Goal: Use online tool/utility: Utilize a website feature to perform a specific function

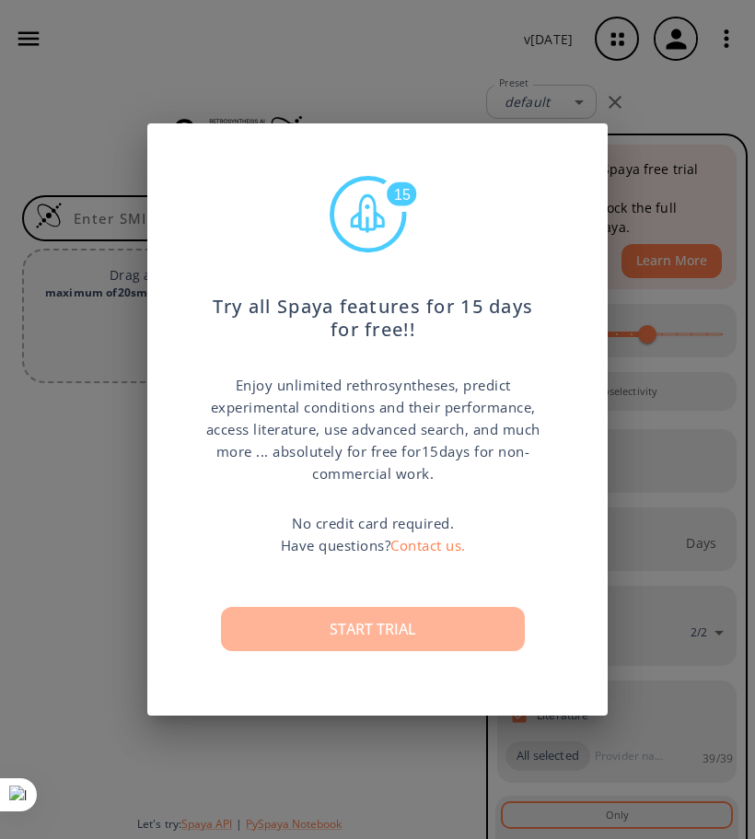
click at [376, 627] on button "Start trial" at bounding box center [373, 629] width 304 height 44
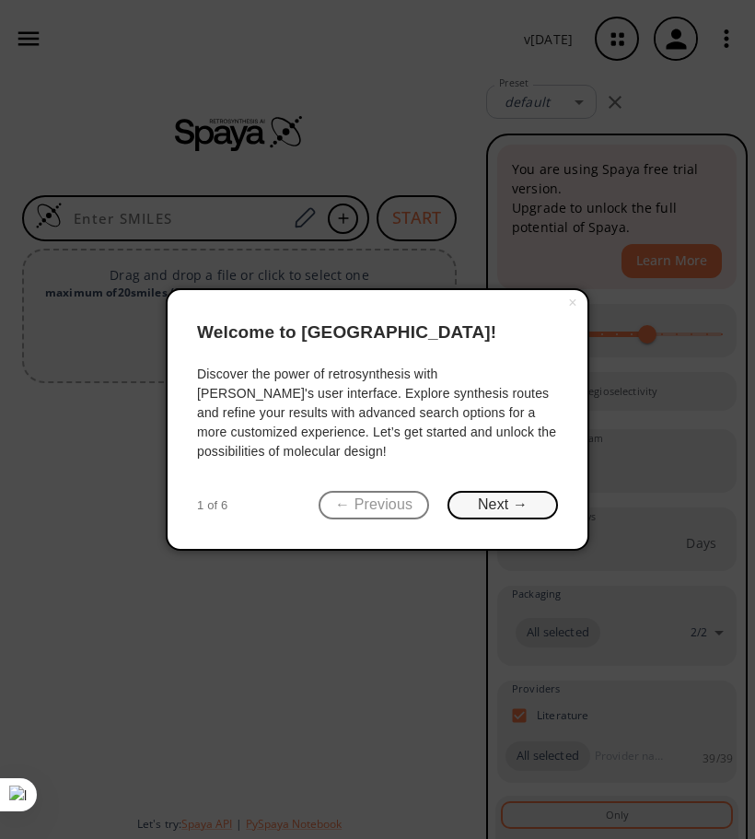
click at [520, 514] on button "Next →" at bounding box center [503, 505] width 111 height 29
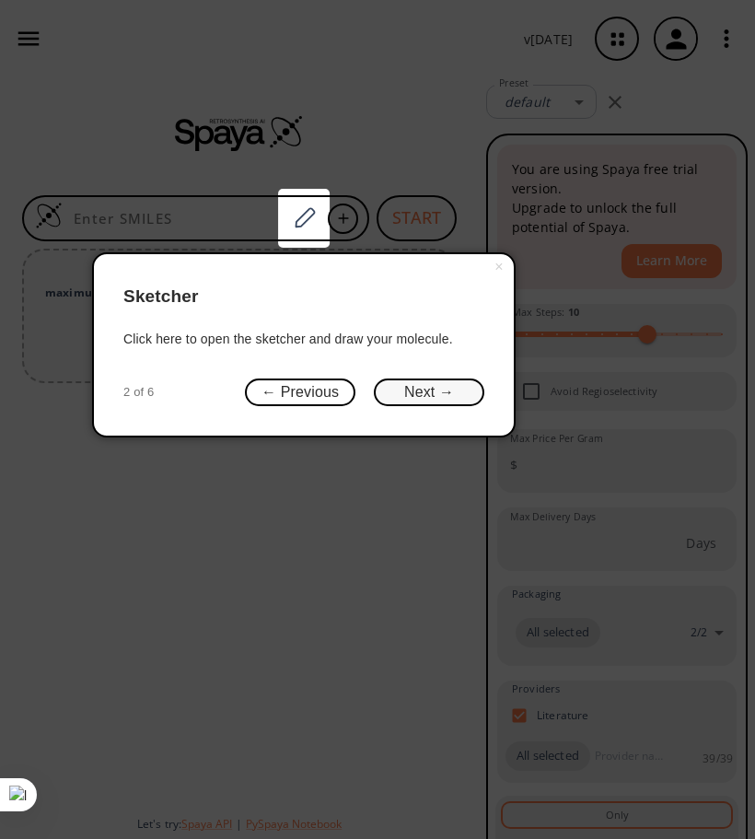
click at [397, 402] on button "Next →" at bounding box center [429, 393] width 111 height 29
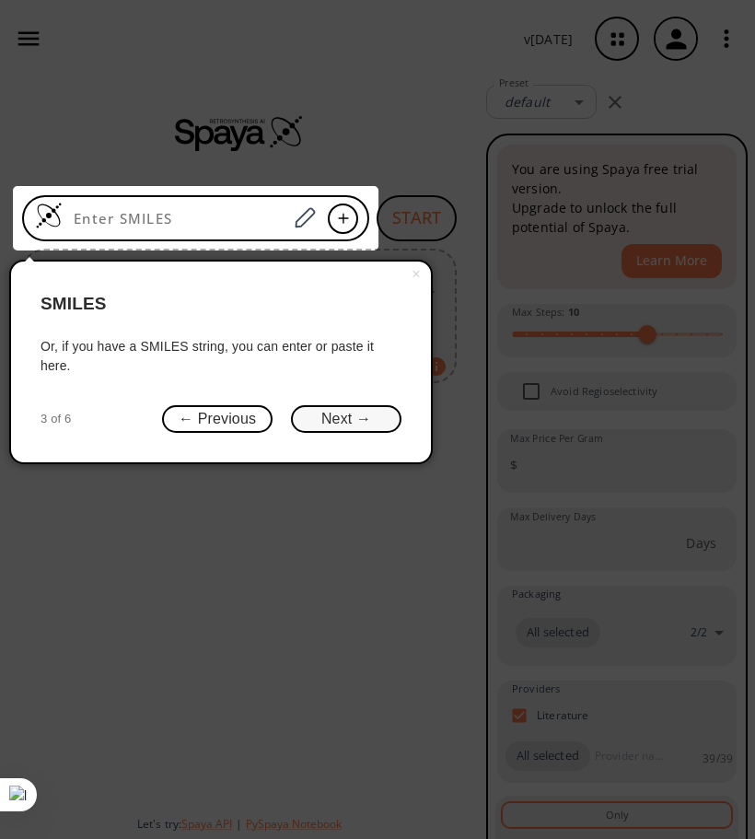
click at [333, 408] on button "Next →" at bounding box center [346, 419] width 111 height 29
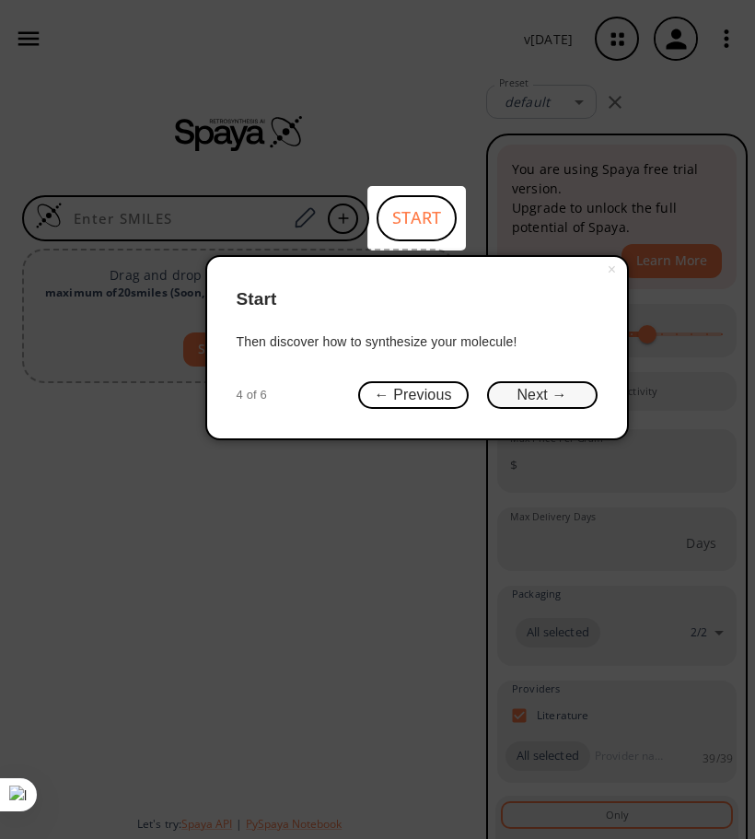
click at [530, 396] on button "Next →" at bounding box center [542, 395] width 111 height 29
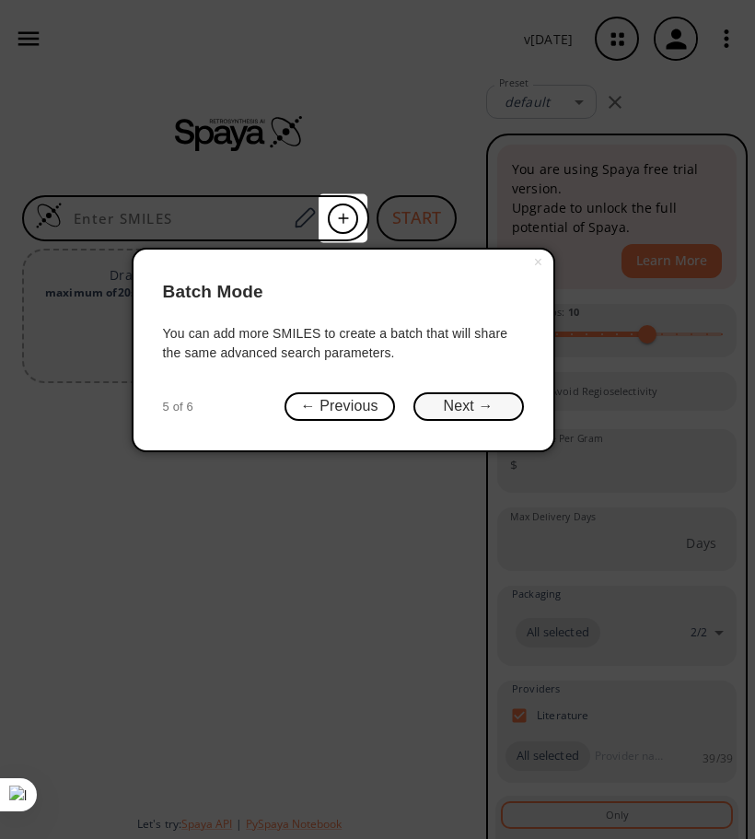
click at [418, 397] on button "Next →" at bounding box center [469, 406] width 111 height 29
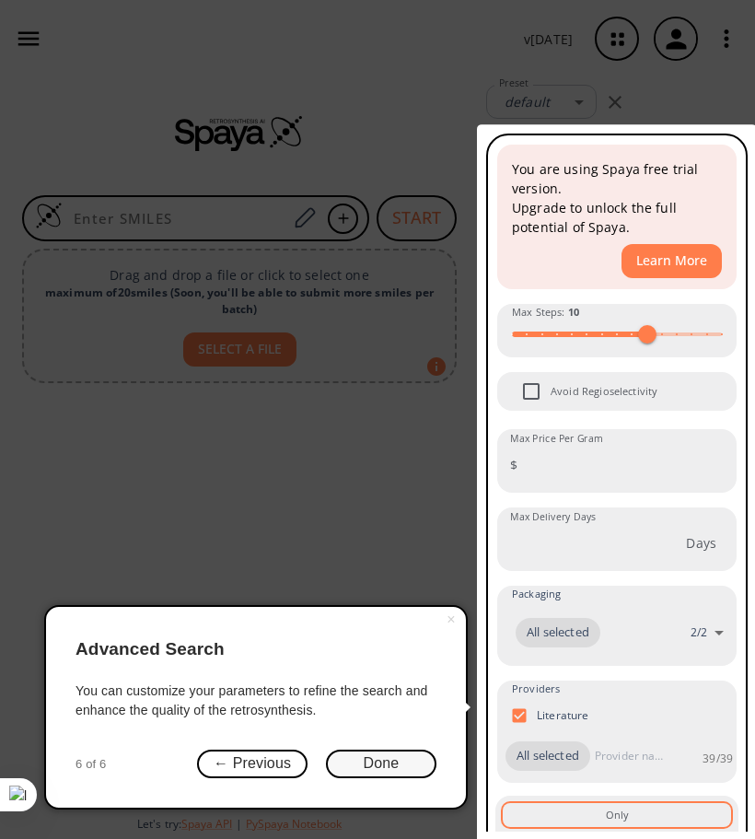
click at [370, 766] on button "Done" at bounding box center [381, 764] width 111 height 29
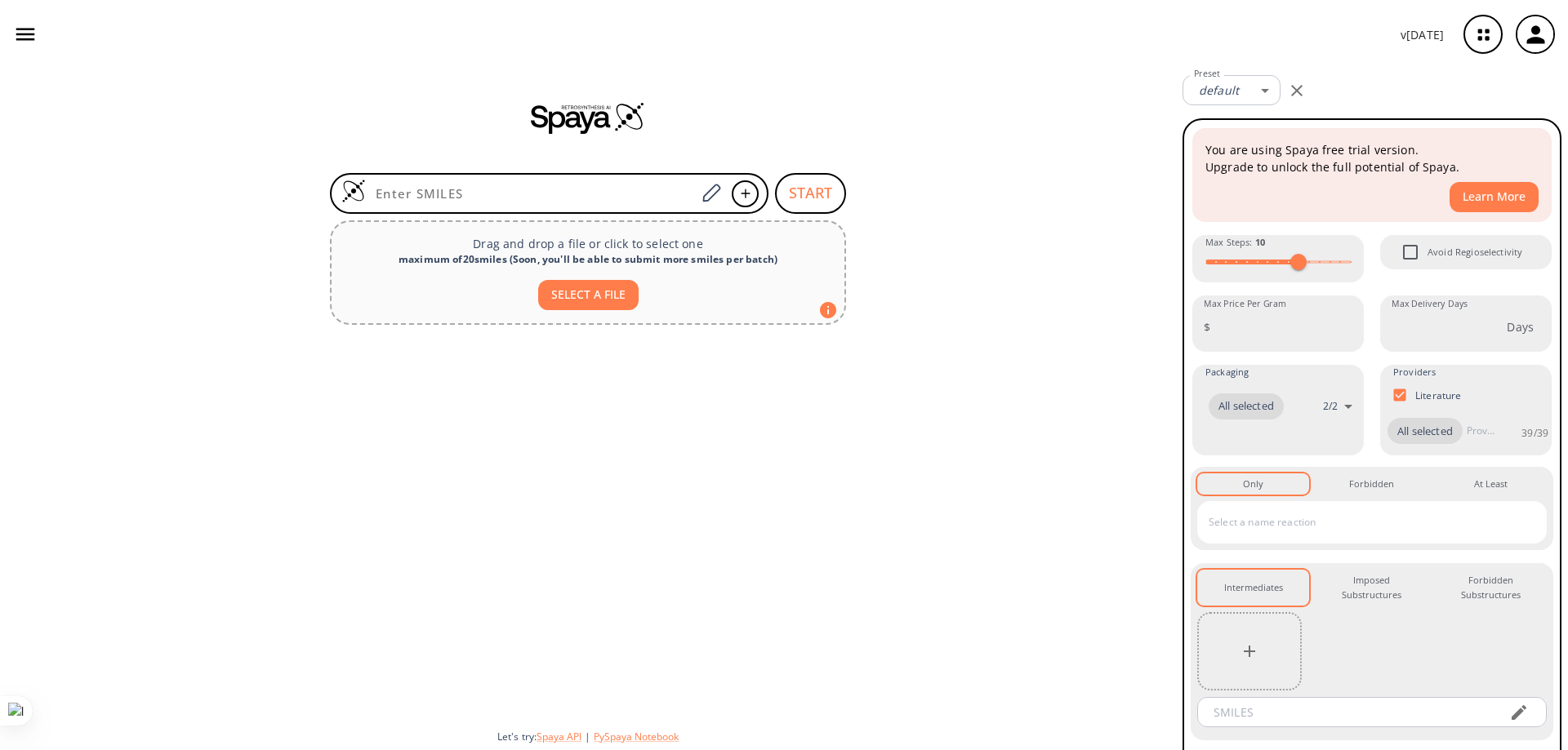
click at [577, 293] on button "SELECT A FILE" at bounding box center [588, 295] width 100 height 30
click at [576, 275] on div "SELECT A FILE" at bounding box center [588, 288] width 487 height 43
type input "C:\fakepath\Actividad.pdf"
click at [604, 295] on button "SELECT A FILE" at bounding box center [588, 295] width 100 height 30
type input "C:\fakepath\Actividad.pdf"
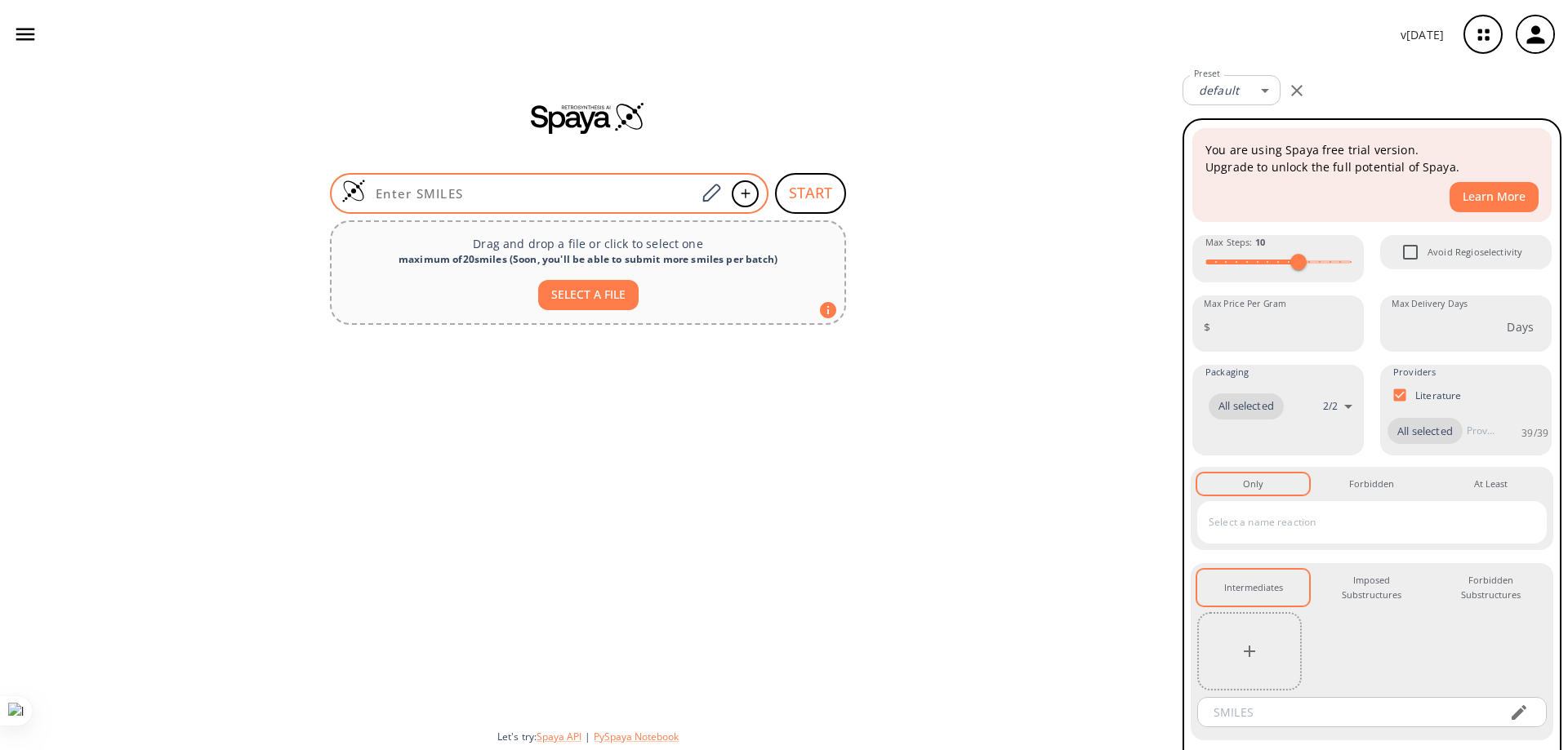
click at [462, 198] on input at bounding box center [531, 193] width 330 height 16
click at [443, 199] on input at bounding box center [531, 193] width 330 height 16
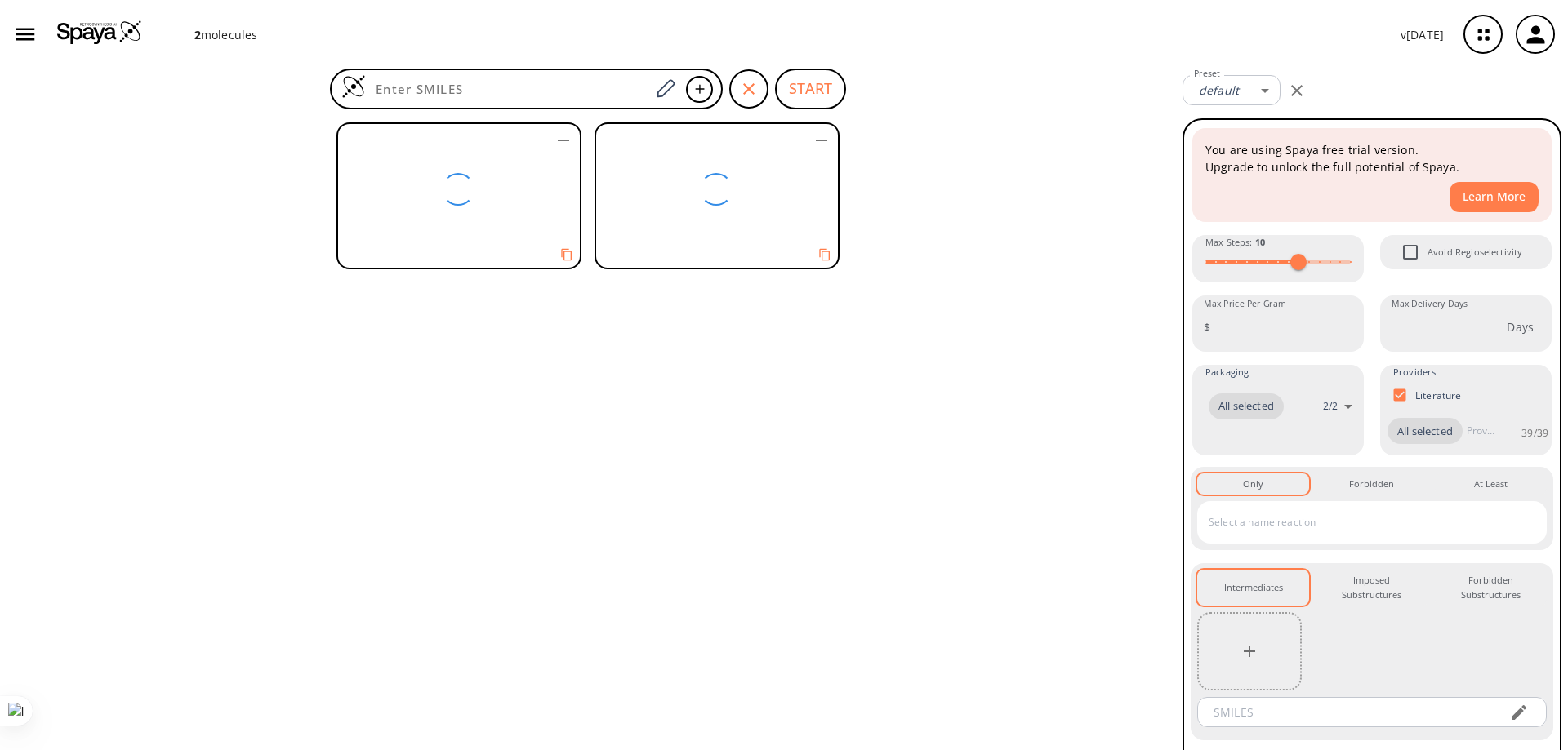
click at [467, 202] on div at bounding box center [458, 189] width 35 height 35
click at [570, 257] on icon "Copy to clipboard" at bounding box center [567, 254] width 15 height 15
click at [647, 344] on div at bounding box center [588, 434] width 1176 height 635
click at [669, 176] on div at bounding box center [716, 189] width 240 height 130
click at [669, 139] on icon "button" at bounding box center [821, 140] width 12 height 2
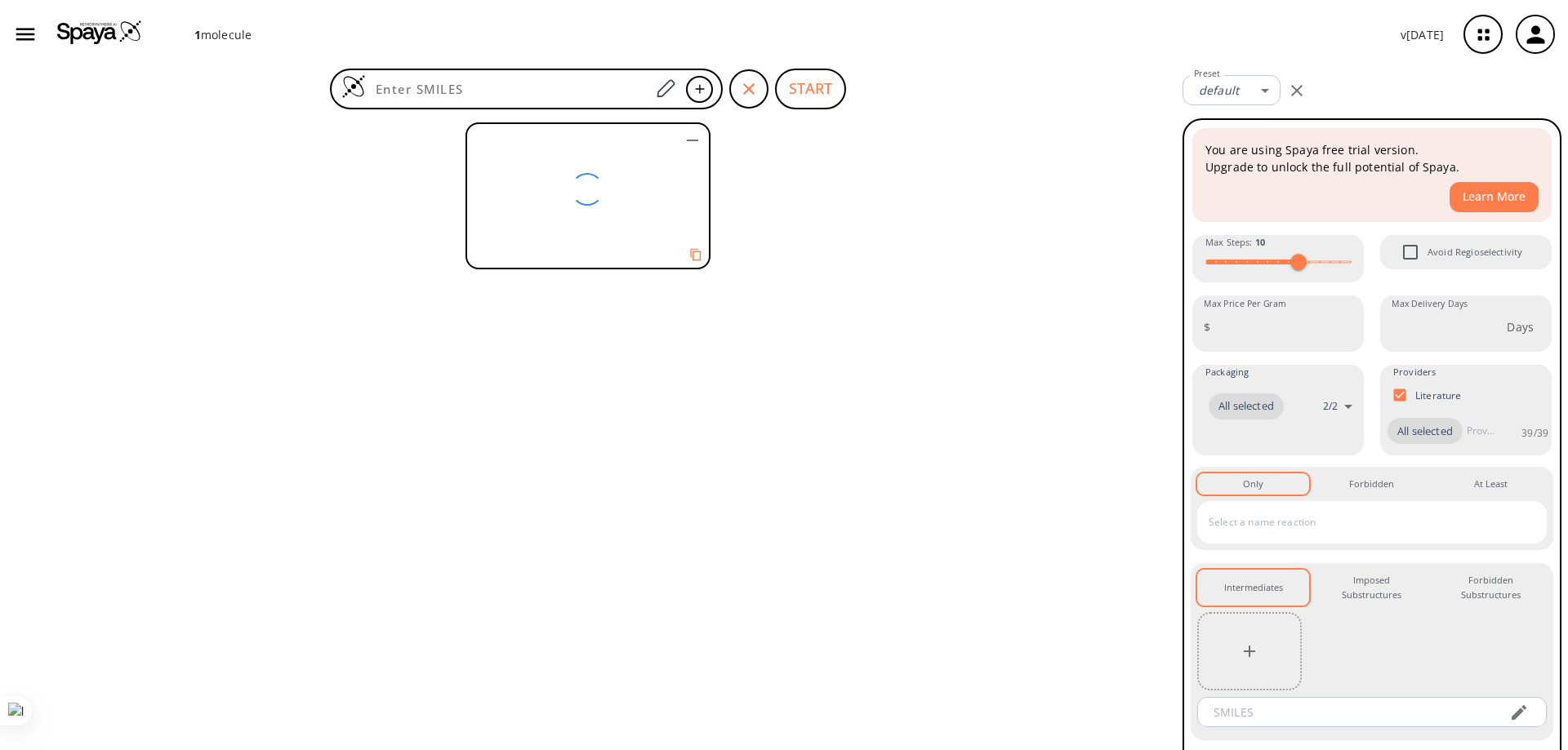
click at [669, 144] on icon "button" at bounding box center [693, 140] width 20 height 20
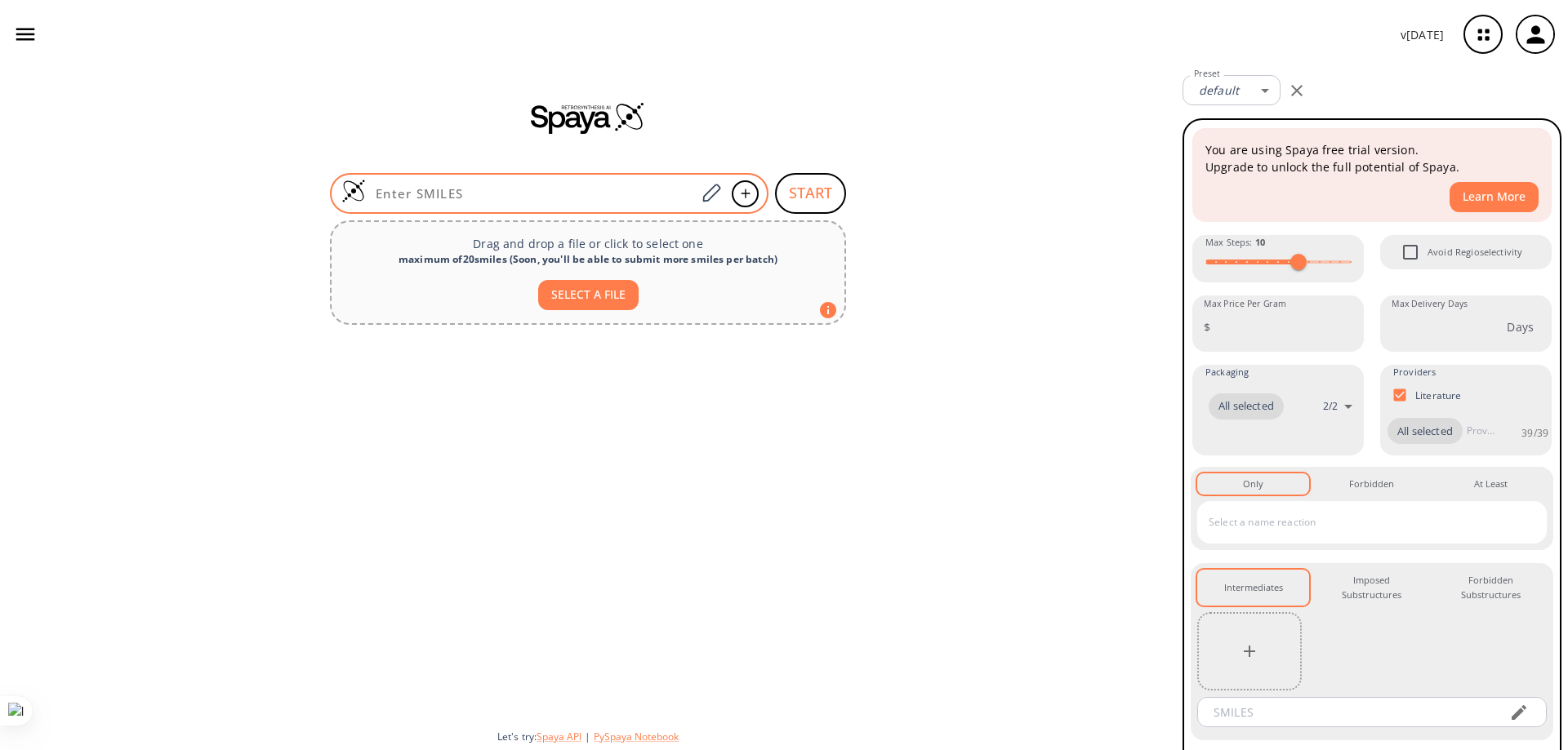
click at [493, 196] on input at bounding box center [531, 193] width 330 height 16
paste input "4-(N"
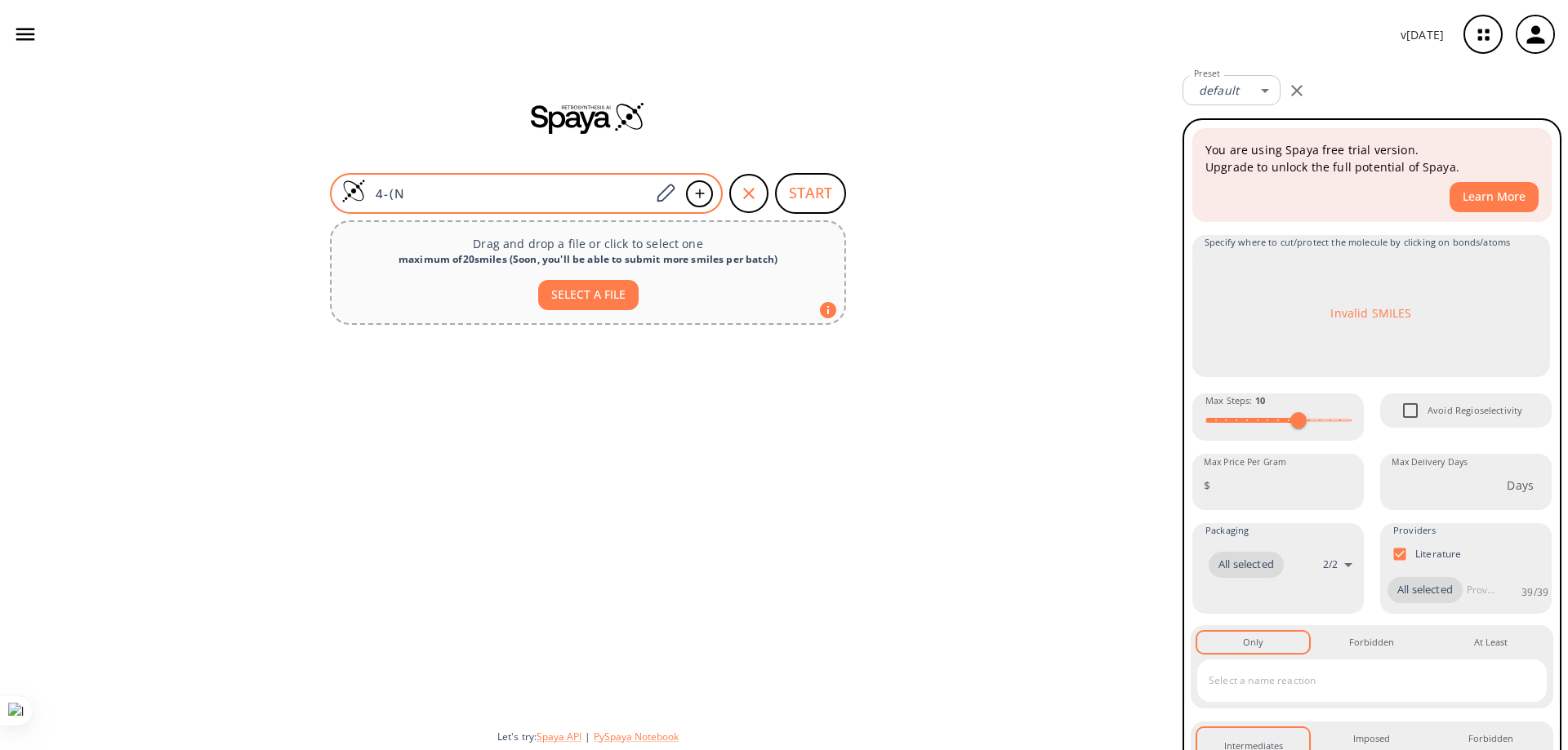
paste input
type input "4"
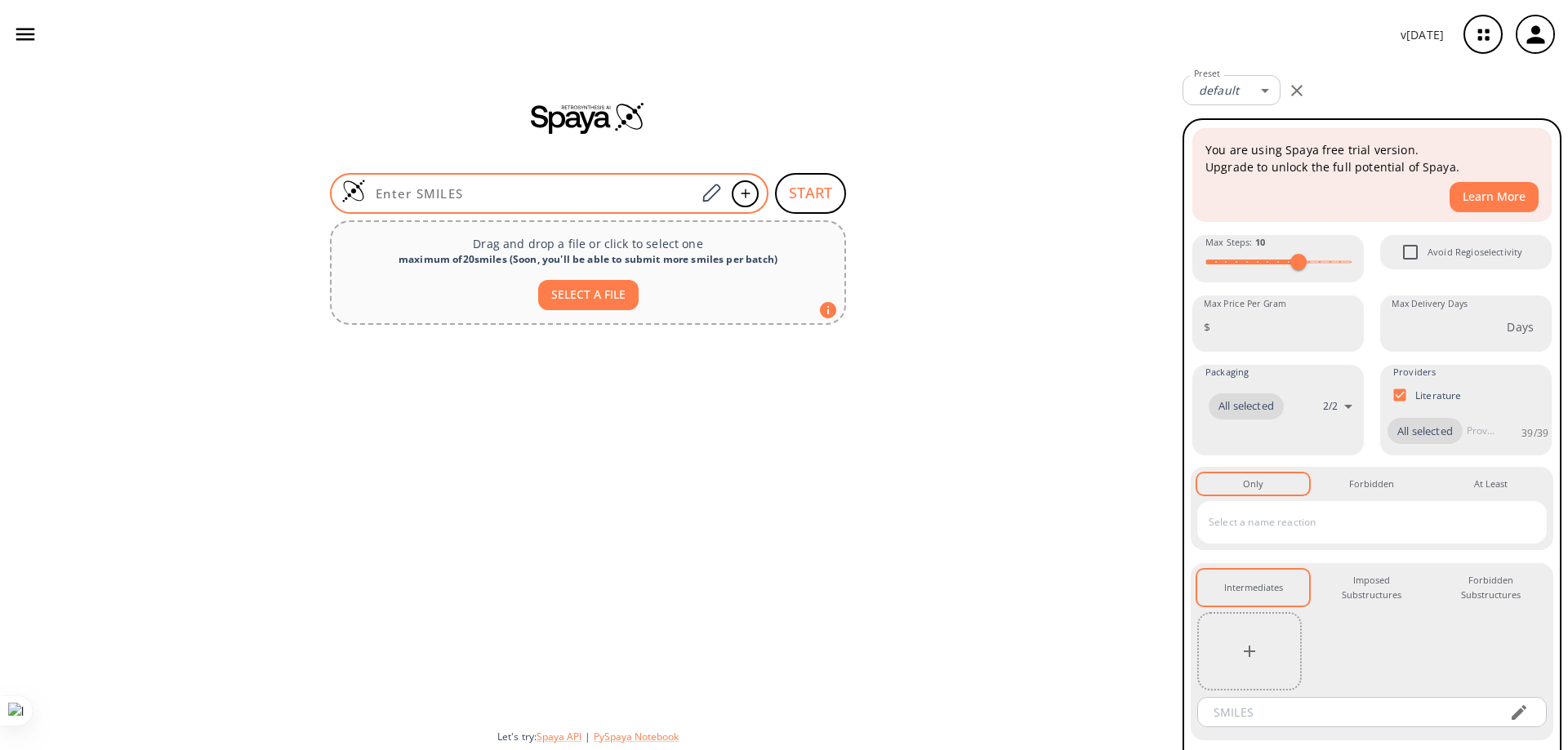
click at [543, 191] on input at bounding box center [531, 193] width 330 height 16
paste input "4-(N"
type input "4-(N"
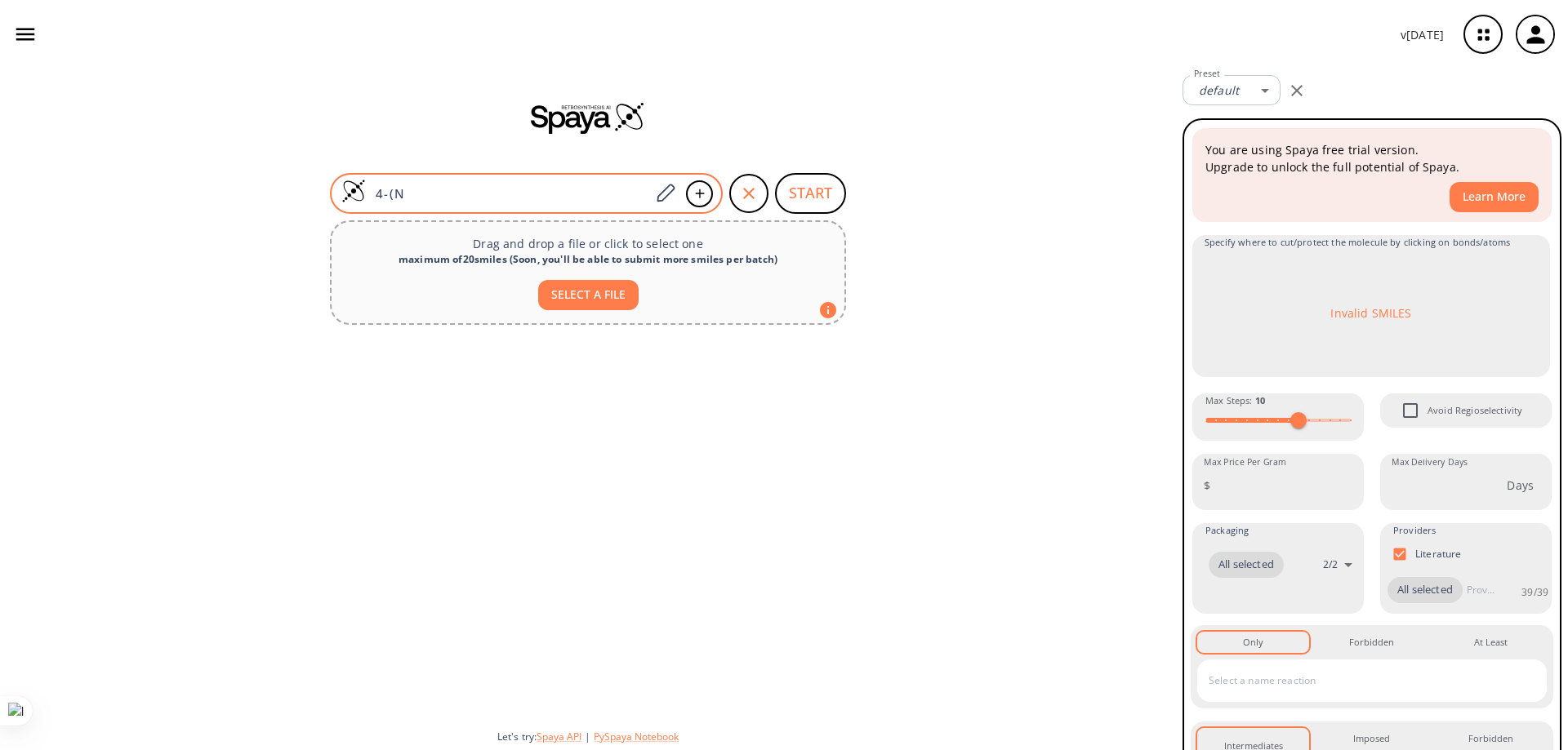
drag, startPoint x: 477, startPoint y: 183, endPoint x: 466, endPoint y: 184, distance: 11.0
click at [475, 183] on div "4-(N" at bounding box center [526, 193] width 393 height 41
click at [458, 187] on input "4-(N" at bounding box center [508, 193] width 284 height 16
click at [423, 194] on input "4-(N" at bounding box center [508, 193] width 284 height 16
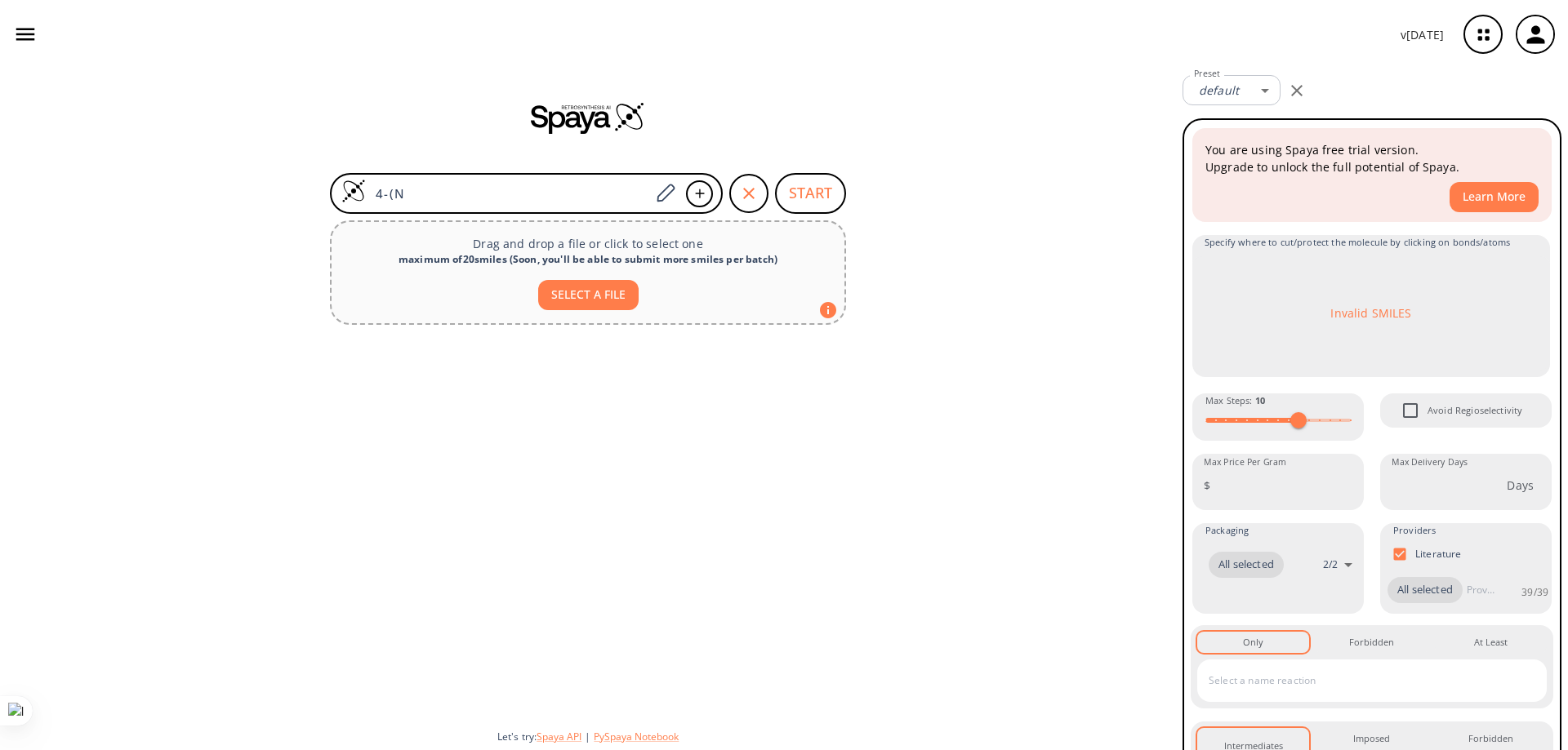
drag, startPoint x: 372, startPoint y: 196, endPoint x: 306, endPoint y: 200, distance: 66.1
click at [306, 200] on div "4-(N START Drag and drop a file or click to select one maximum of 20 smiles ( S…" at bounding box center [588, 409] width 1176 height 682
paste input
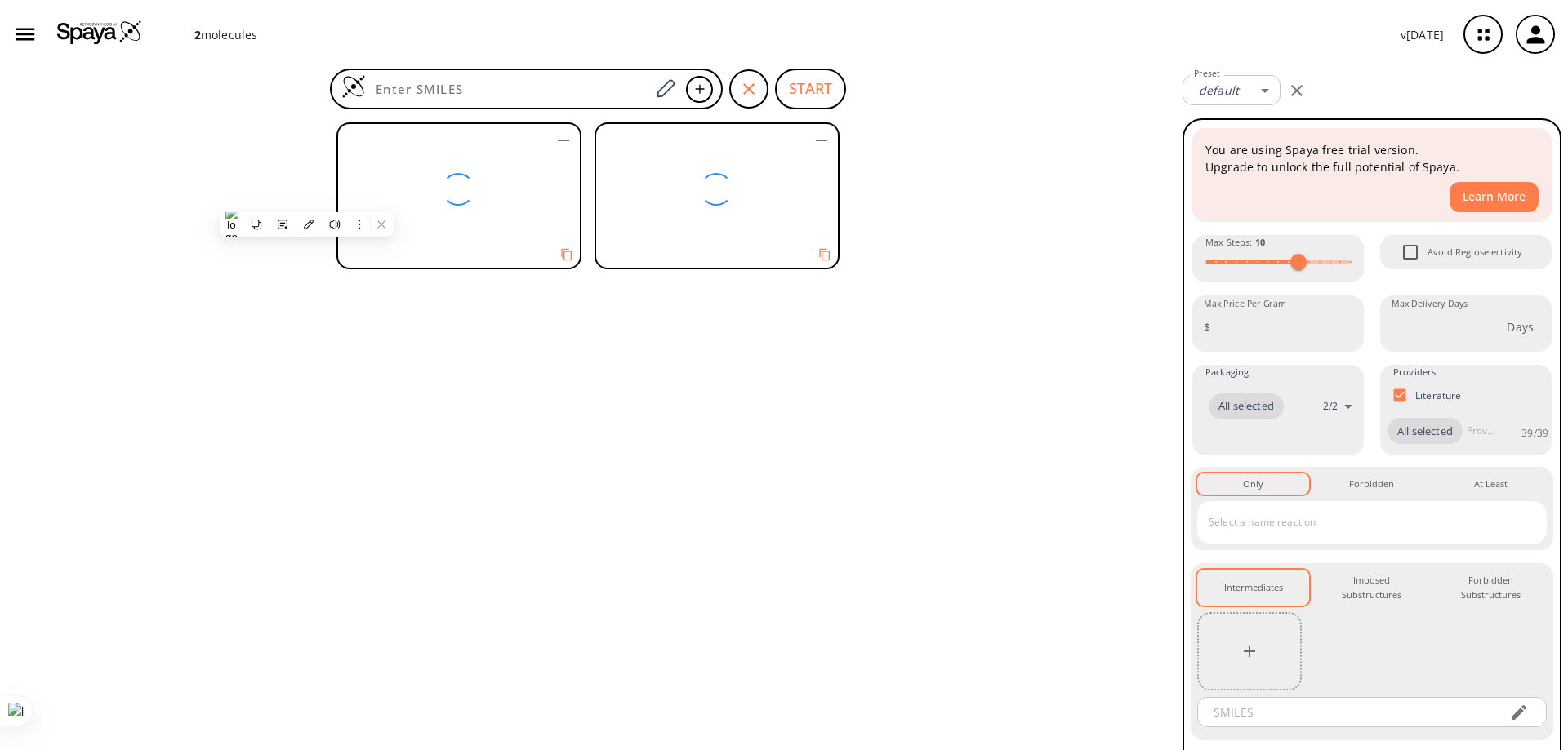
click at [514, 191] on div at bounding box center [458, 189] width 240 height 130
click at [564, 259] on icon "Copy to clipboard" at bounding box center [566, 254] width 15 height 15
click at [669, 256] on icon "Copy to clipboard" at bounding box center [825, 254] width 15 height 15
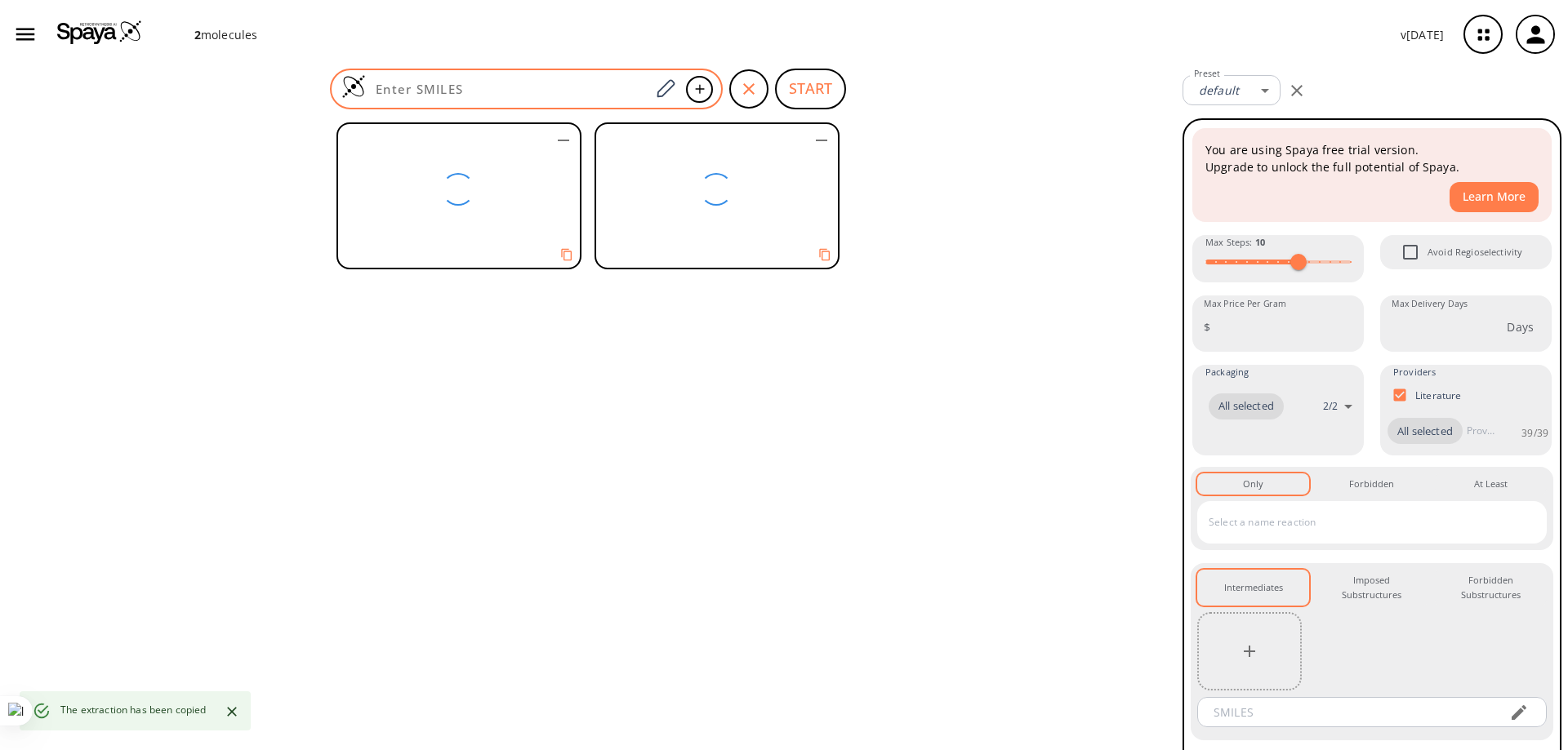
click at [397, 88] on input at bounding box center [508, 89] width 284 height 16
click at [489, 88] on input at bounding box center [508, 89] width 284 height 16
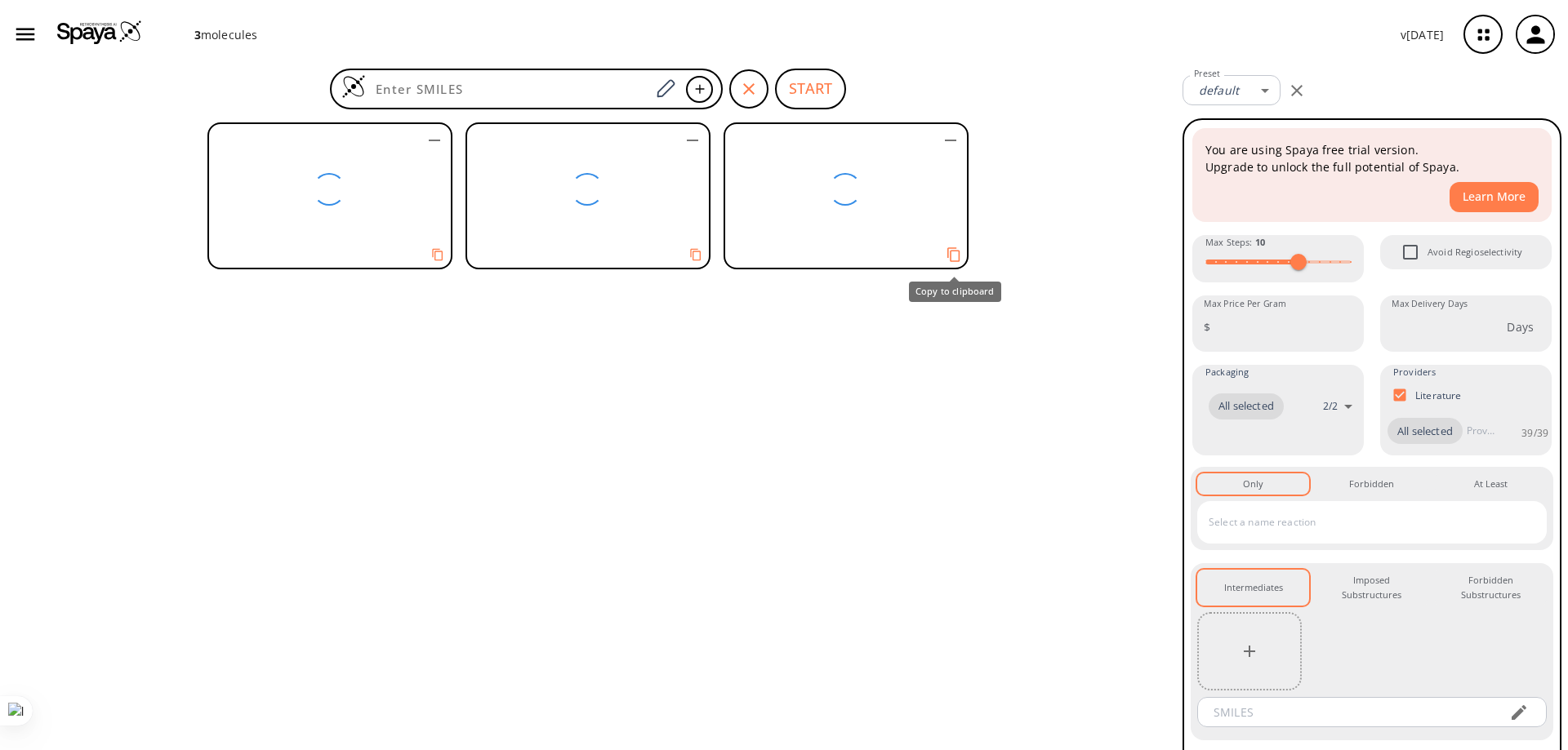
click at [669, 249] on icon "Copy to clipboard" at bounding box center [953, 254] width 15 height 15
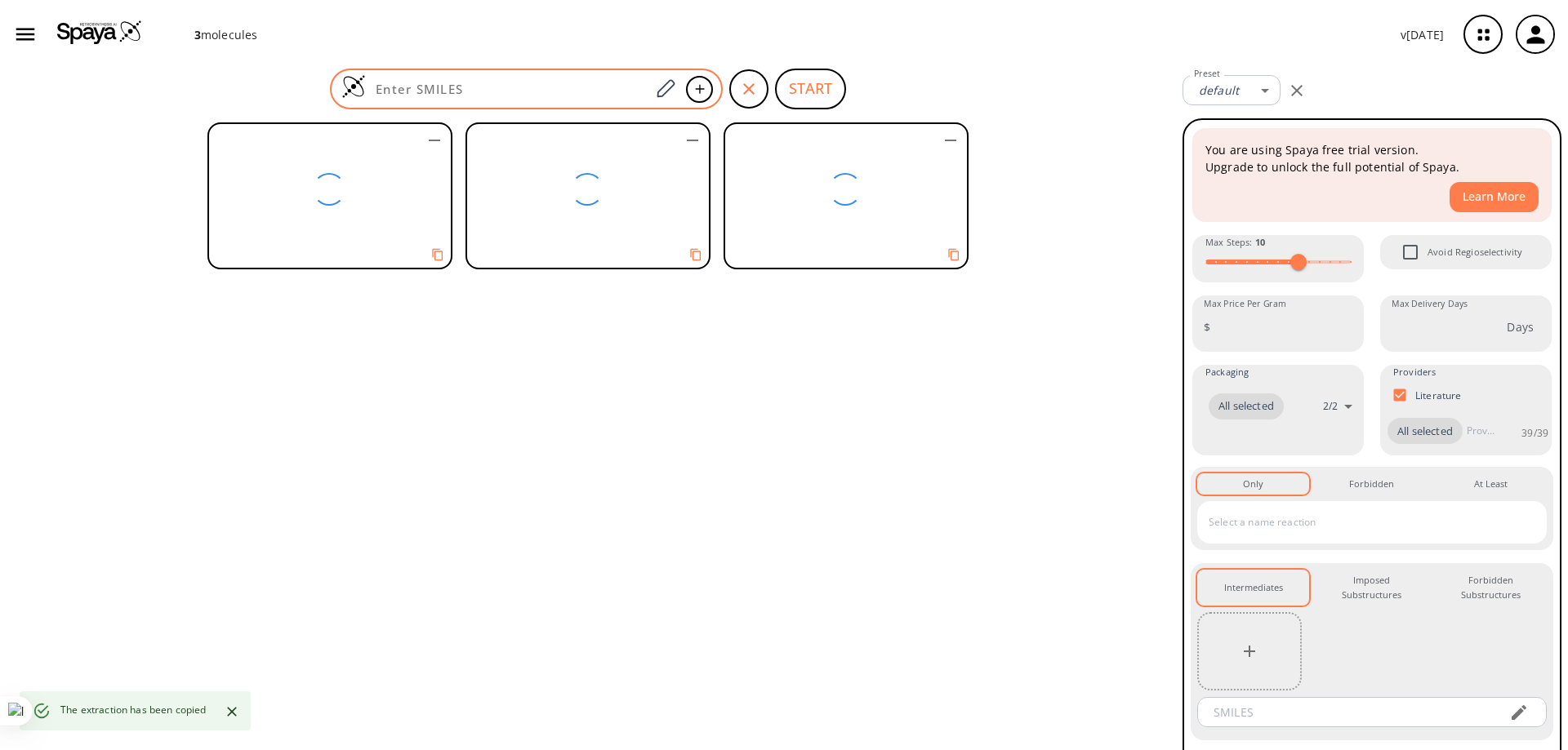
click at [476, 93] on input at bounding box center [508, 89] width 284 height 16
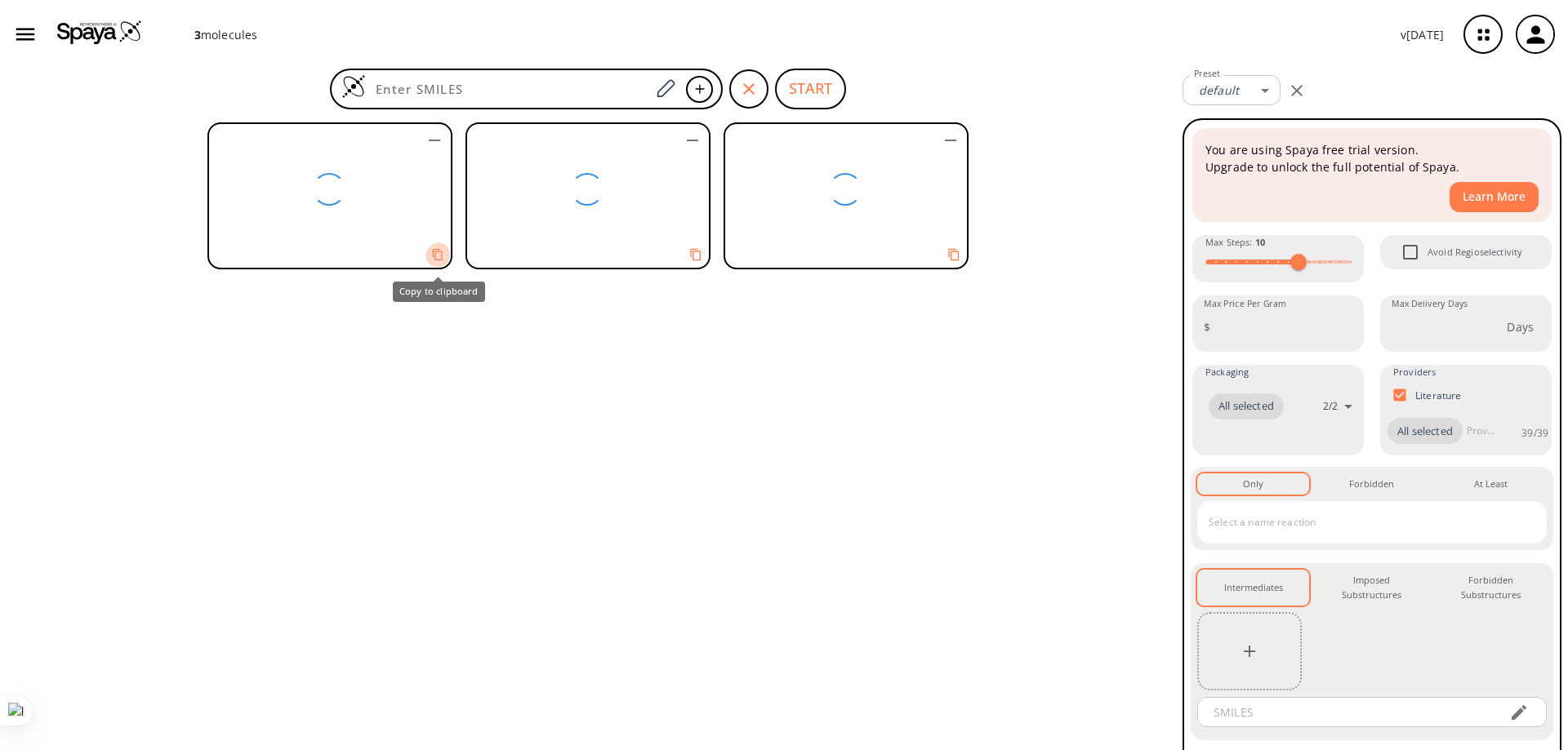
click at [436, 253] on icon "Copy to clipboard" at bounding box center [437, 254] width 12 height 12
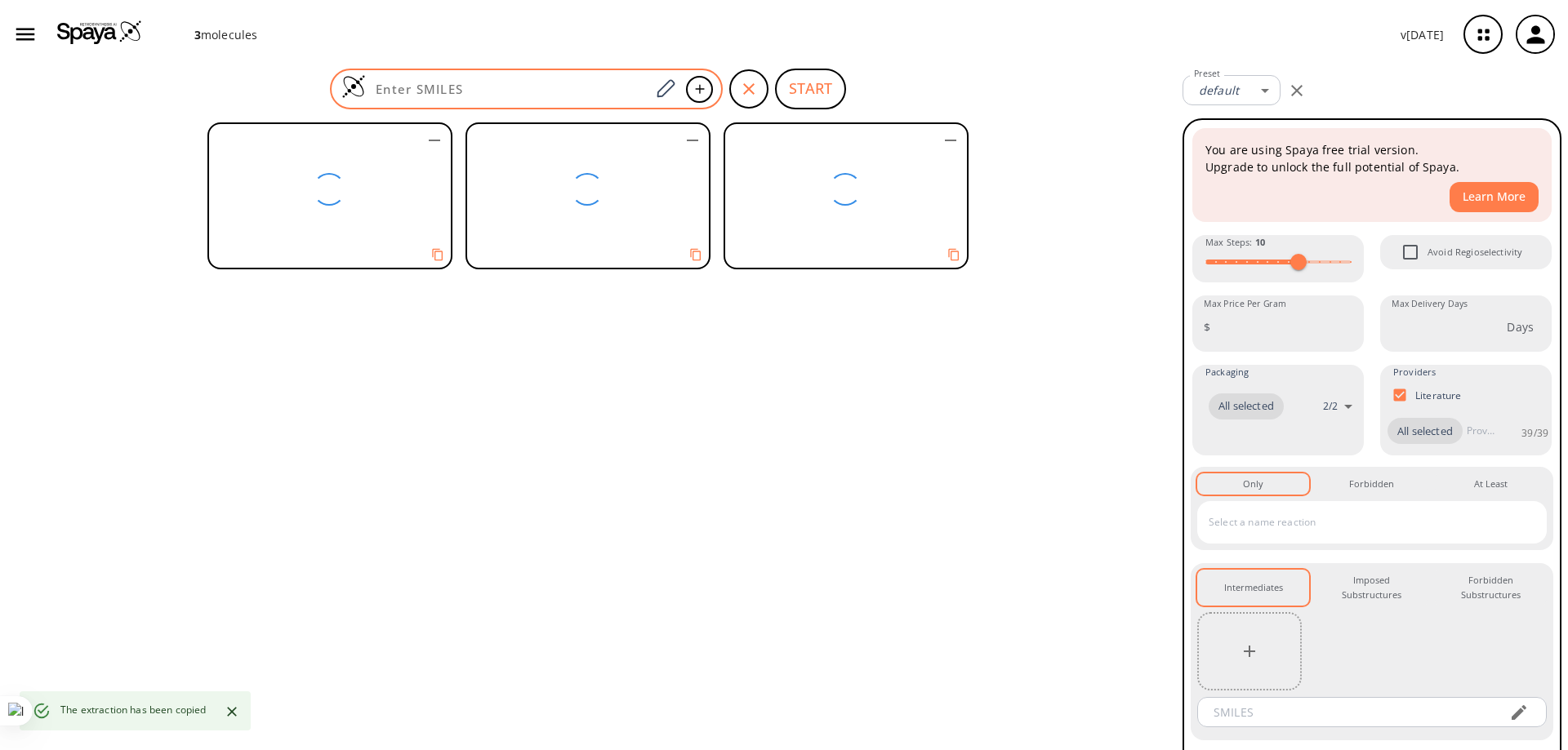
drag, startPoint x: 440, startPoint y: 52, endPoint x: 436, endPoint y: 82, distance: 30.3
click at [440, 56] on div "3 molecule s v [DATE]" at bounding box center [784, 34] width 1568 height 68
click at [435, 86] on input at bounding box center [508, 89] width 284 height 16
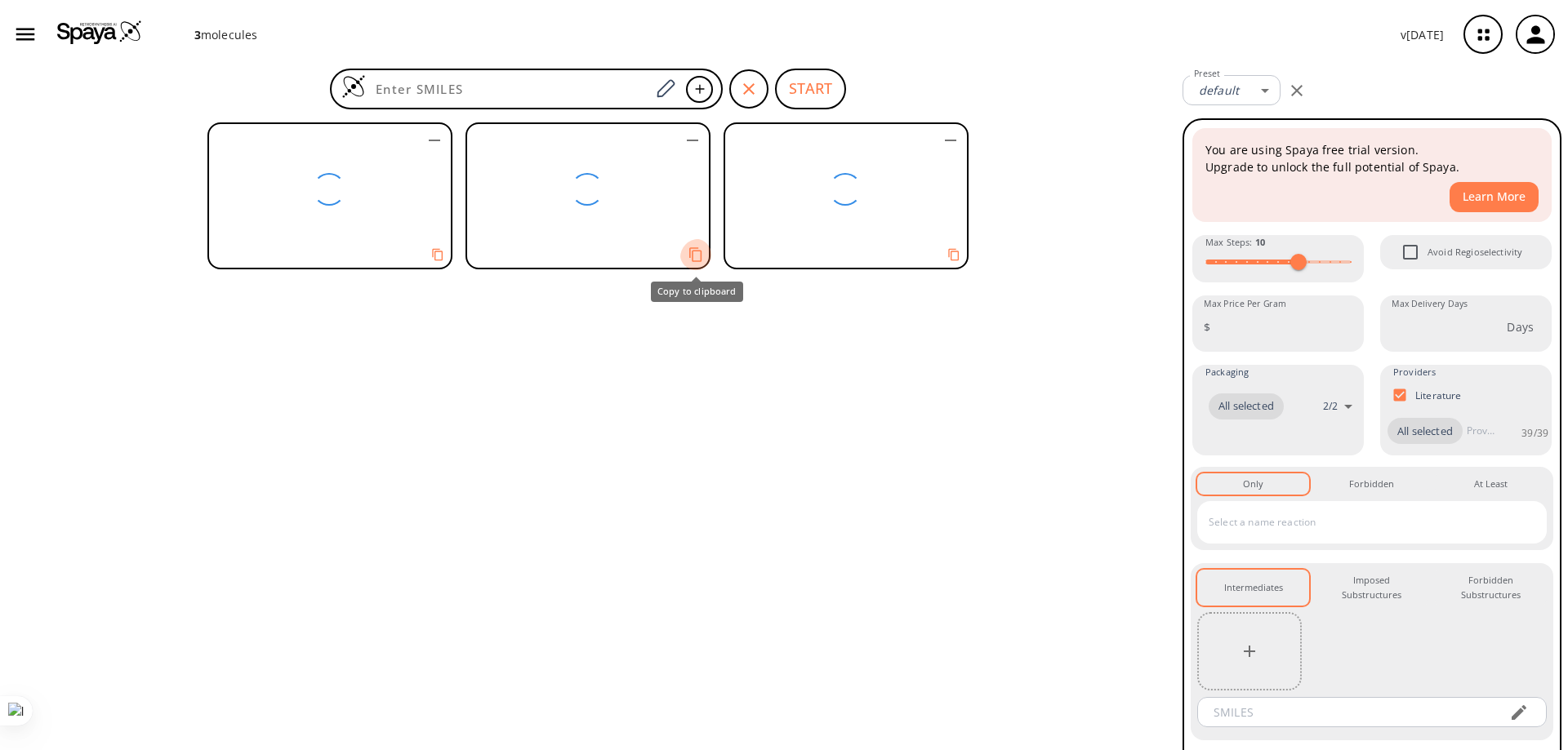
click at [669, 257] on button "Copy to clipboard" at bounding box center [695, 254] width 31 height 31
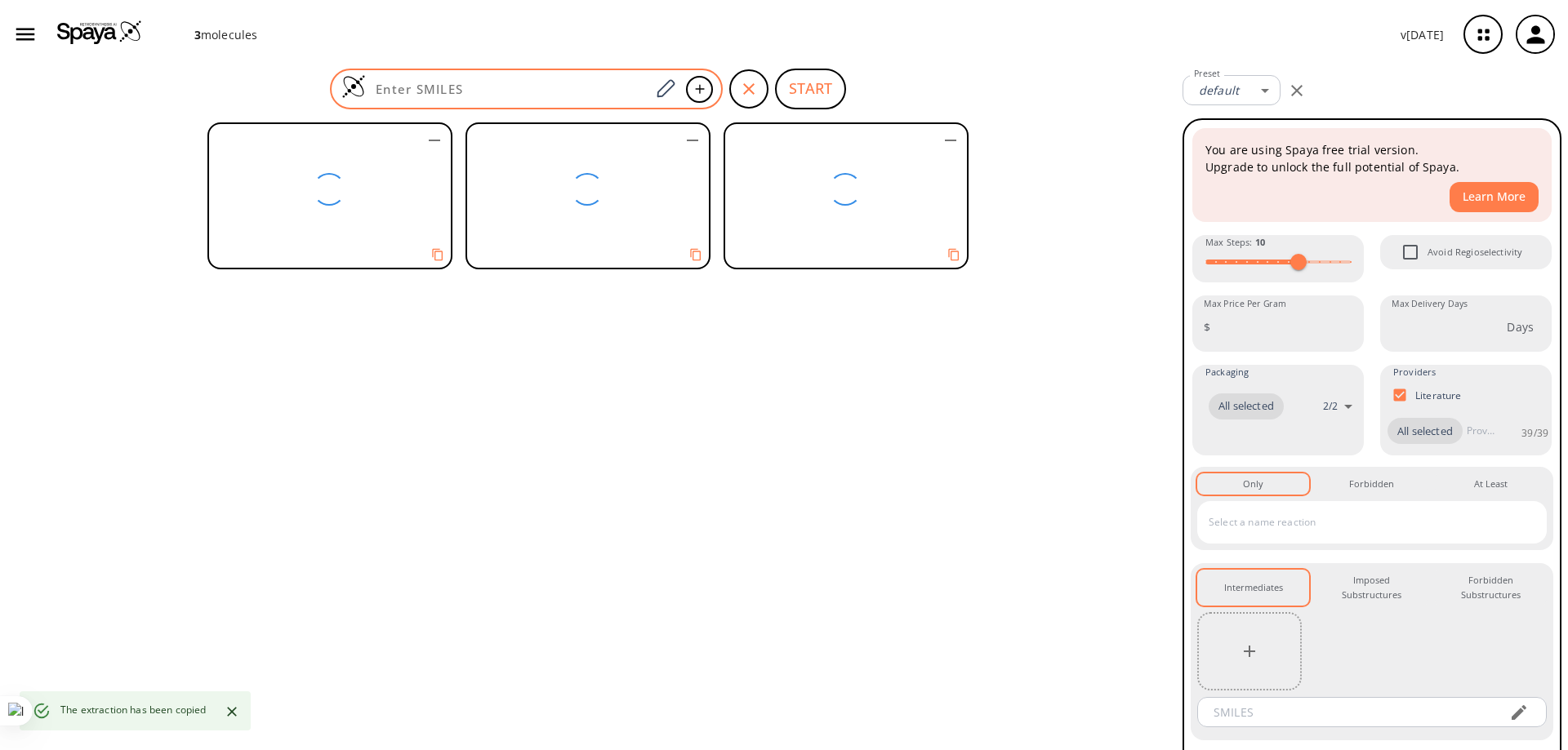
click at [444, 88] on input at bounding box center [508, 89] width 284 height 16
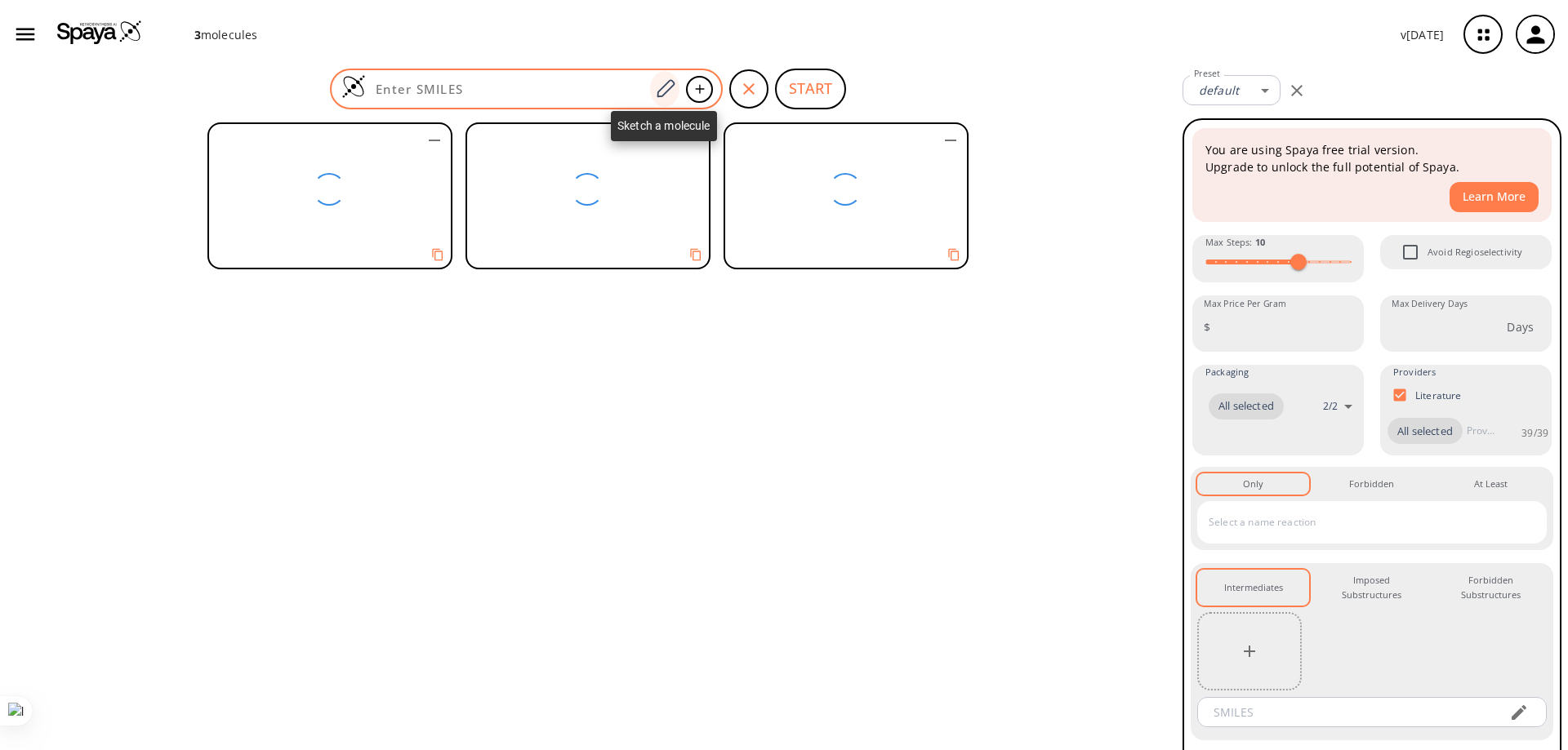
click at [663, 90] on icon at bounding box center [665, 89] width 22 height 21
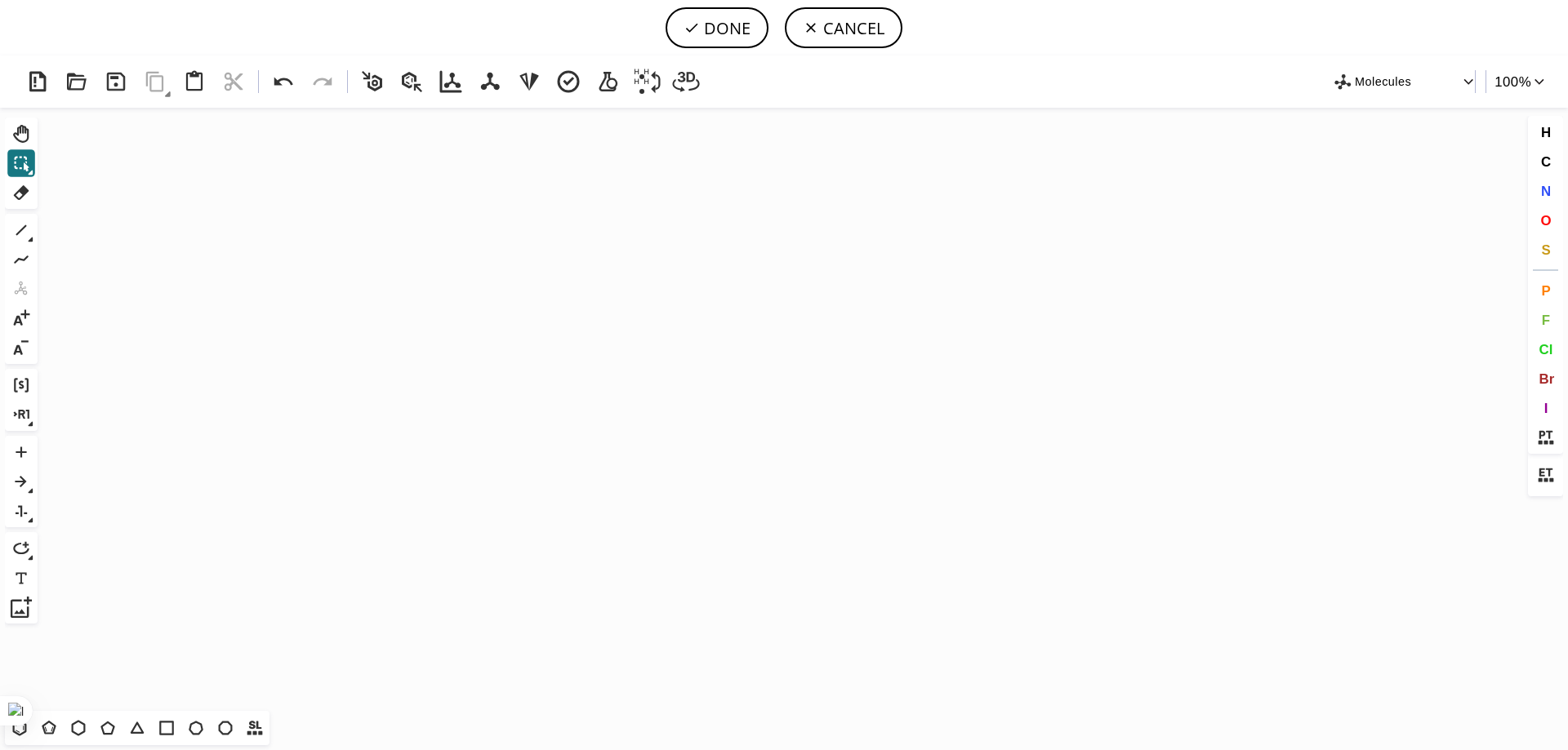
click at [300, 222] on icon "Created with [PERSON_NAME] 2.3.0" at bounding box center [784, 410] width 1480 height 604
click at [194, 91] on icon at bounding box center [194, 82] width 29 height 29
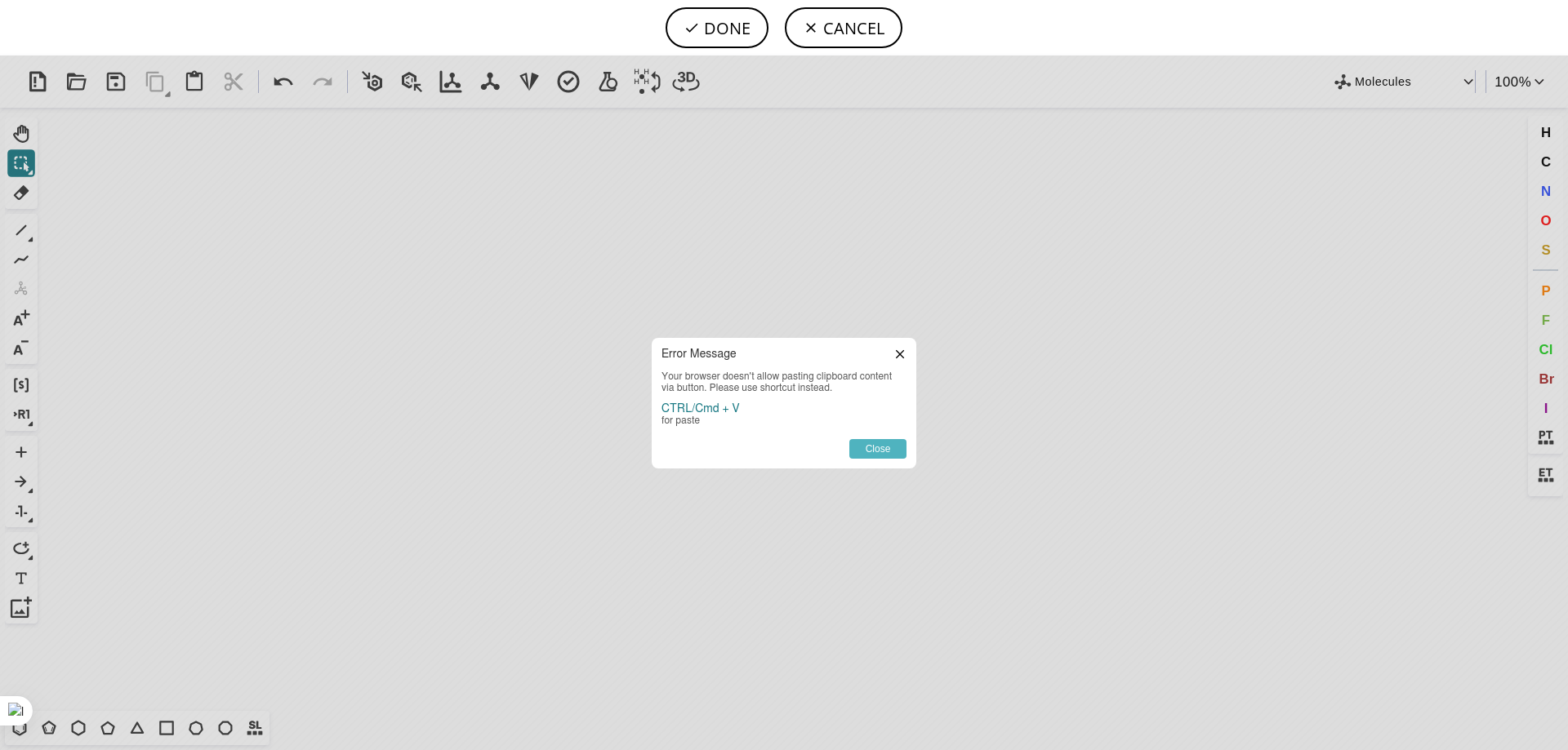
click at [669, 439] on button "Close" at bounding box center [878, 449] width 57 height 20
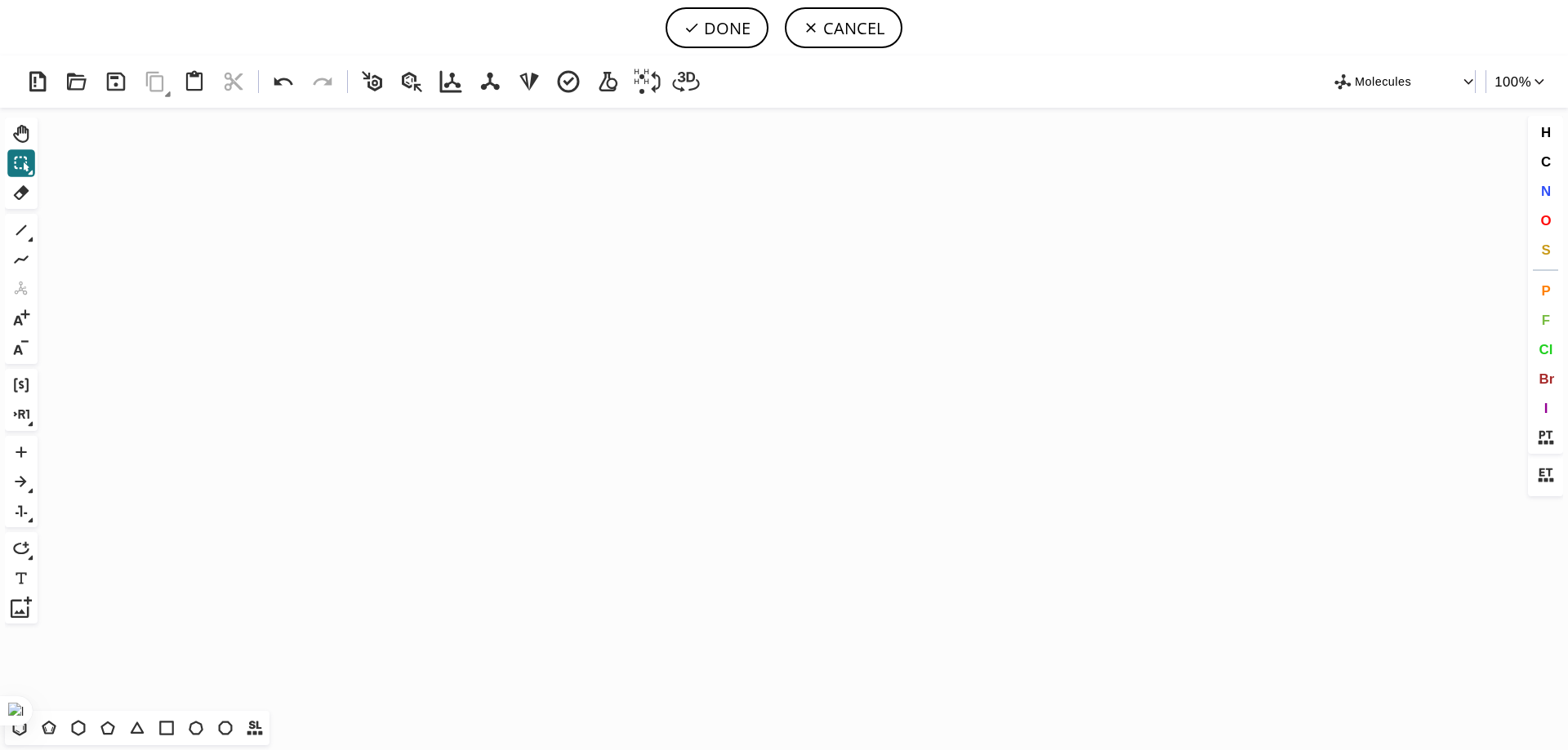
click at [175, 171] on icon "Created with [PERSON_NAME] 2.3.0" at bounding box center [784, 410] width 1480 height 604
click at [418, 82] on icon at bounding box center [412, 82] width 29 height 29
click at [669, 386] on span "Br" at bounding box center [1546, 378] width 15 height 15
click at [608, 367] on tspan "Br" at bounding box center [613, 371] width 9 height 9
click at [377, 85] on icon at bounding box center [372, 81] width 20 height 20
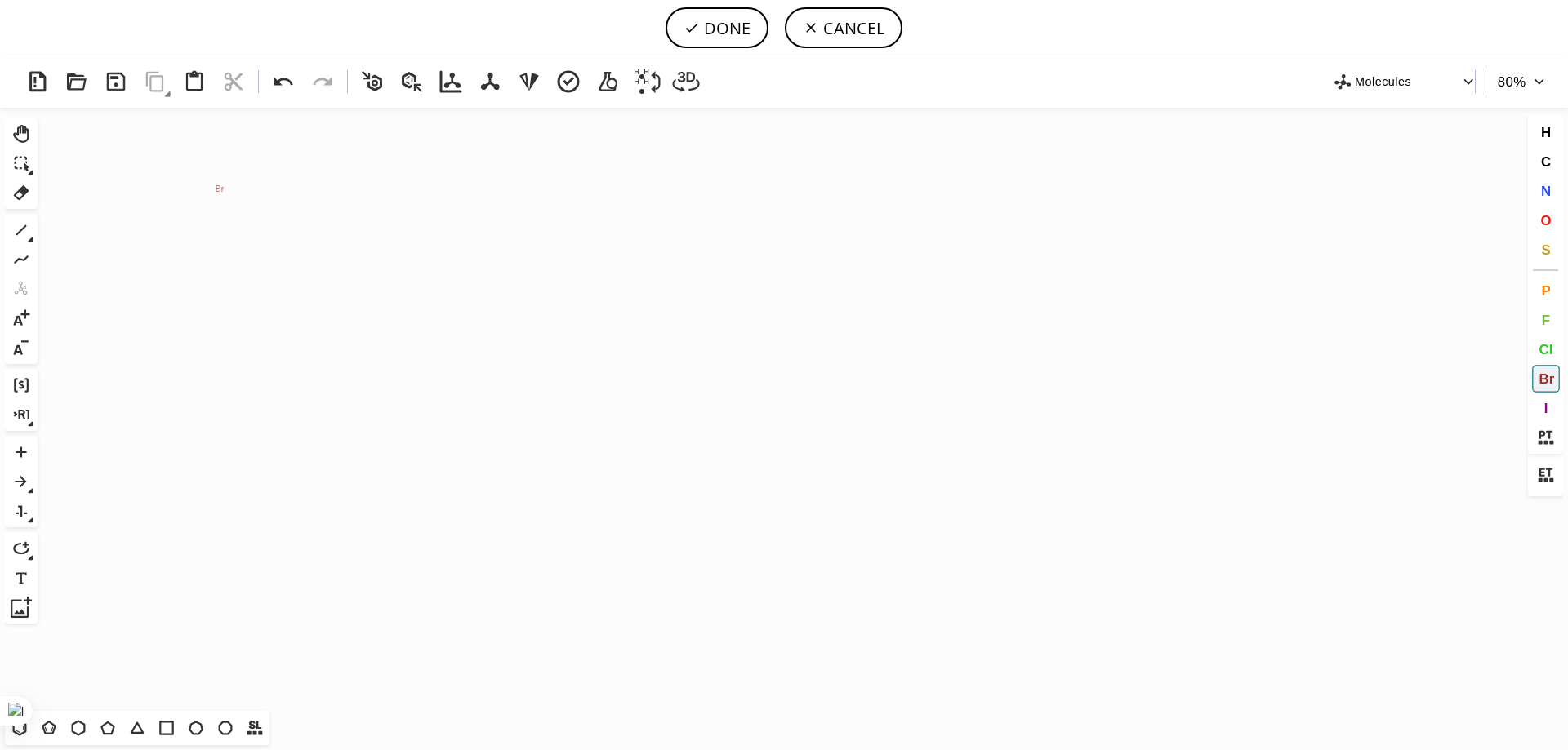
click at [217, 186] on tspan "Br" at bounding box center [220, 190] width 9 height 9
click at [375, 88] on icon at bounding box center [372, 82] width 29 height 29
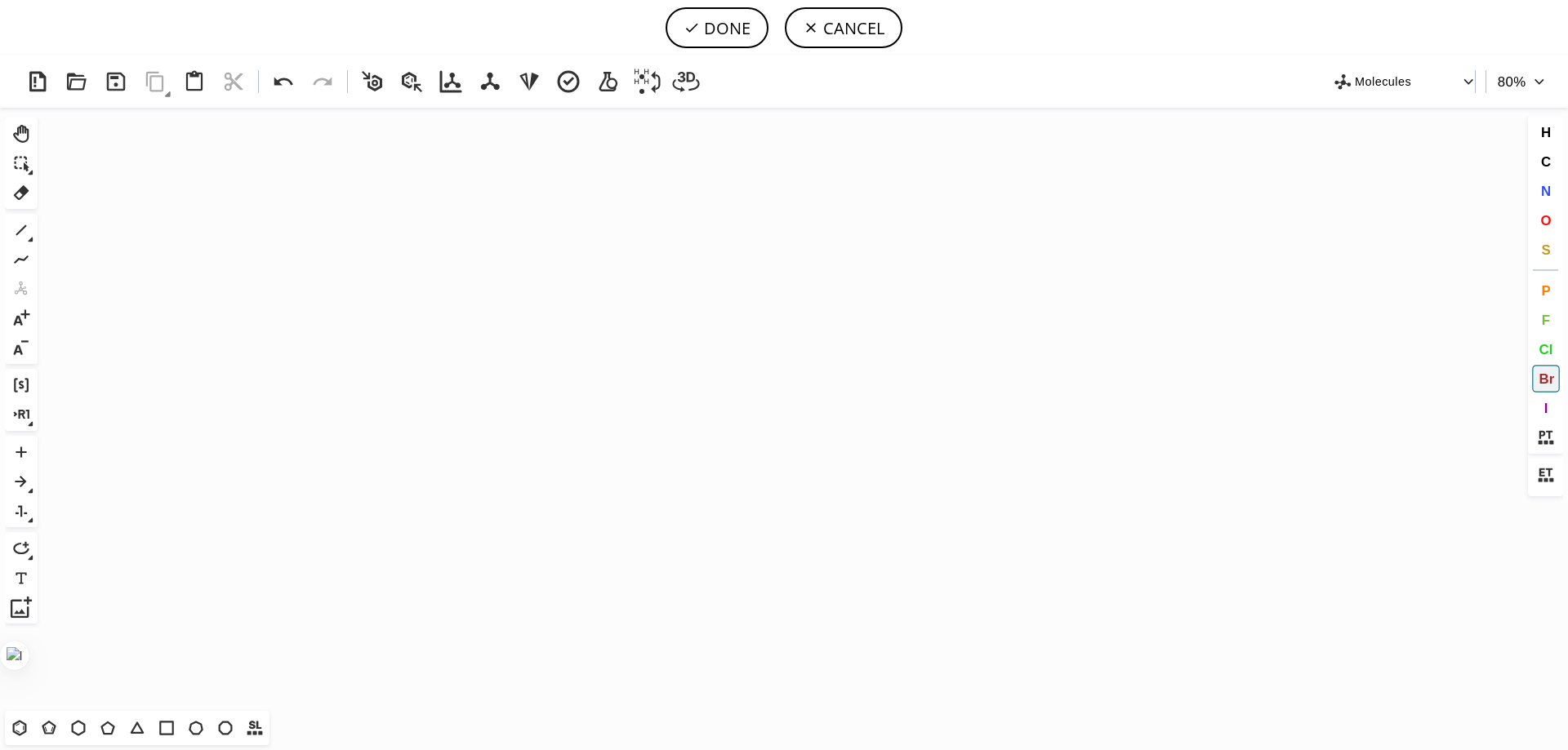
drag, startPoint x: 20, startPoint y: 704, endPoint x: 20, endPoint y: 625, distance: 79.0
click at [20, 641] on div at bounding box center [14, 655] width 29 height 29
click at [26, 729] on icon at bounding box center [20, 727] width 14 height 15
click at [217, 264] on icon "Created with [PERSON_NAME] 2.3.0 Br" at bounding box center [784, 410] width 1480 height 604
click at [247, 285] on icon "Created with [PERSON_NAME] 2.3.0 Br" at bounding box center [784, 410] width 1480 height 604
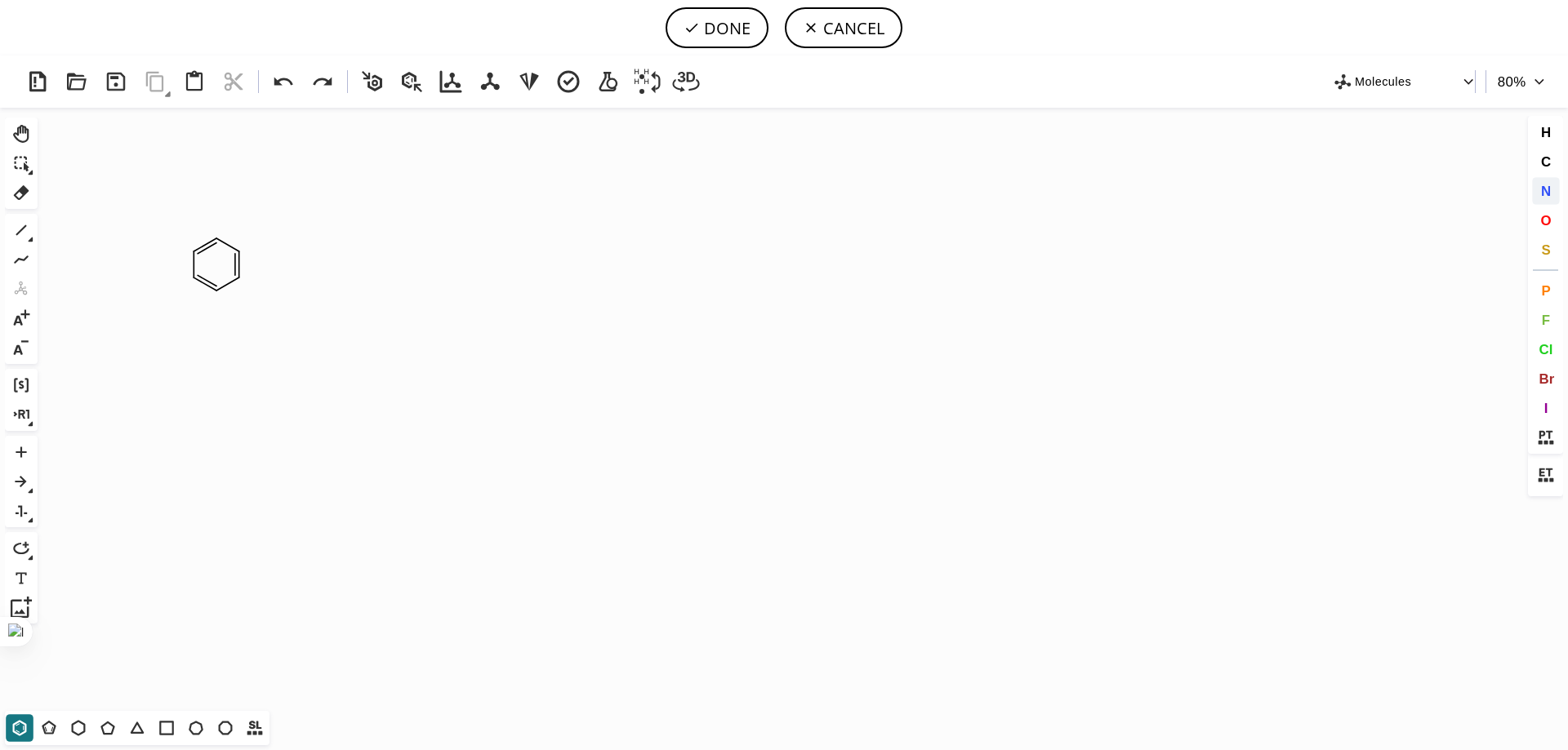
click at [669, 186] on span "N" at bounding box center [1545, 190] width 10 height 15
drag, startPoint x: 193, startPoint y: 249, endPoint x: 153, endPoint y: 234, distance: 42.7
click at [153, 234] on icon "Created with [PERSON_NAME] 2.3.0 N H 2 N" at bounding box center [784, 410] width 1480 height 604
click at [669, 222] on button "O" at bounding box center [1546, 220] width 27 height 27
drag, startPoint x: 241, startPoint y: 251, endPoint x: 279, endPoint y: 233, distance: 42.0
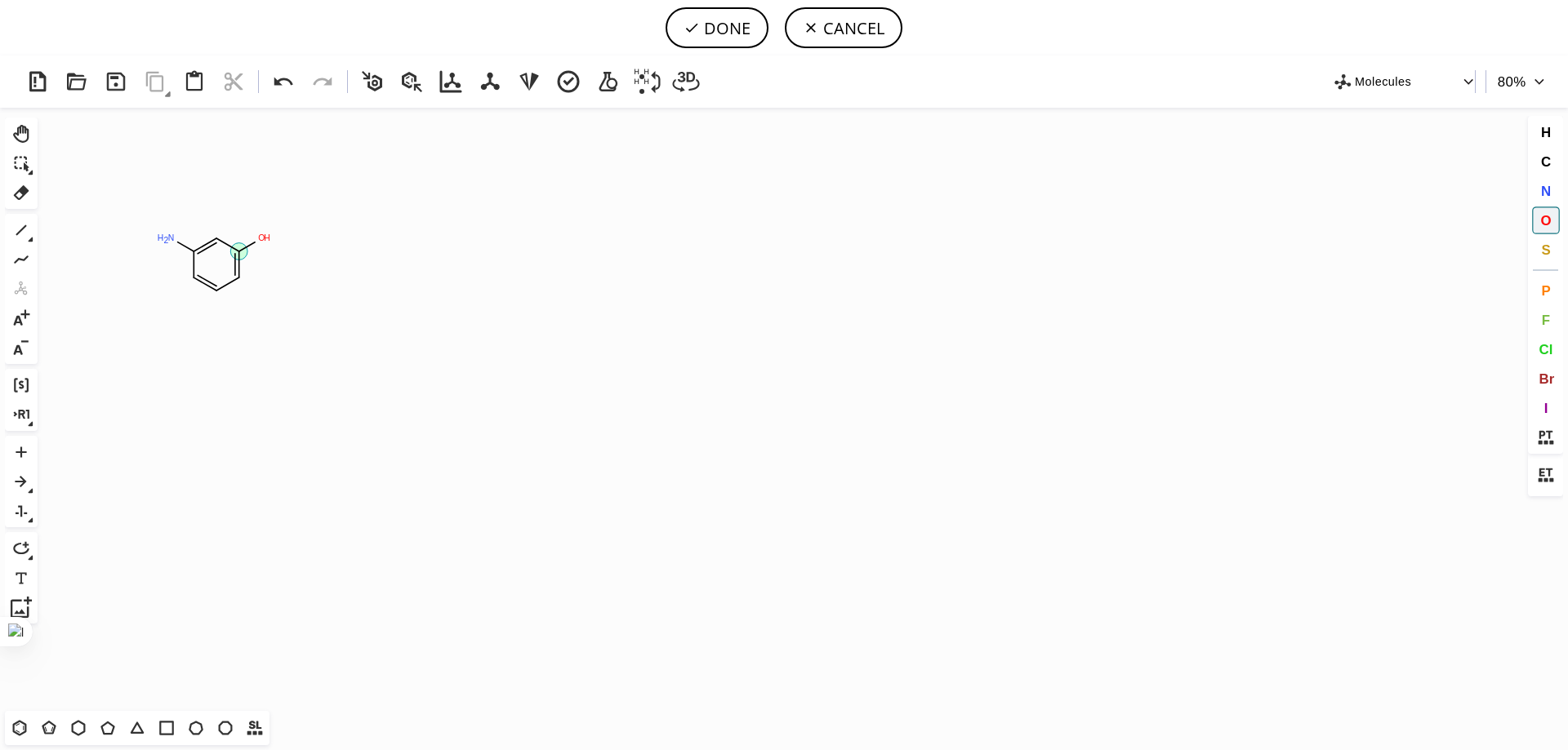
click at [279, 233] on icon "Created with [PERSON_NAME] 2.3.0 N H 2 O H O" at bounding box center [784, 410] width 1480 height 604
click at [669, 301] on button "P" at bounding box center [1546, 290] width 27 height 27
click at [265, 246] on tspan "P" at bounding box center [263, 247] width 5 height 9
click at [15, 317] on icon at bounding box center [21, 318] width 21 height 21
click at [268, 241] on tspan "H" at bounding box center [266, 238] width 6 height 9
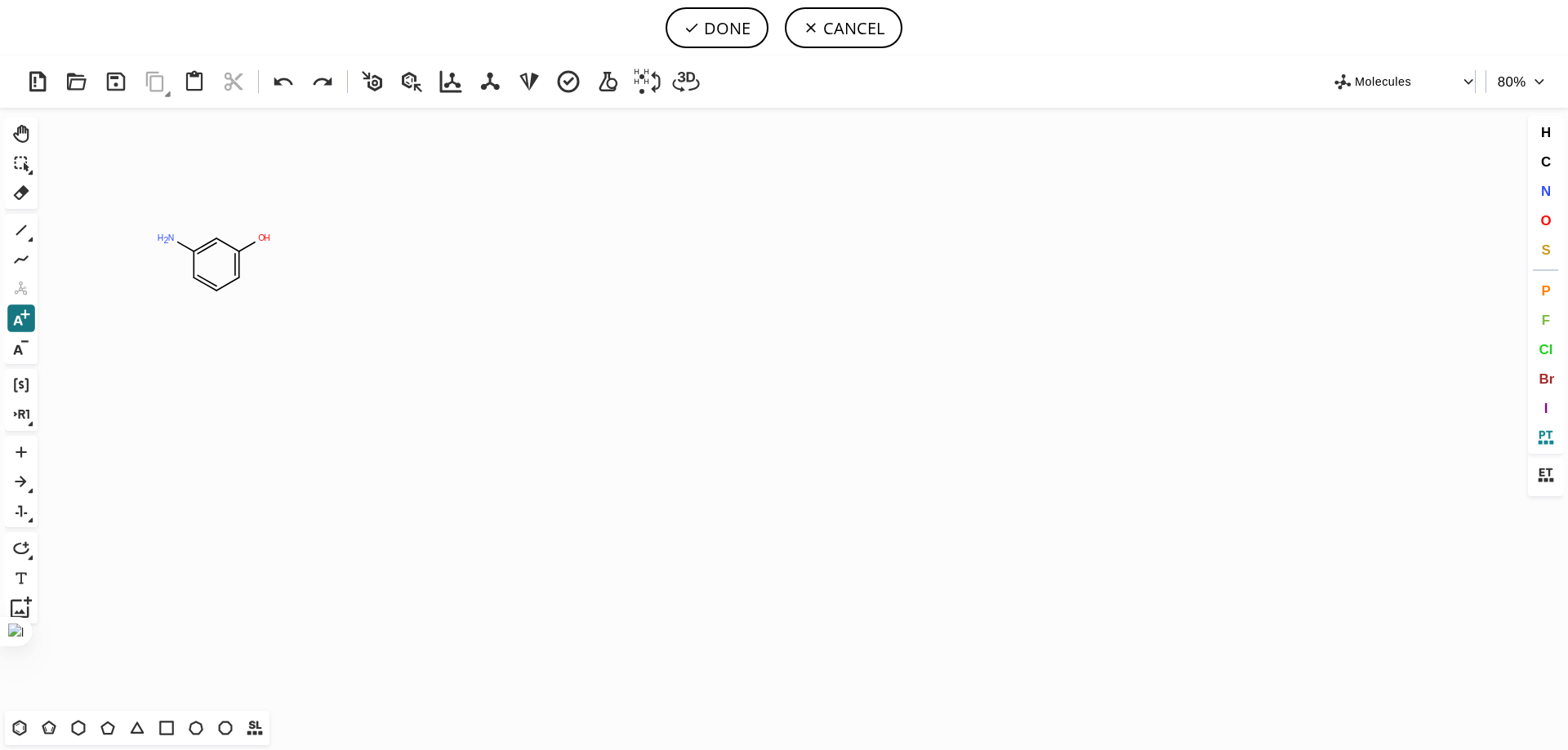
click at [669, 439] on icon at bounding box center [1545, 438] width 21 height 21
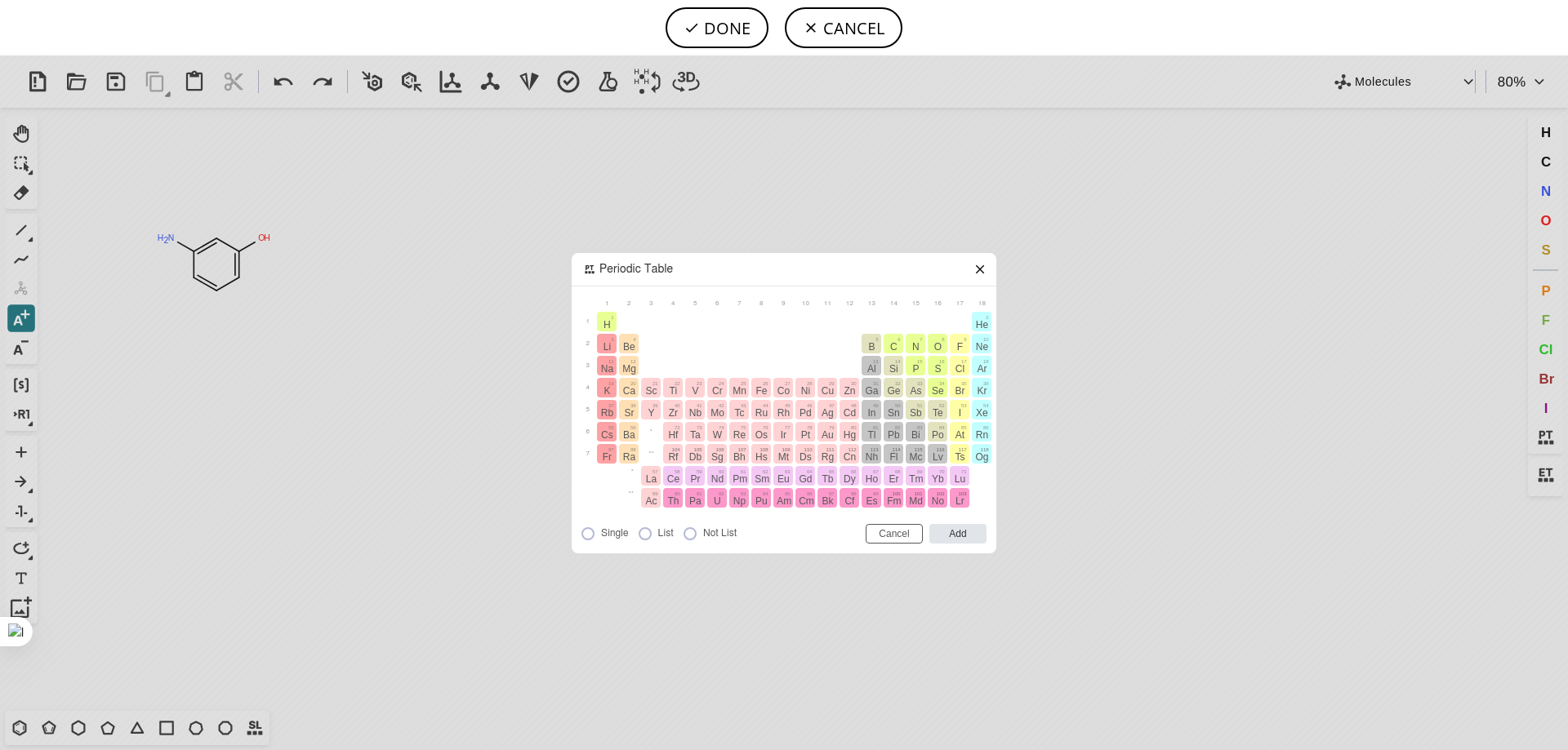
click at [669, 270] on icon at bounding box center [980, 270] width 13 height 13
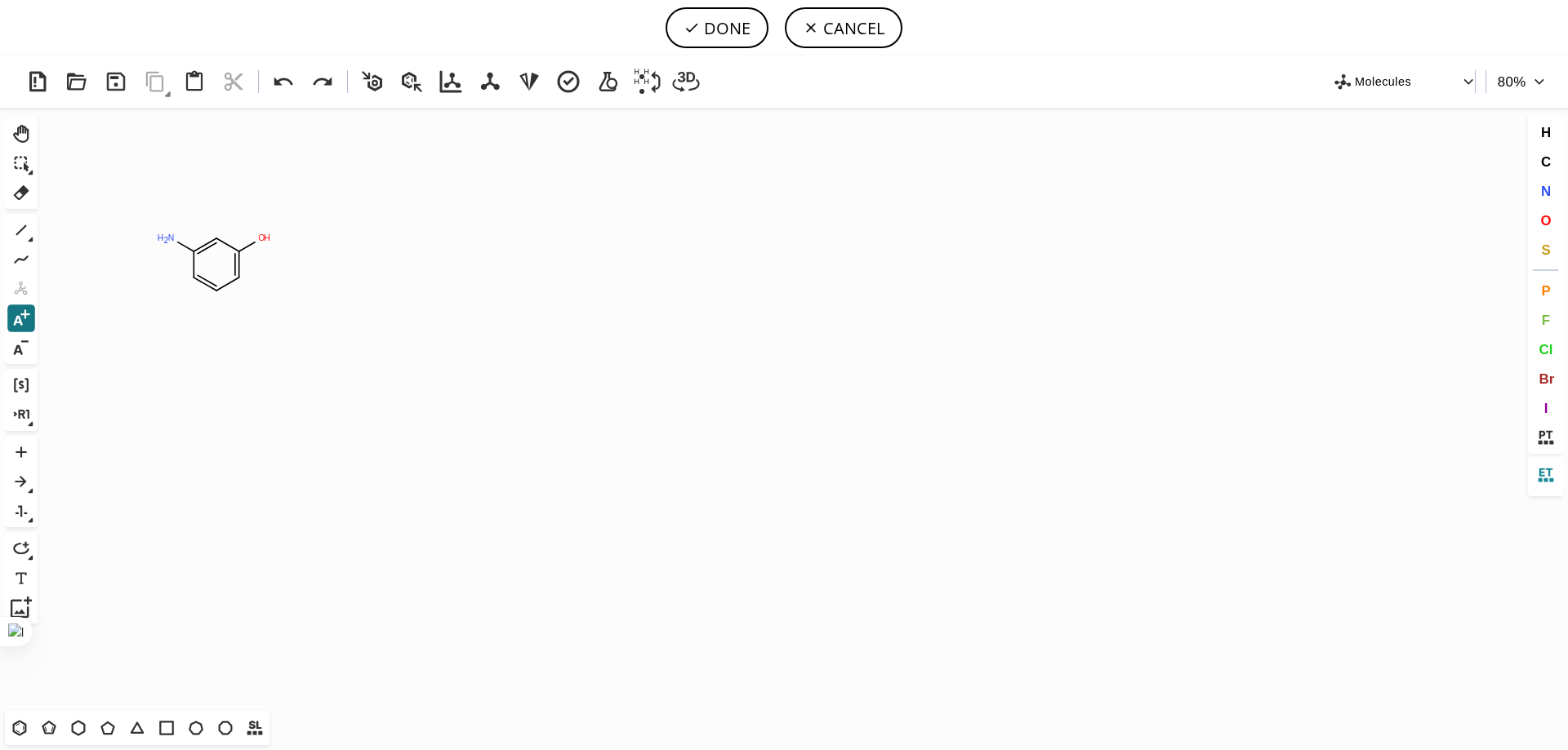
click at [669, 480] on icon at bounding box center [1545, 475] width 21 height 21
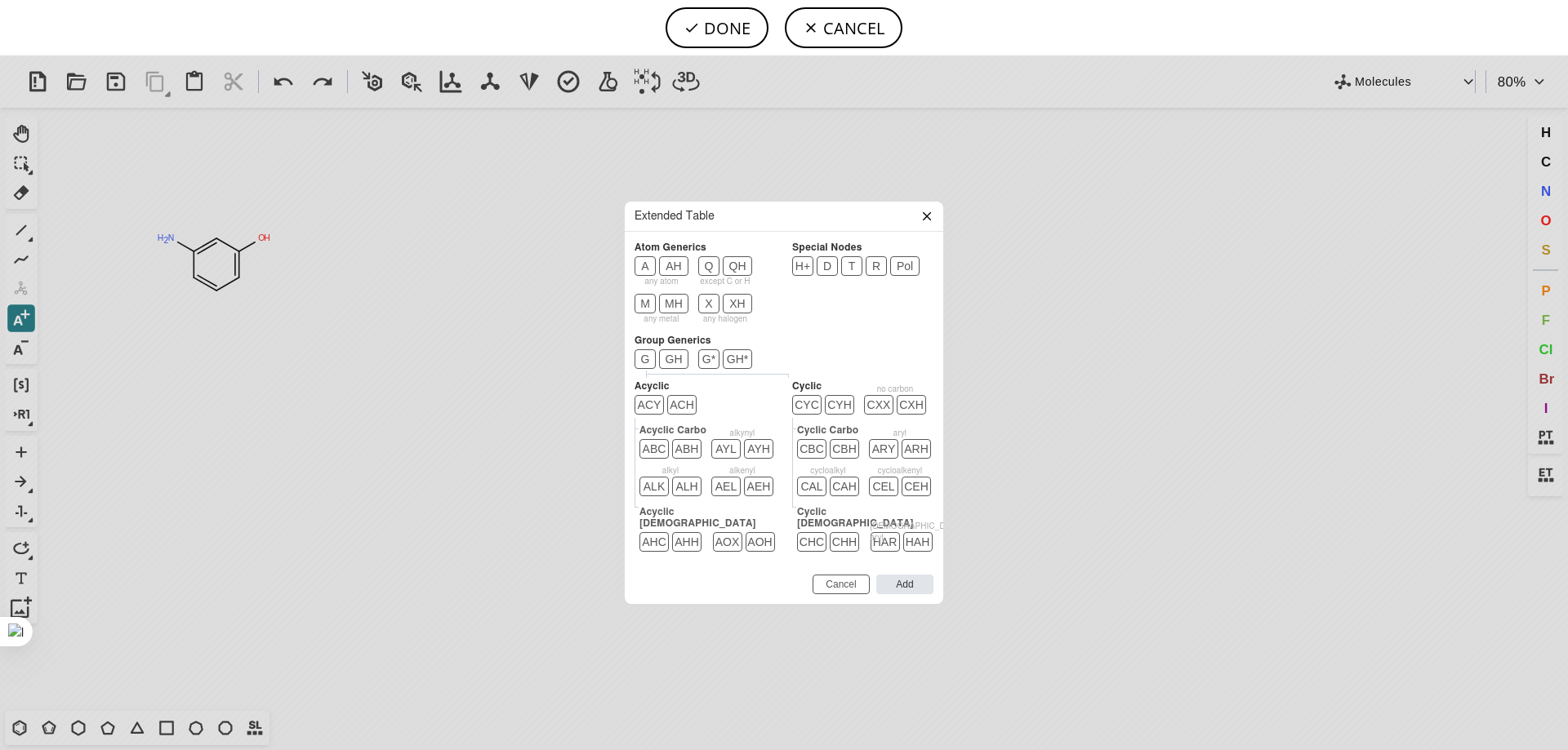
click at [669, 222] on header "Extended Table" at bounding box center [784, 216] width 318 height 30
click at [669, 220] on icon at bounding box center [927, 216] width 13 height 13
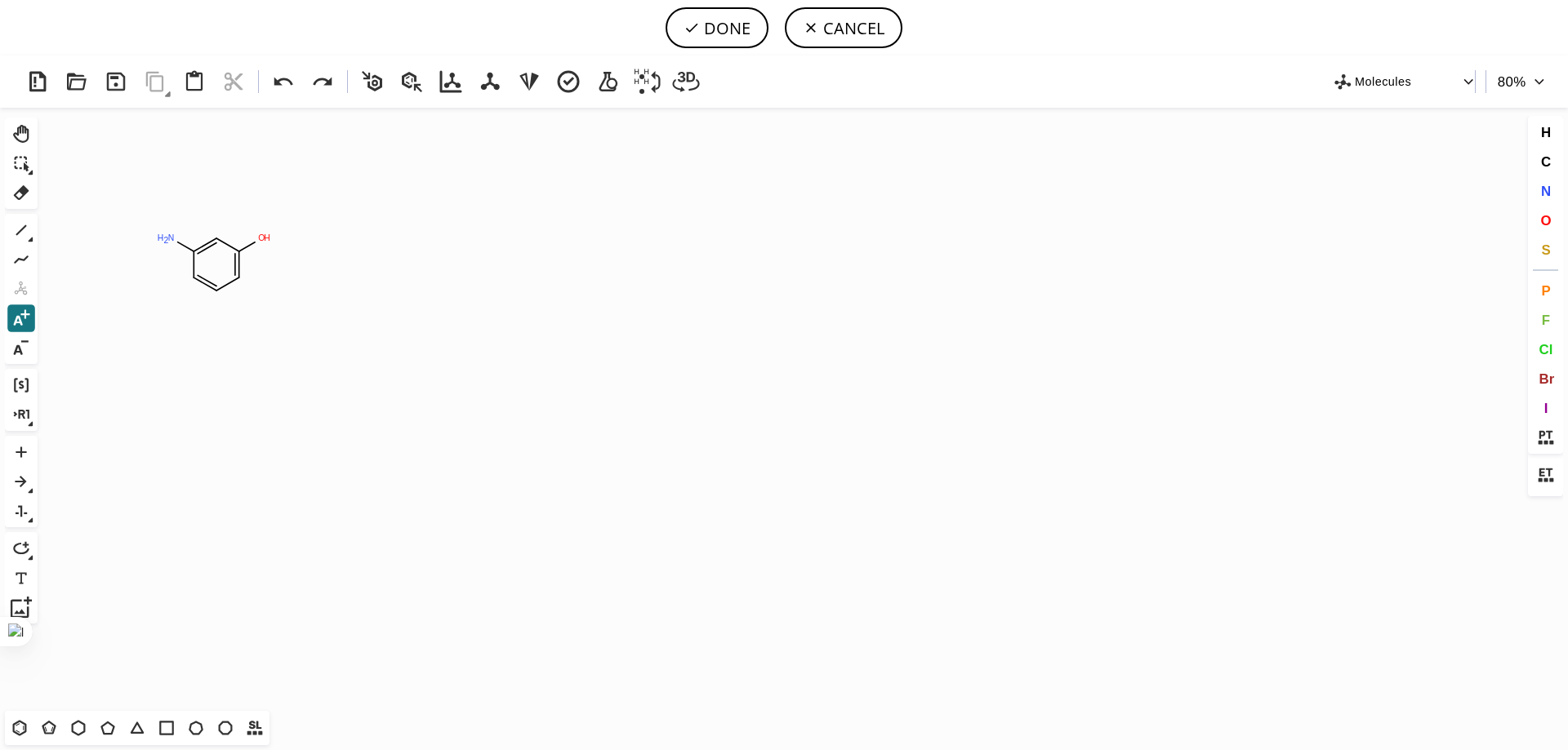
click at [669, 90] on span "Molecules" at bounding box center [1408, 81] width 106 height 20
click at [669, 85] on div at bounding box center [784, 375] width 1568 height 750
click at [669, 436] on icon at bounding box center [1545, 438] width 15 height 14
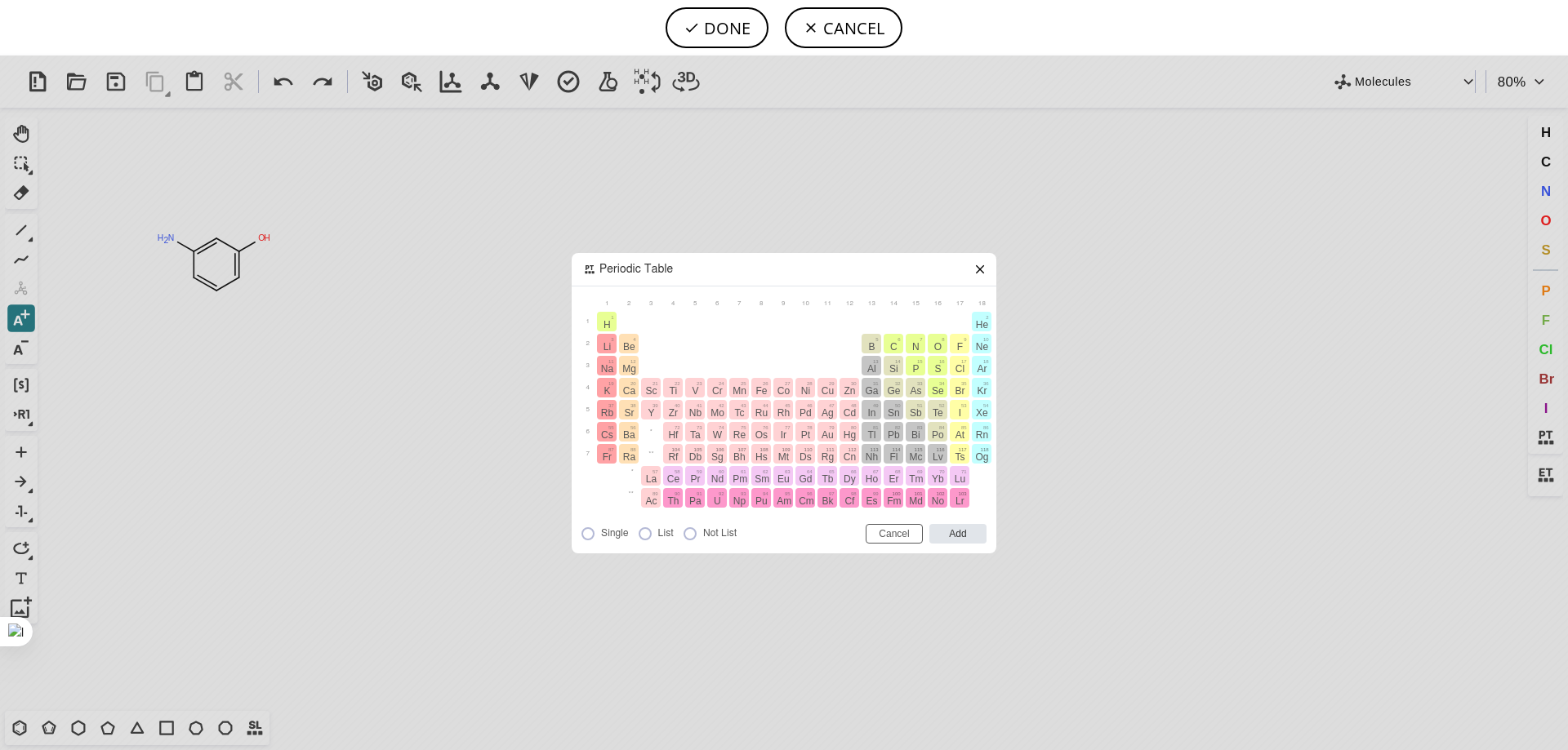
click at [669, 271] on icon at bounding box center [980, 270] width 13 height 13
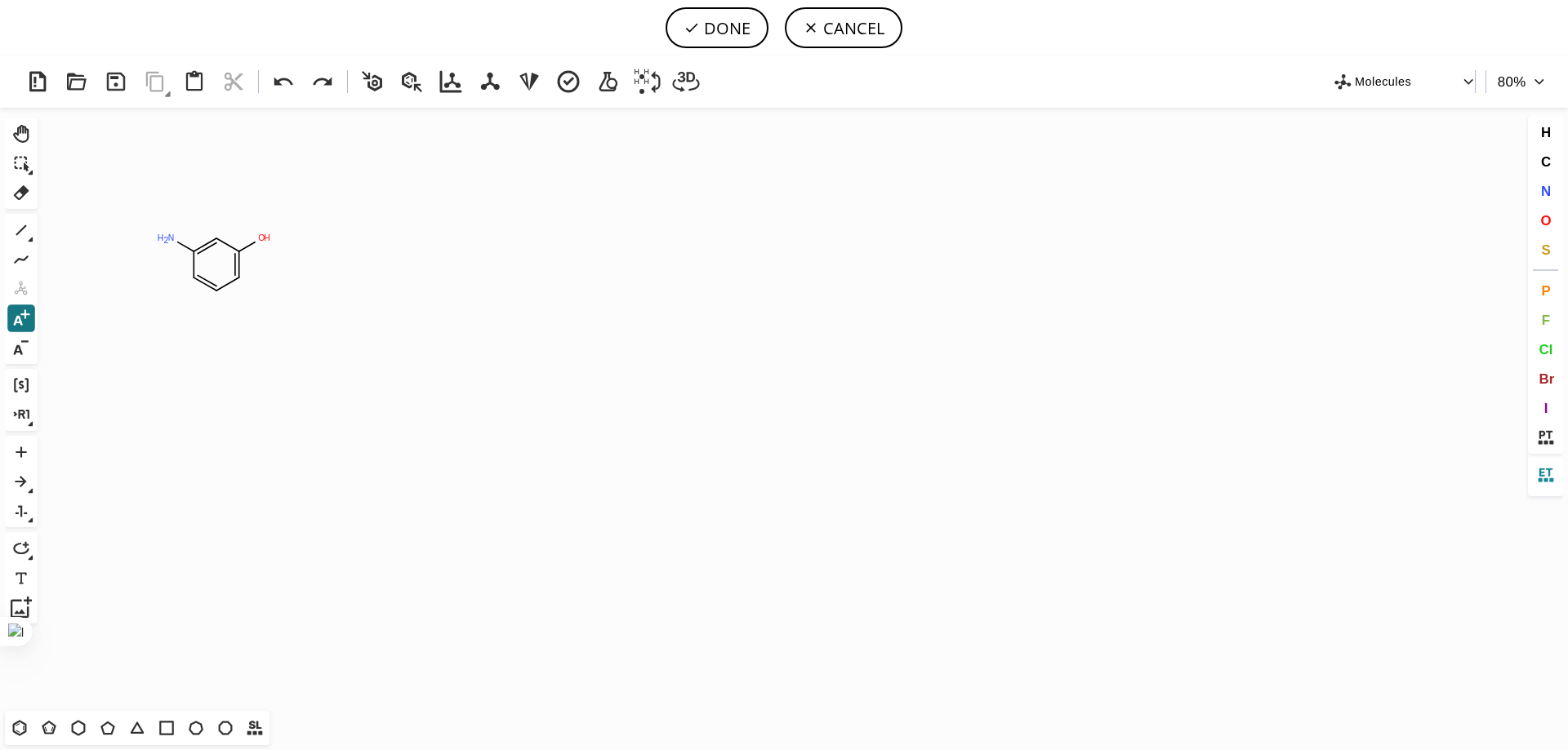
click at [669, 480] on button at bounding box center [1546, 474] width 27 height 27
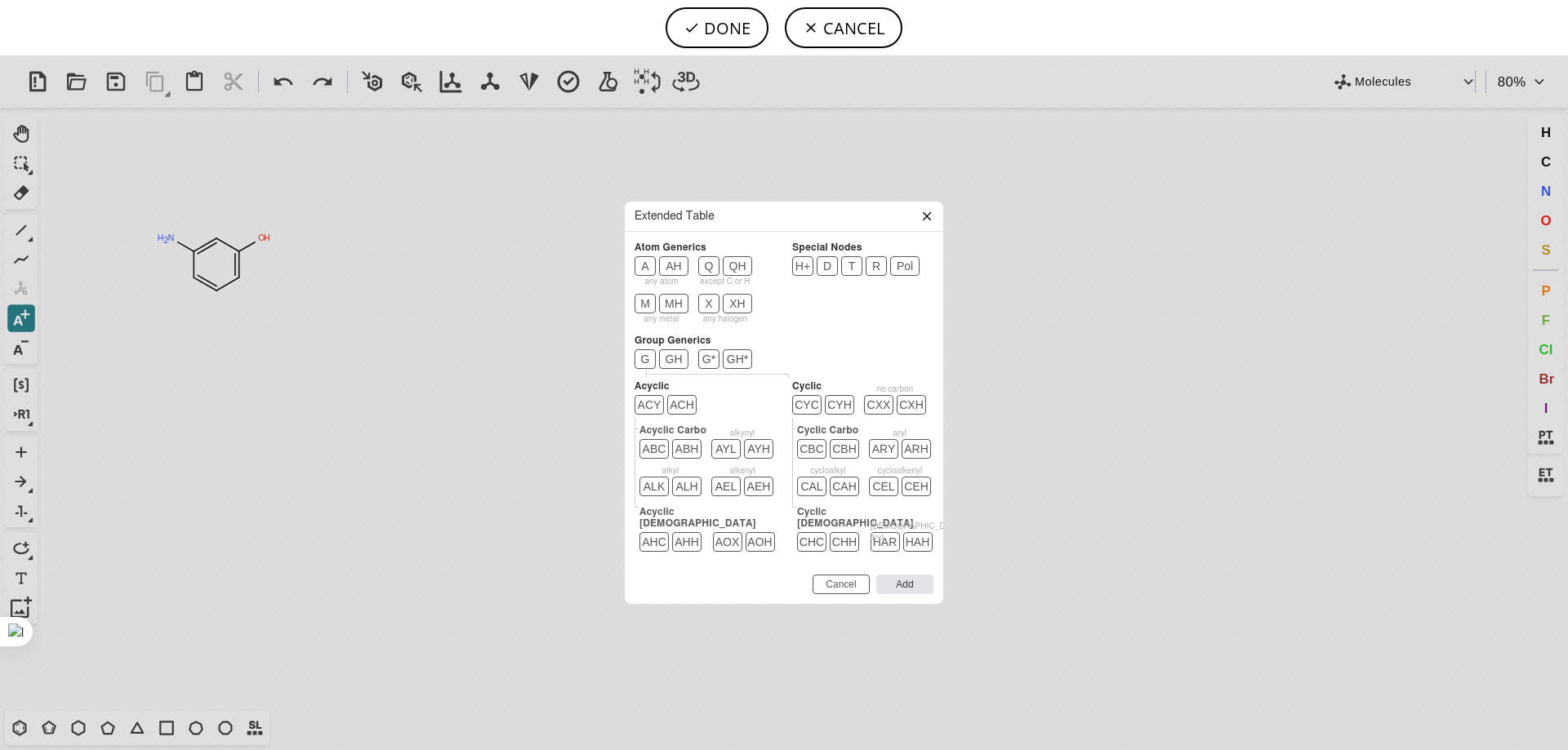
click at [669, 223] on icon at bounding box center [927, 216] width 13 height 13
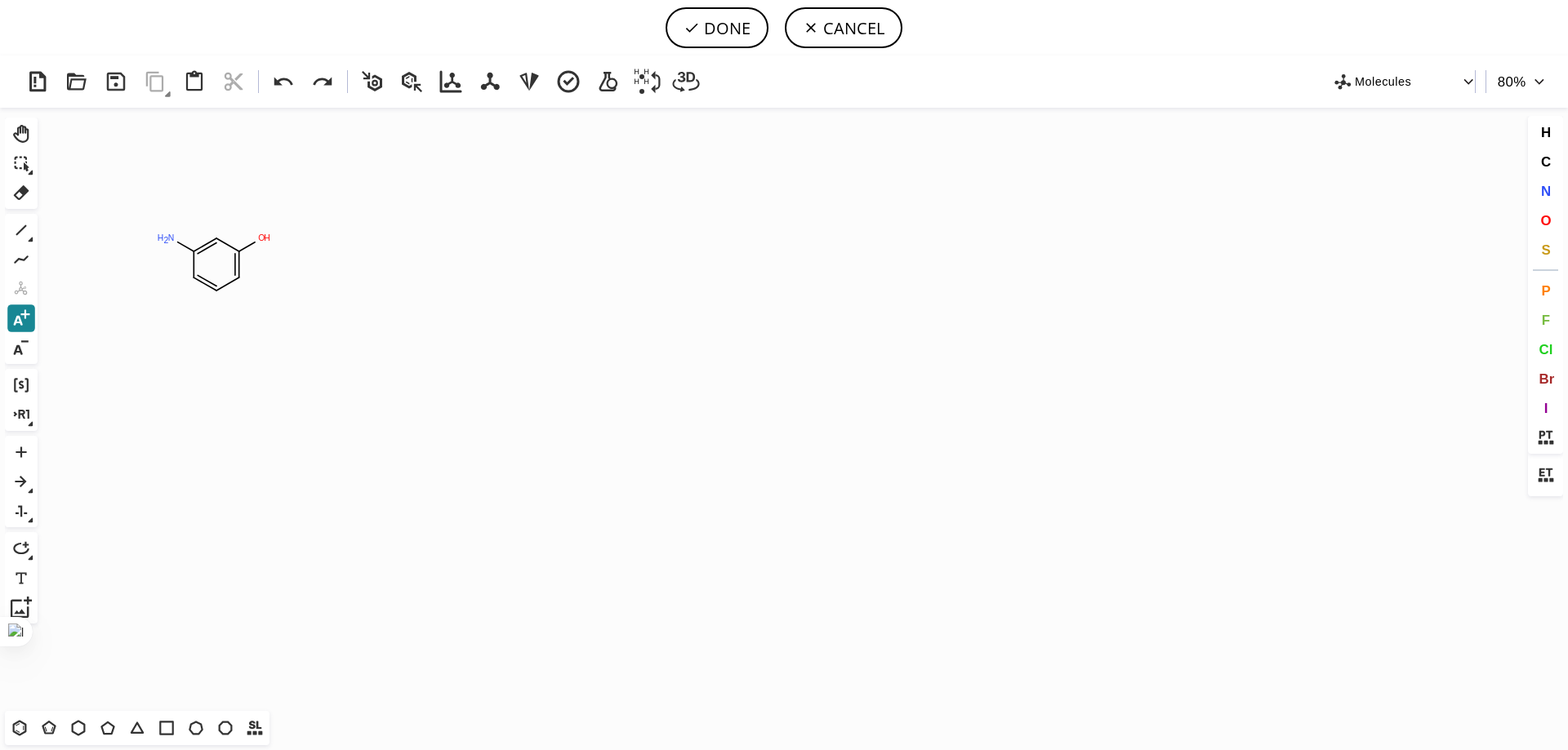
click at [18, 320] on icon at bounding box center [21, 318] width 21 height 21
click at [22, 257] on icon at bounding box center [21, 260] width 21 height 21
drag, startPoint x: 241, startPoint y: 277, endPoint x: 349, endPoint y: 284, distance: 108.2
click at [669, 170] on button "C" at bounding box center [1546, 161] width 27 height 27
click at [359, 295] on tspan "C" at bounding box center [359, 296] width 6 height 9
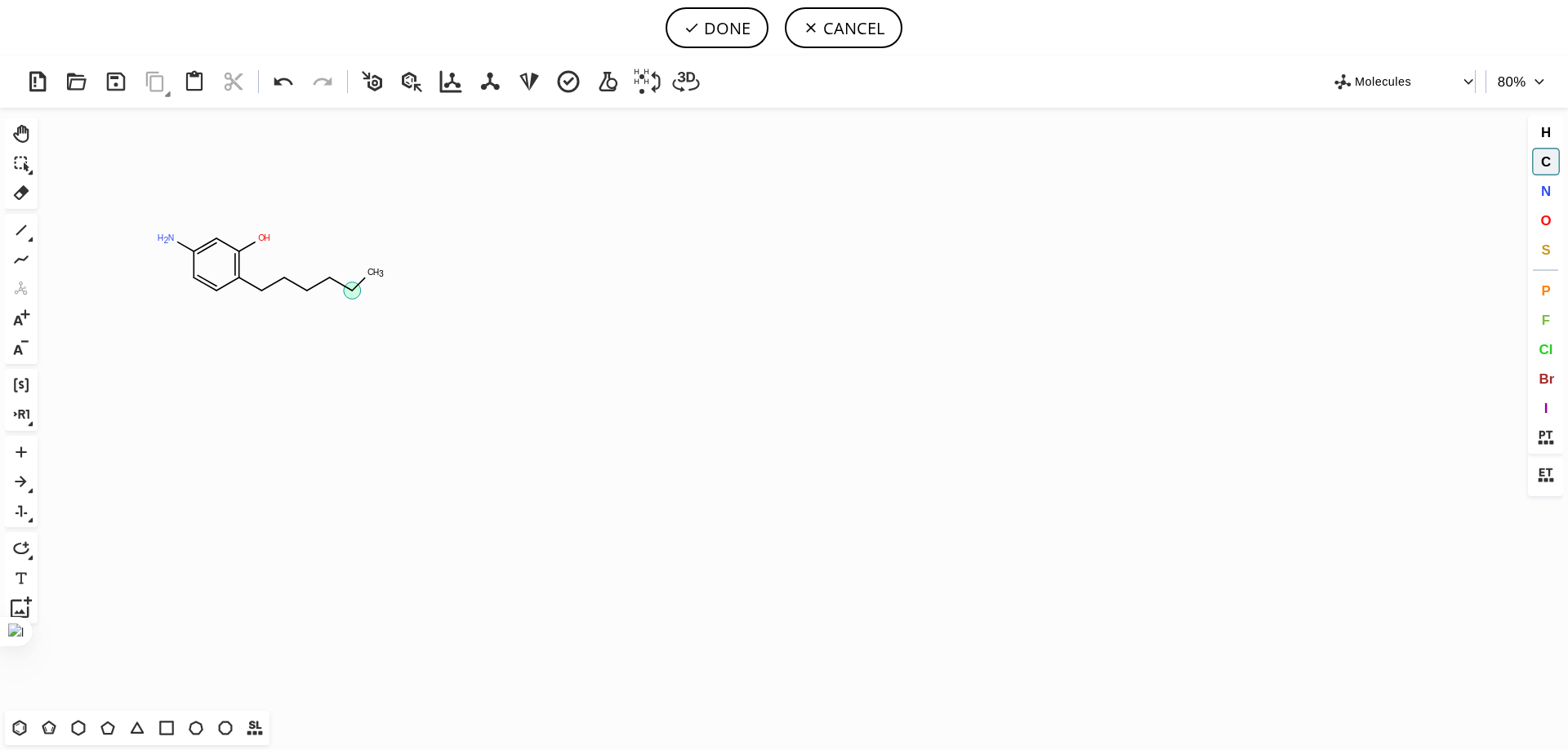
drag, startPoint x: 350, startPoint y: 290, endPoint x: 373, endPoint y: 263, distance: 35.5
click at [373, 263] on icon "Created with [PERSON_NAME] 2.3.0 N H 2 O H C H 3 C" at bounding box center [784, 410] width 1480 height 604
drag, startPoint x: 350, startPoint y: 294, endPoint x: 369, endPoint y: 307, distance: 23.0
click at [369, 307] on icon "Created with [PERSON_NAME] 2.3.0 C H 3 N H 2 O H C H 3 C" at bounding box center [784, 410] width 1480 height 604
click at [669, 17] on button "CANCEL" at bounding box center [843, 27] width 118 height 41
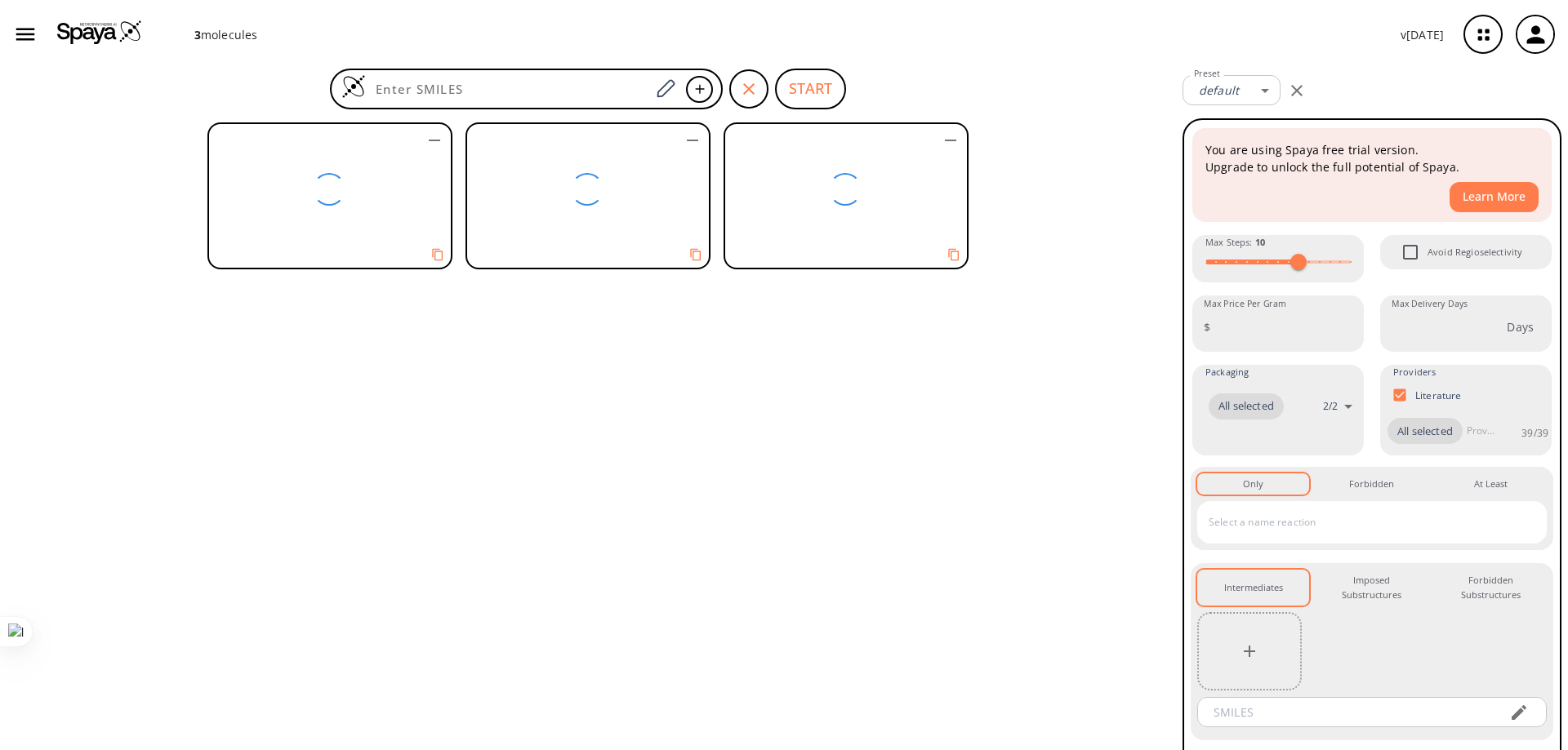
click at [602, 215] on div at bounding box center [587, 189] width 240 height 130
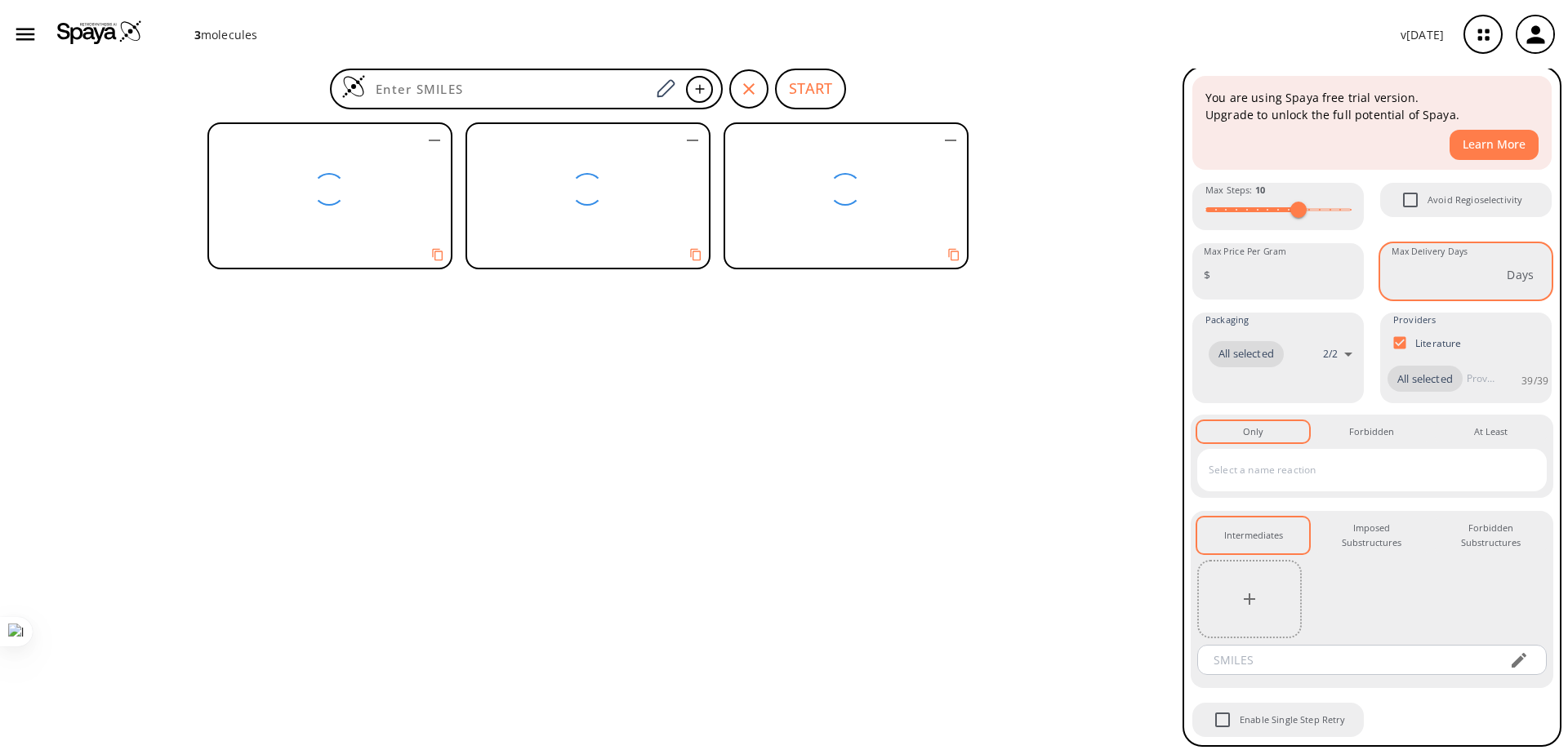
scroll to position [82, 0]
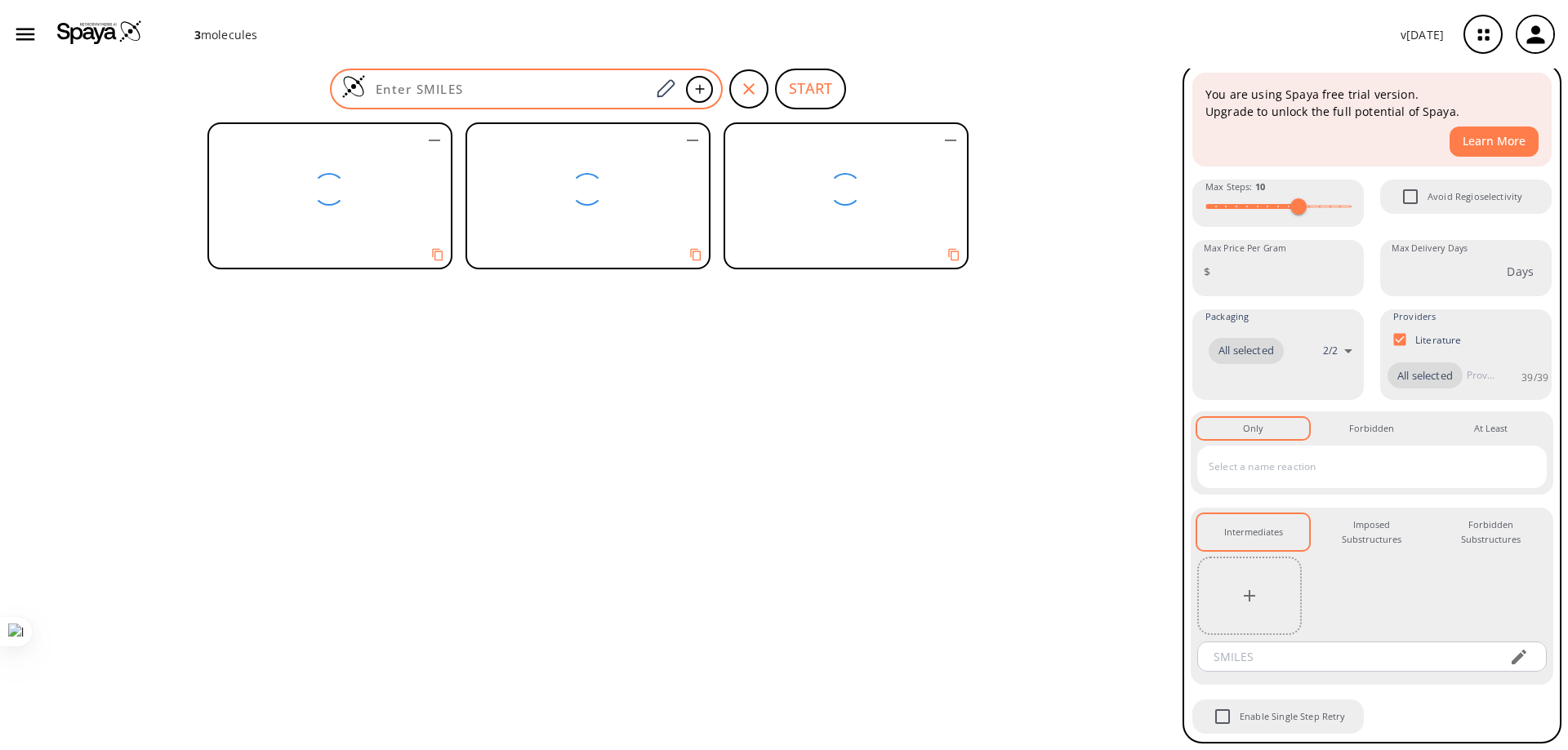
click at [538, 82] on input at bounding box center [508, 89] width 284 height 16
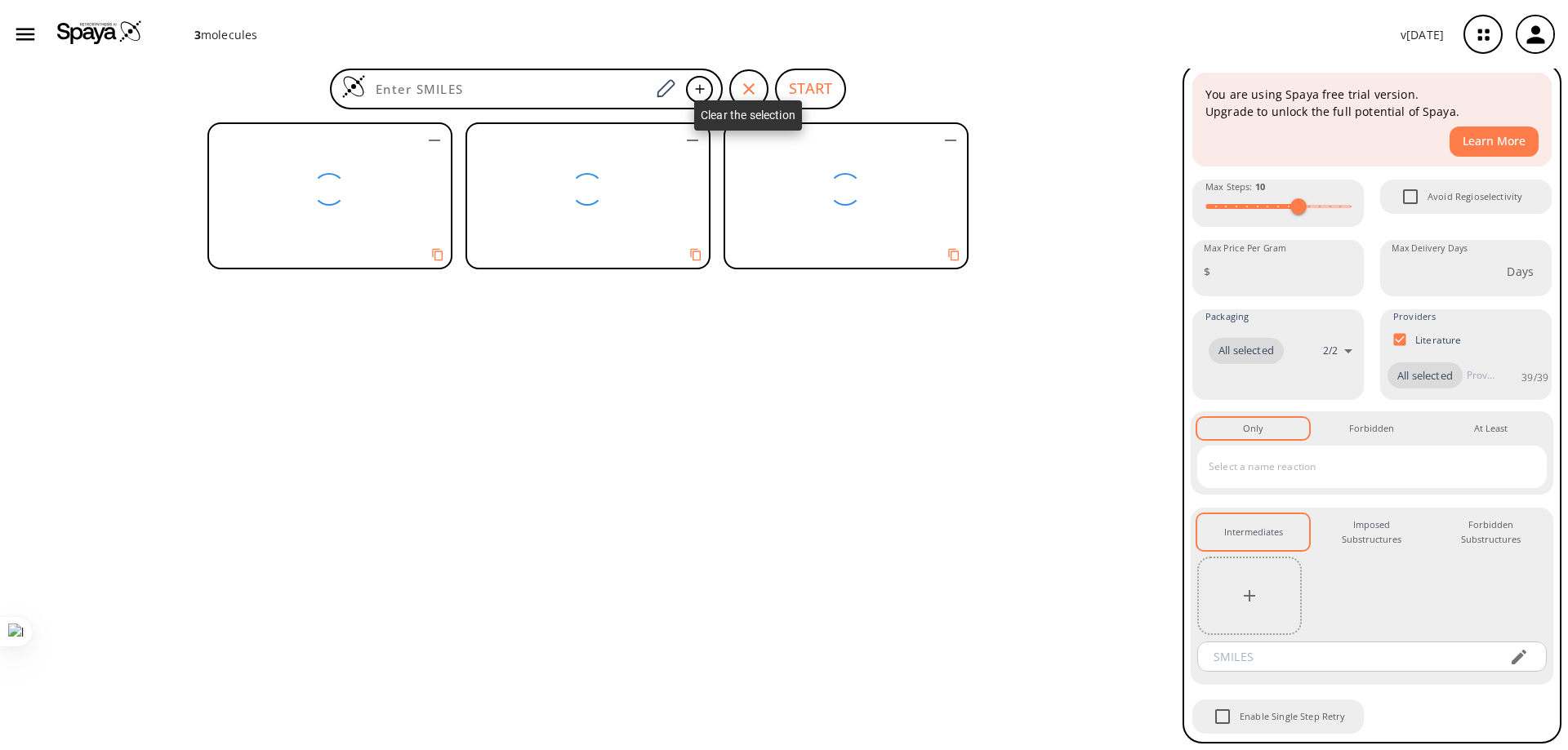
click at [669, 90] on icon "button" at bounding box center [749, 89] width 20 height 20
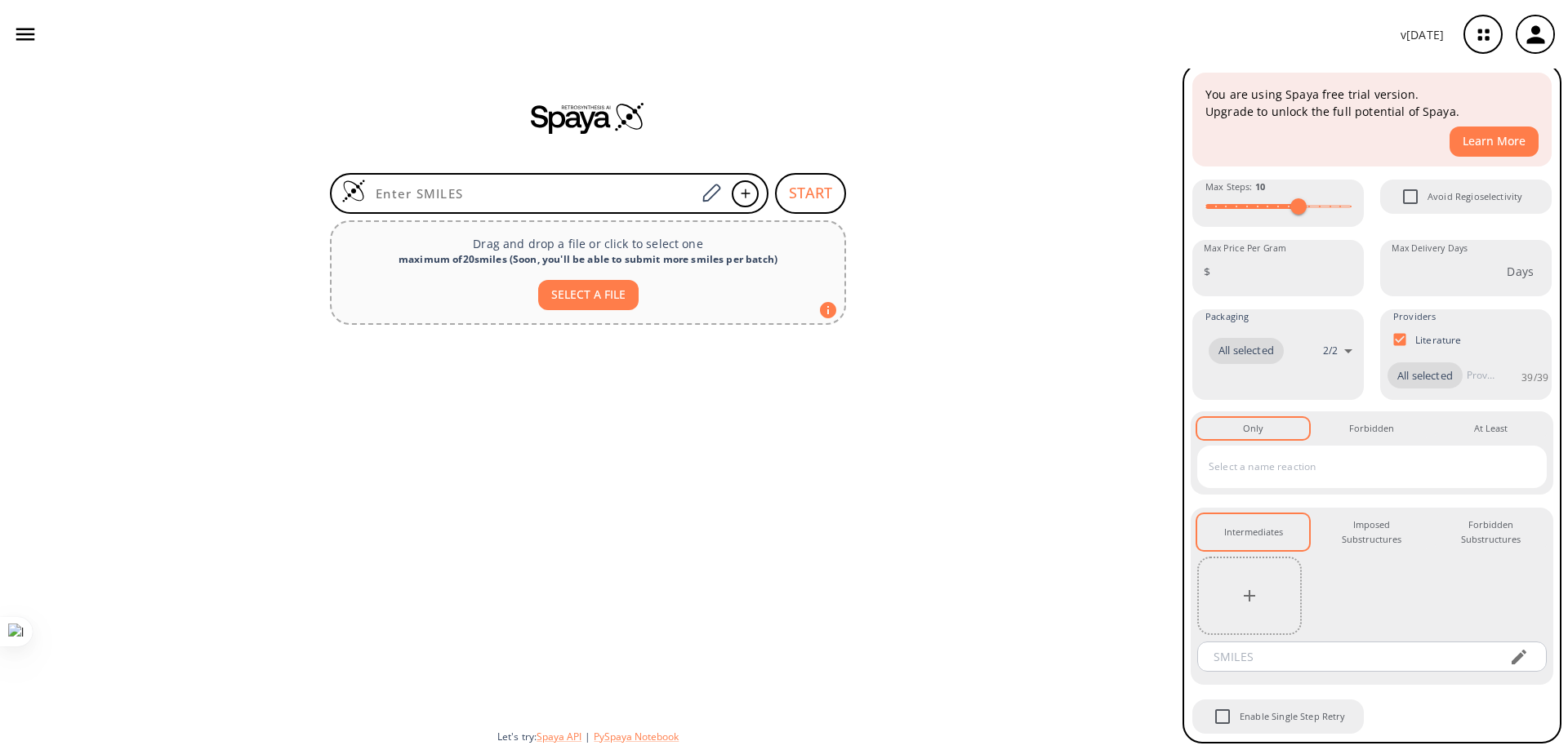
click at [598, 294] on button "SELECT A FILE" at bounding box center [588, 295] width 100 height 30
type input "C:\fakepath\Actividad.pdf"
drag, startPoint x: 573, startPoint y: 300, endPoint x: 473, endPoint y: 309, distance: 100.4
click at [473, 309] on div "SELECT A FILE" at bounding box center [588, 288] width 487 height 43
click at [669, 43] on icon "button" at bounding box center [1483, 35] width 43 height 43
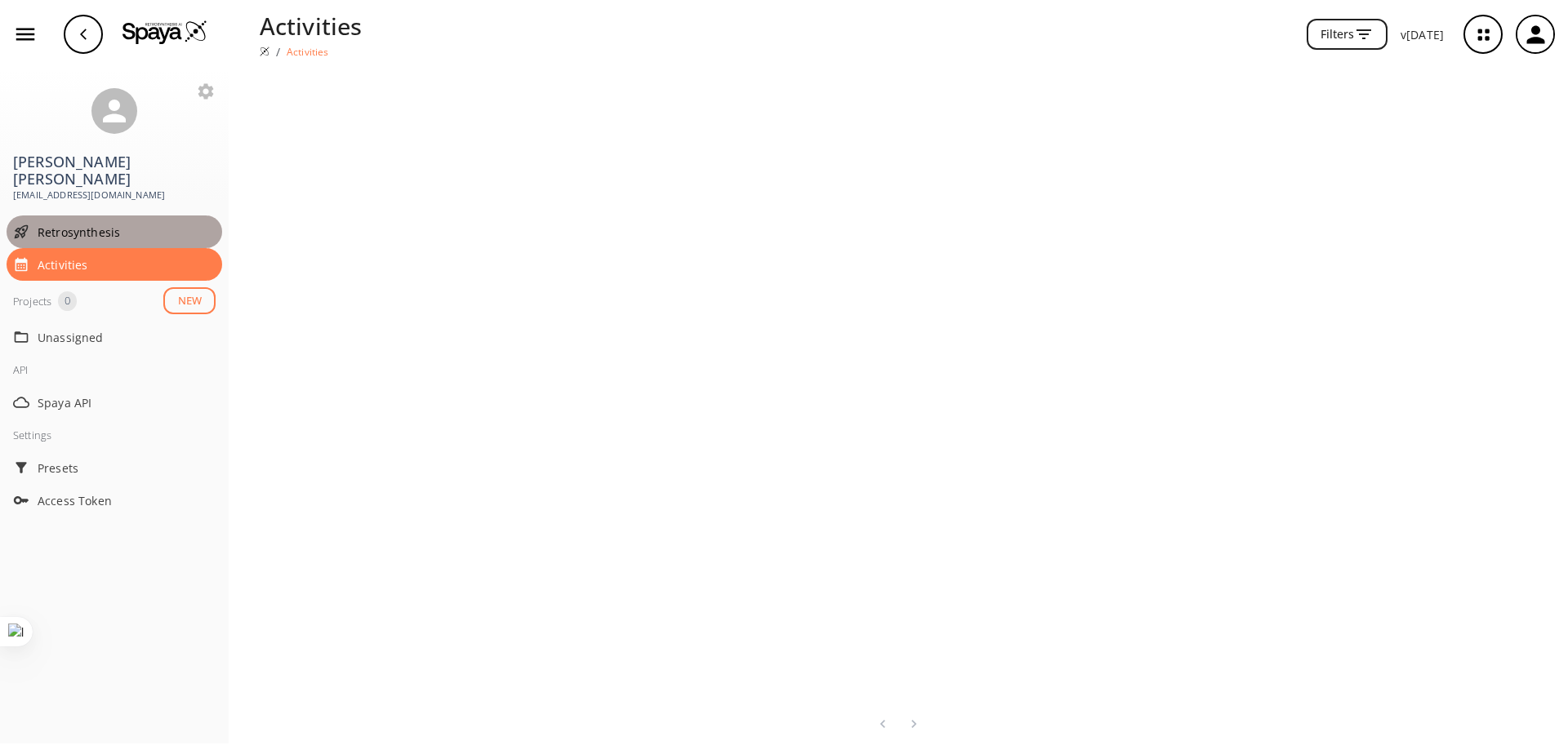
click at [90, 225] on div "Retrosynthesis" at bounding box center [114, 231] width 216 height 33
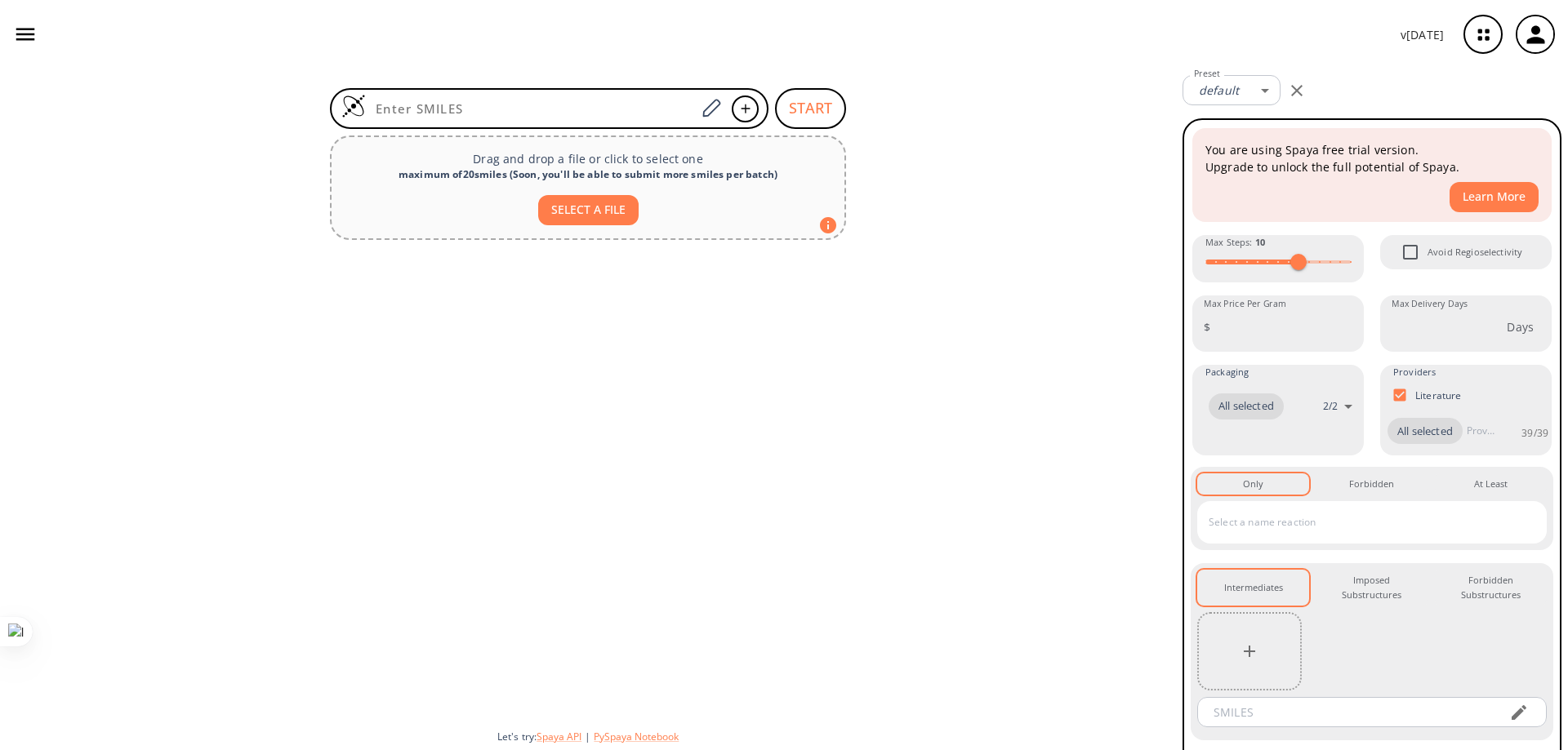
click at [88, 223] on div "START Drag and drop a file or click to select one maximum of 20 smiles ( Soon, …" at bounding box center [588, 409] width 1176 height 682
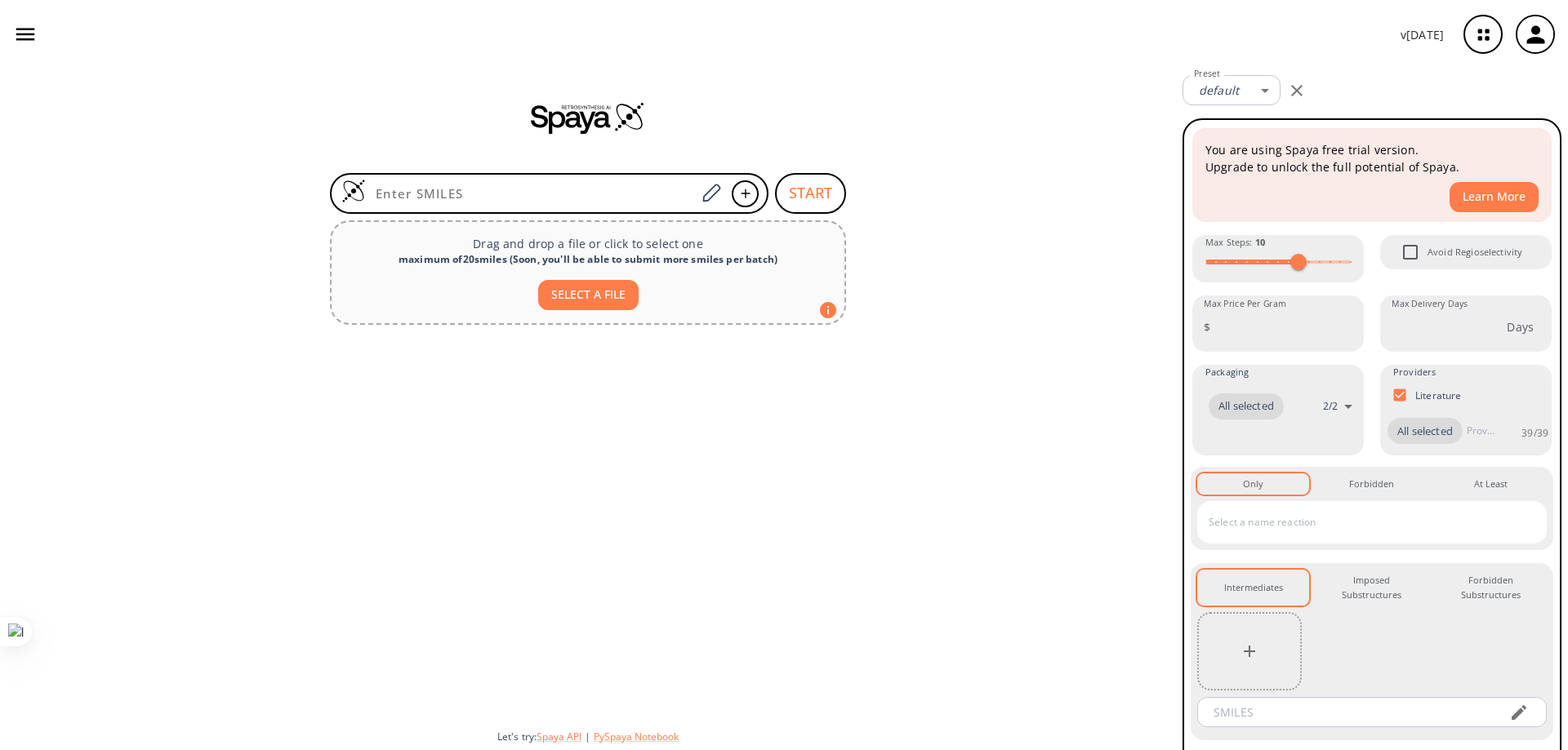
click at [583, 287] on button "SELECT A FILE" at bounding box center [588, 295] width 100 height 30
type input "C:\fakepath\Actividad.pdf"
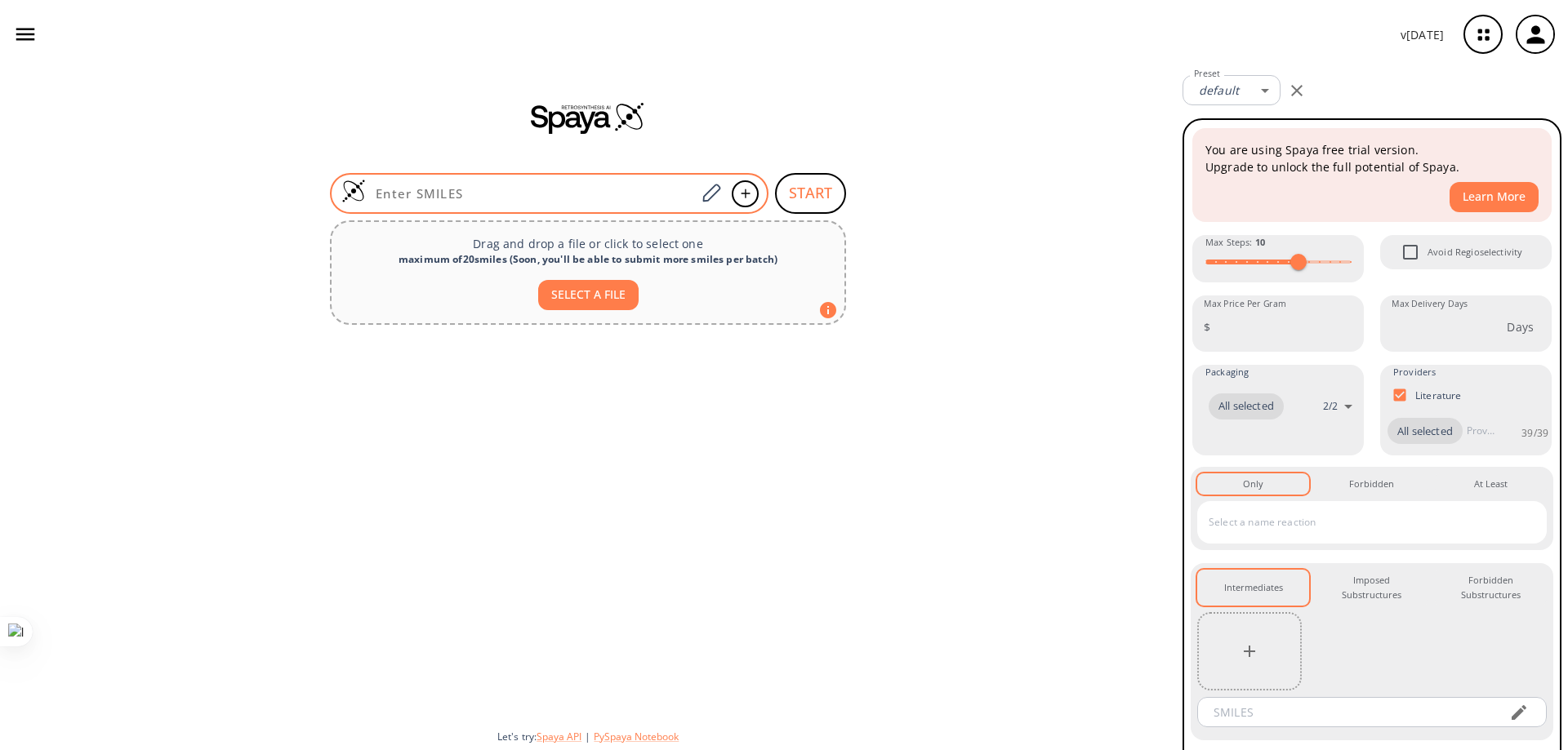
click at [511, 190] on input at bounding box center [531, 193] width 330 height 16
paste input "4-(dimethylamino)-N-(2-propoxyphenyl)butanamide"
type input "4-(dimethylamino)-N-(2-propoxyphenyl)butanamide"
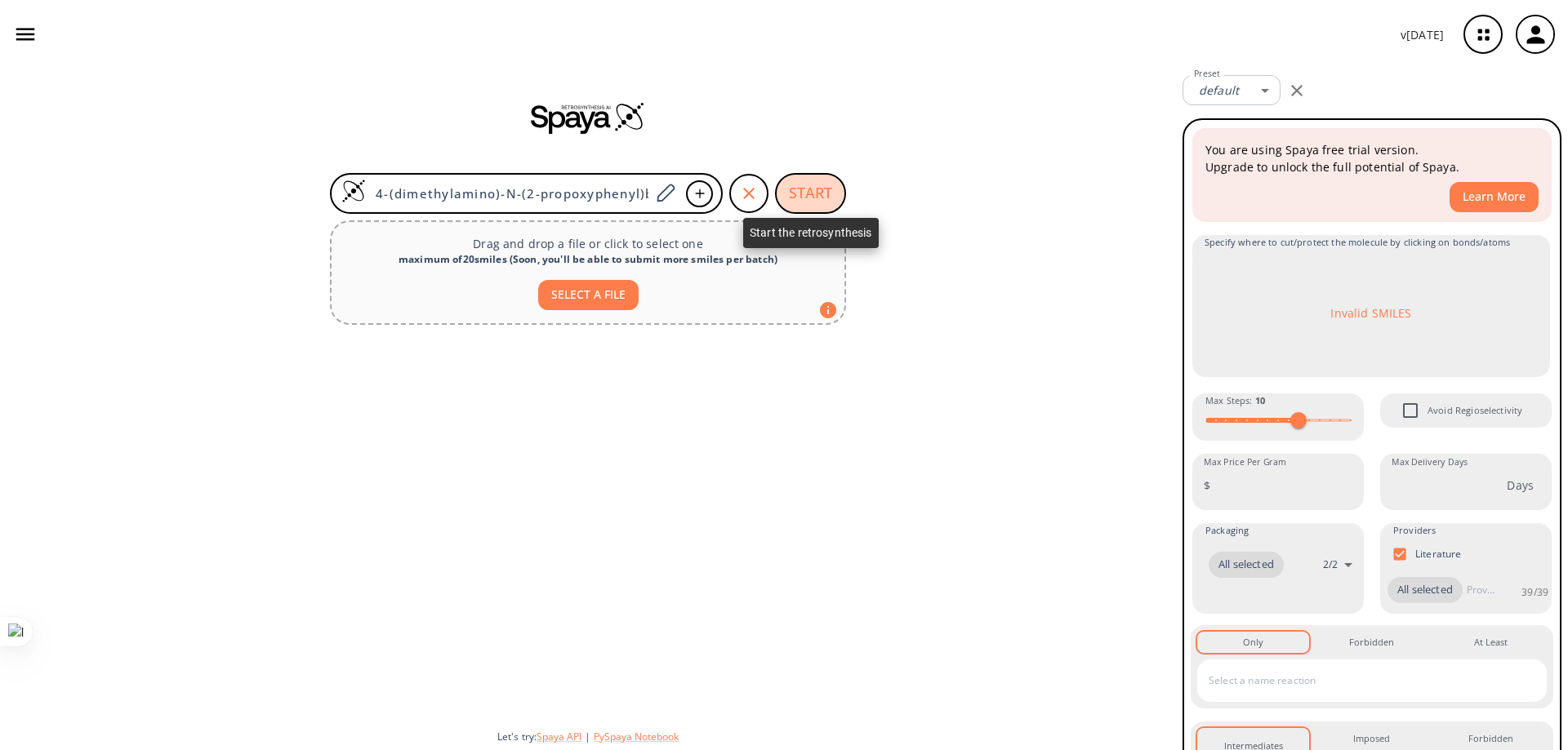
click at [669, 195] on button "START" at bounding box center [811, 193] width 71 height 41
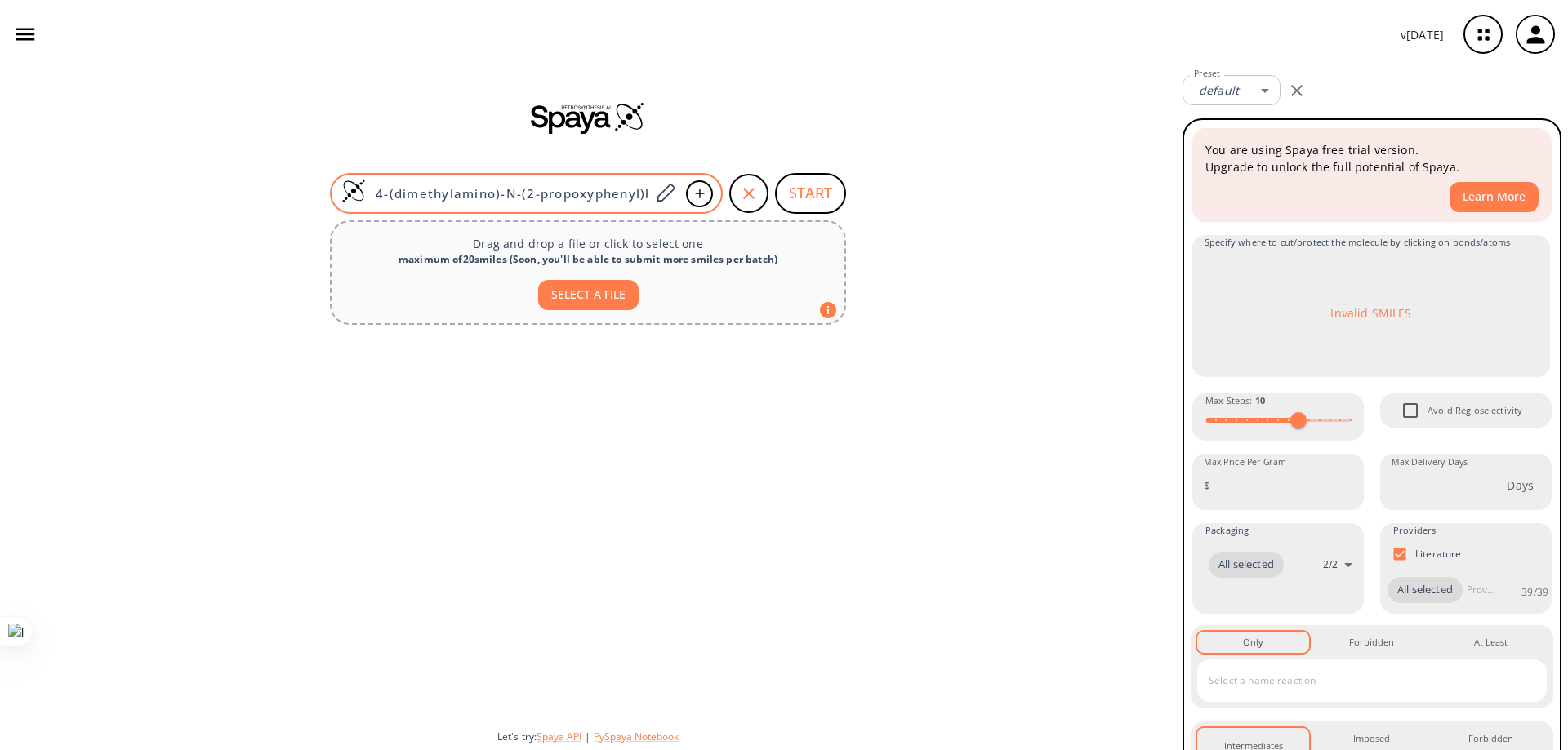
click at [632, 194] on input "4-(dimethylamino)-N-(2-propoxyphenyl)butanamide" at bounding box center [508, 193] width 284 height 16
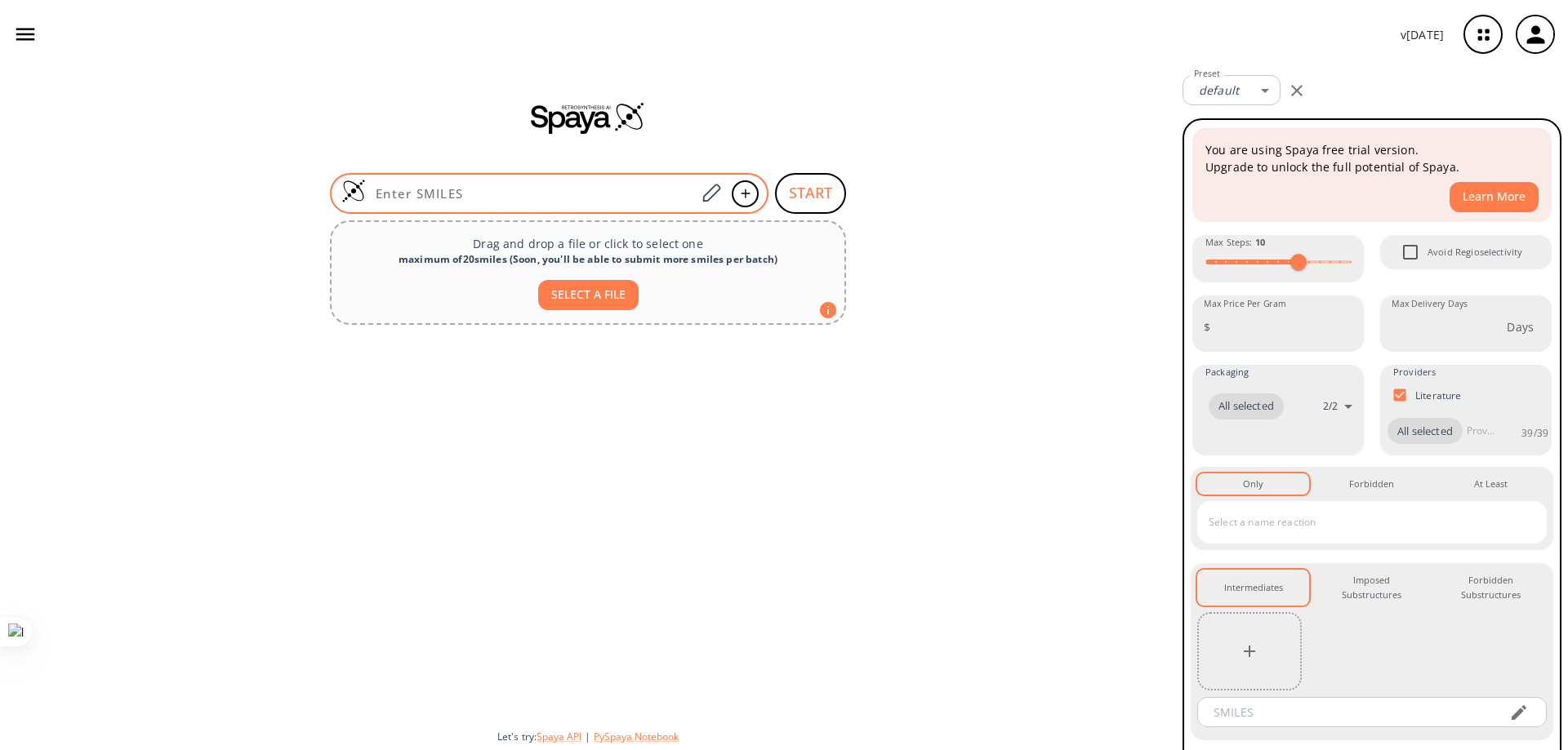
click at [467, 178] on div "START Drag and drop a file or click to select one maximum of 20 smiles ( Soon, …" at bounding box center [588, 409] width 1176 height 682
click at [469, 181] on div at bounding box center [549, 193] width 439 height 41
paste input "4-(dimethylamino)-N-(2-propoxyphenyl)butanamide"
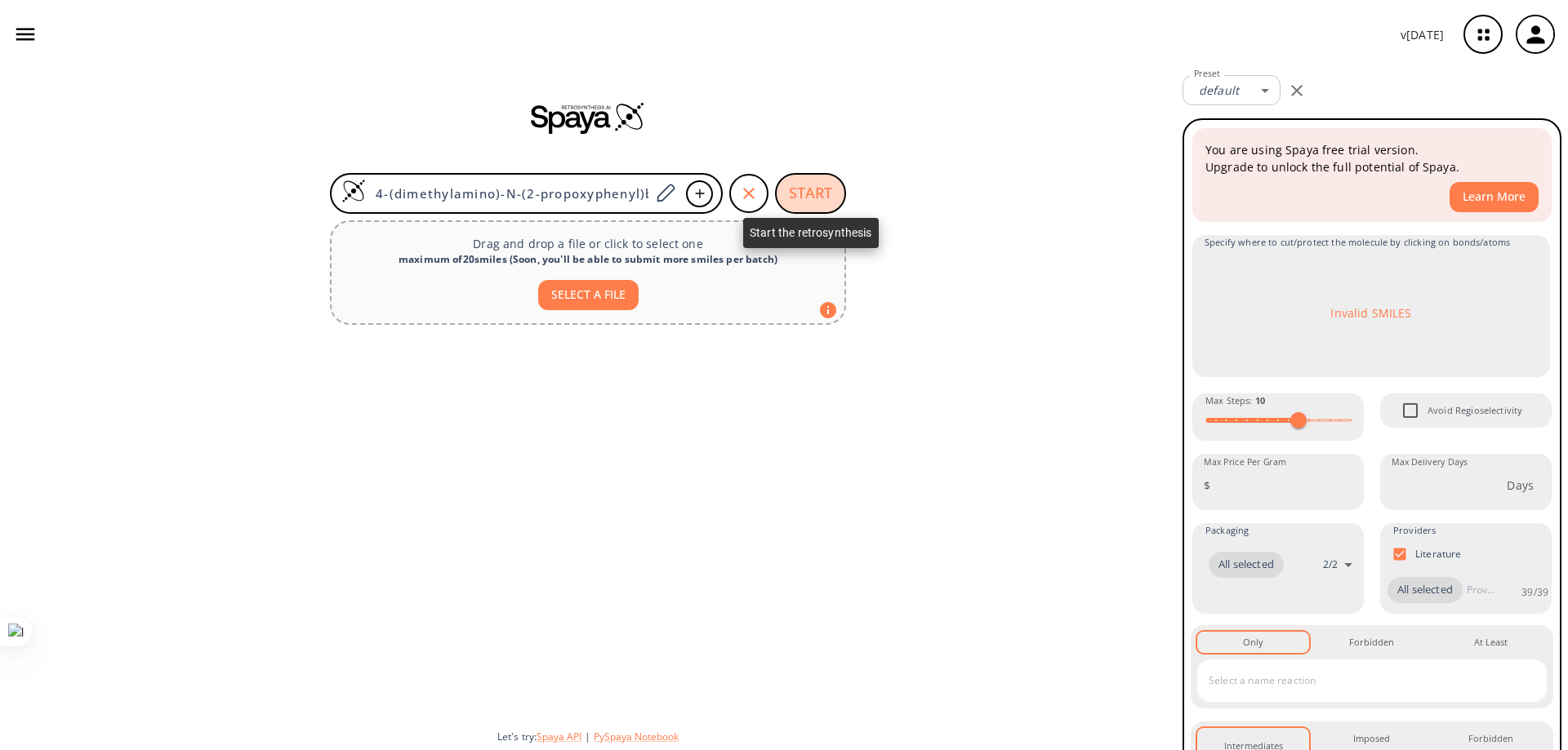
click at [669, 194] on button "START" at bounding box center [811, 193] width 71 height 41
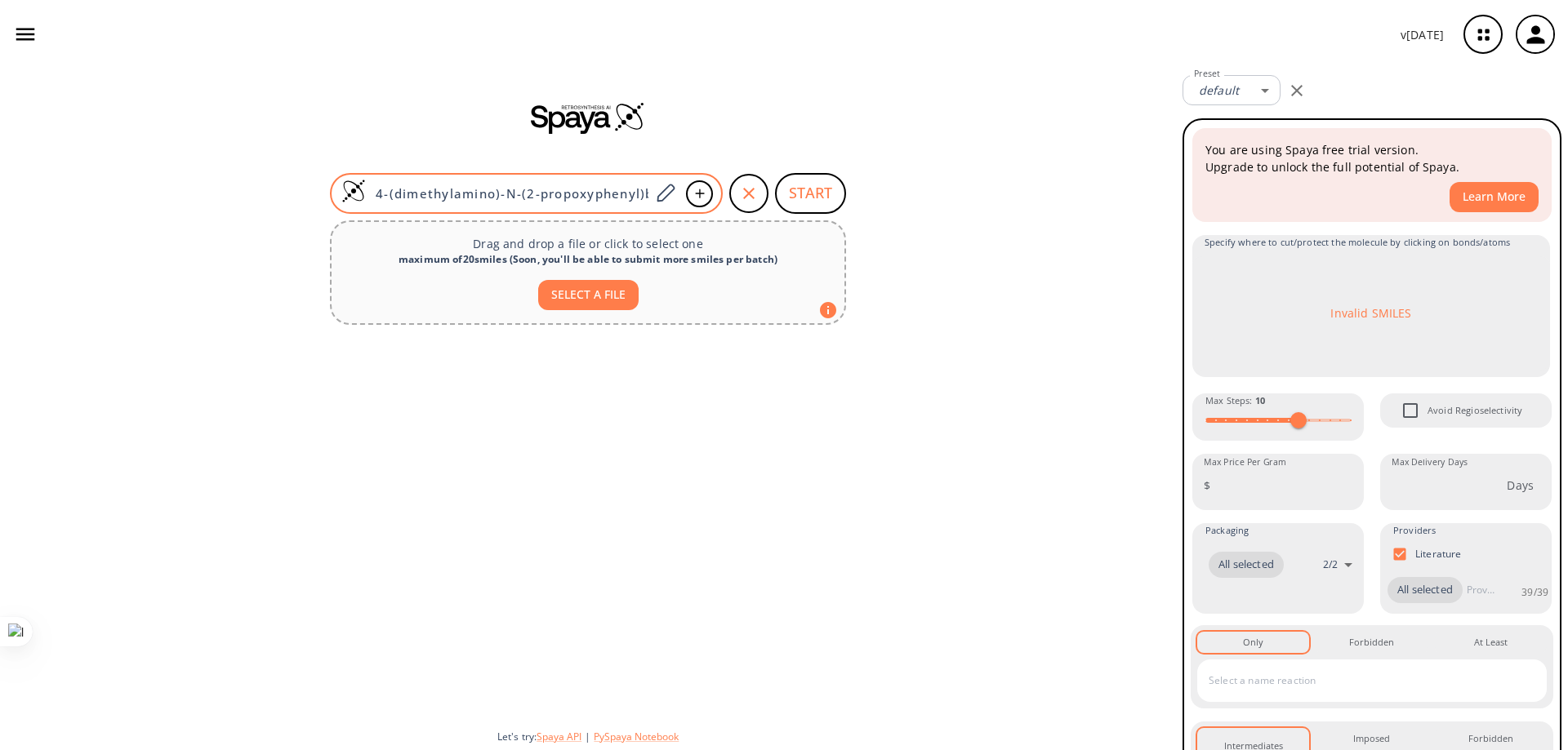
click at [611, 188] on input "4-(dimethylamino)-N-(2-propoxyphenyl)butanamide" at bounding box center [508, 193] width 284 height 16
paste input "2-propoxybenzanil"
type input "4-(dimethylamino)-2-propoxybenzanilide"
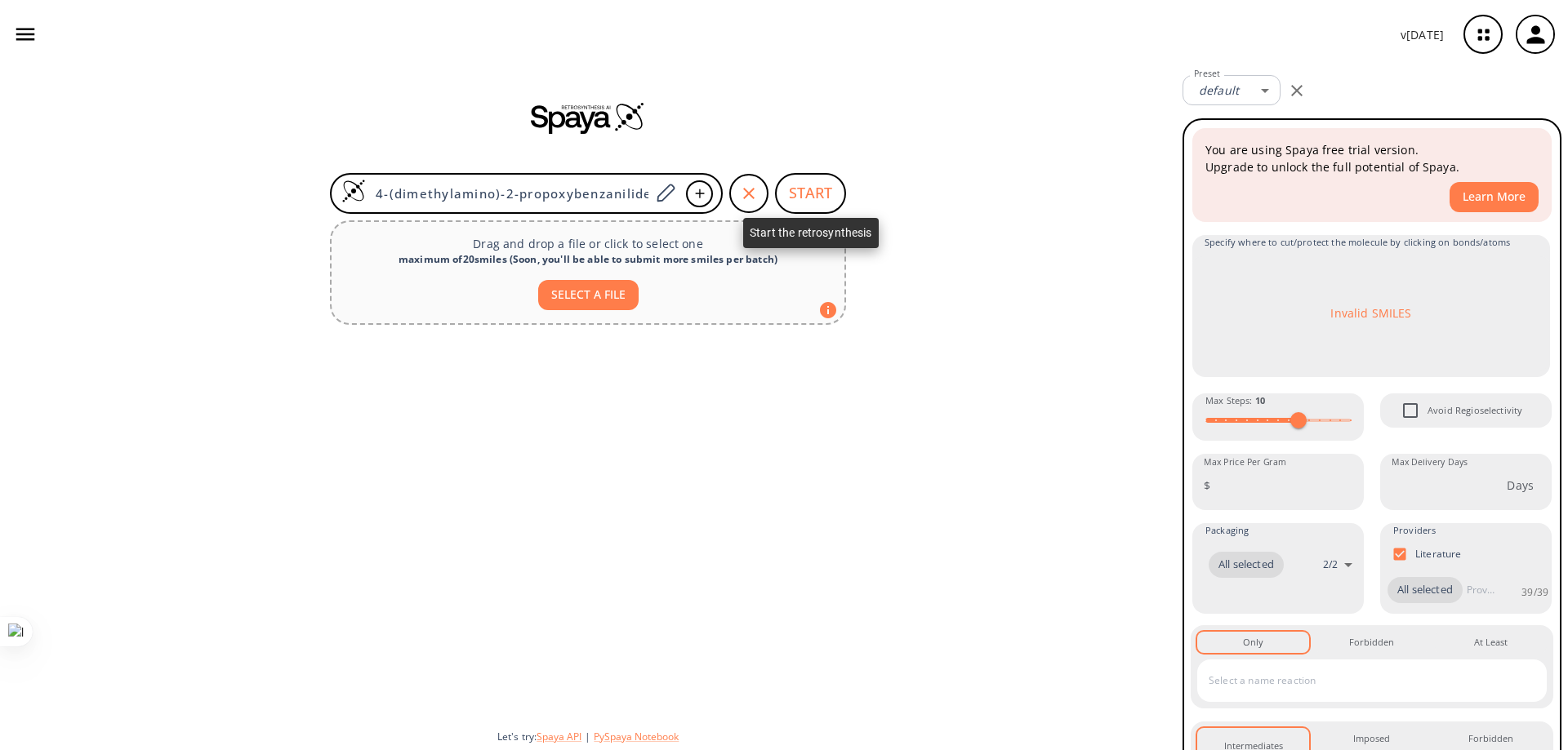
click at [669, 197] on button "START" at bounding box center [811, 193] width 71 height 41
click at [669, 196] on button "START" at bounding box center [811, 193] width 71 height 41
click at [669, 309] on div "Drag and drop a file or click to select one maximum of 20 smiles ( Soon, you'll…" at bounding box center [588, 273] width 516 height 105
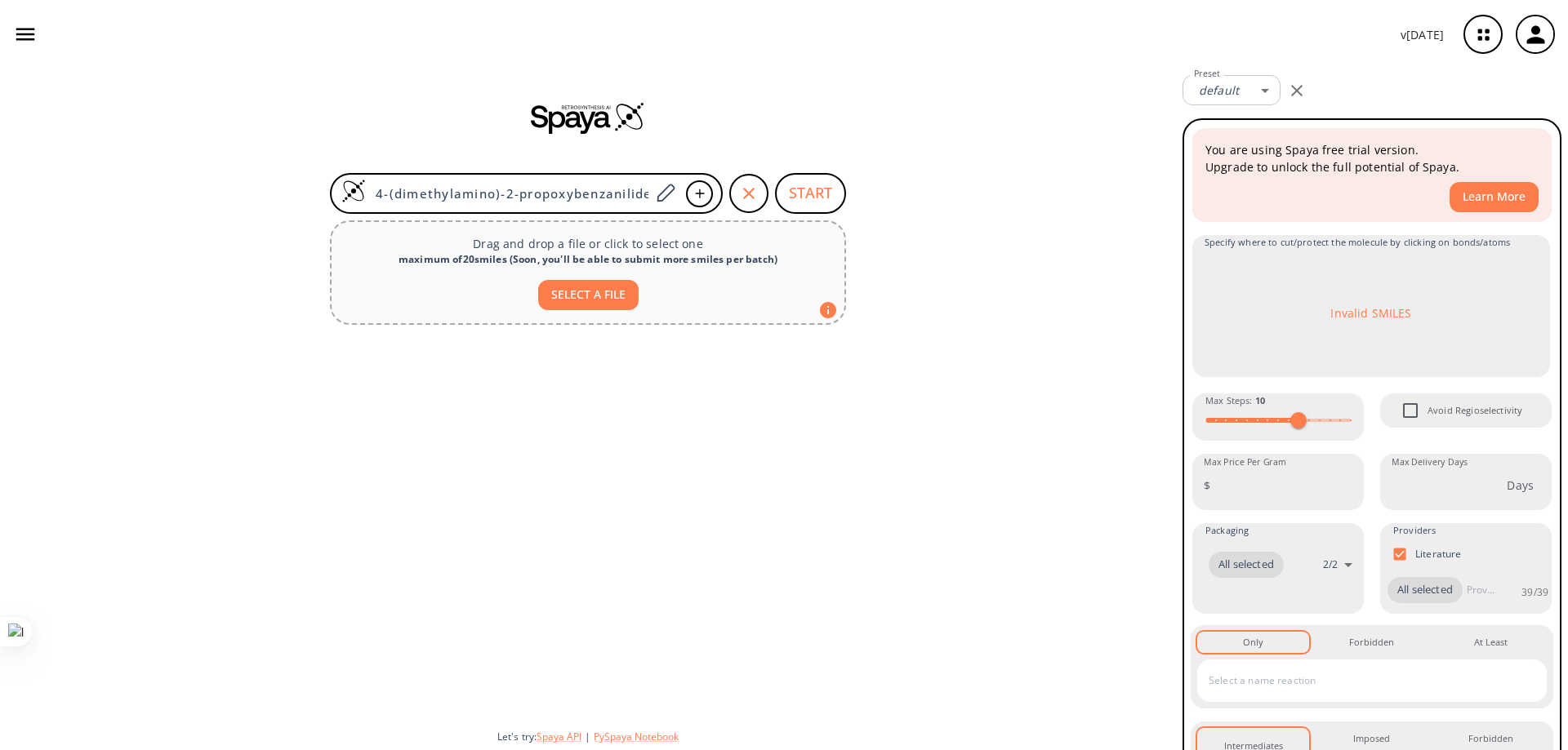
type input "C:\fakepath\Actividad.pdf"
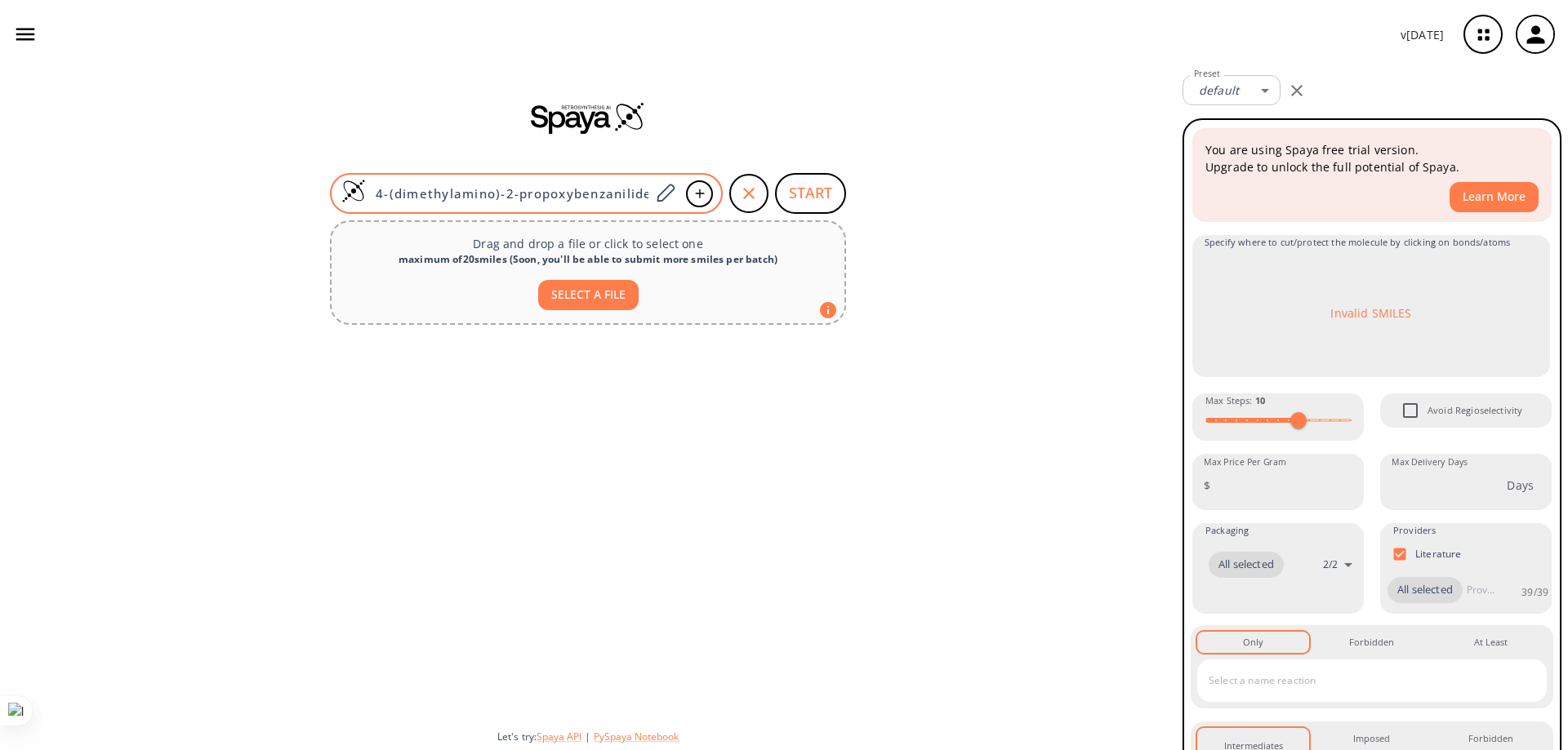
click at [545, 202] on div "4-(dimethylamino)-2-propoxybenzanilide" at bounding box center [526, 193] width 393 height 41
click at [545, 199] on input "4-(dimethylamino)-2-propoxybenzanilide" at bounding box center [508, 193] width 284 height 16
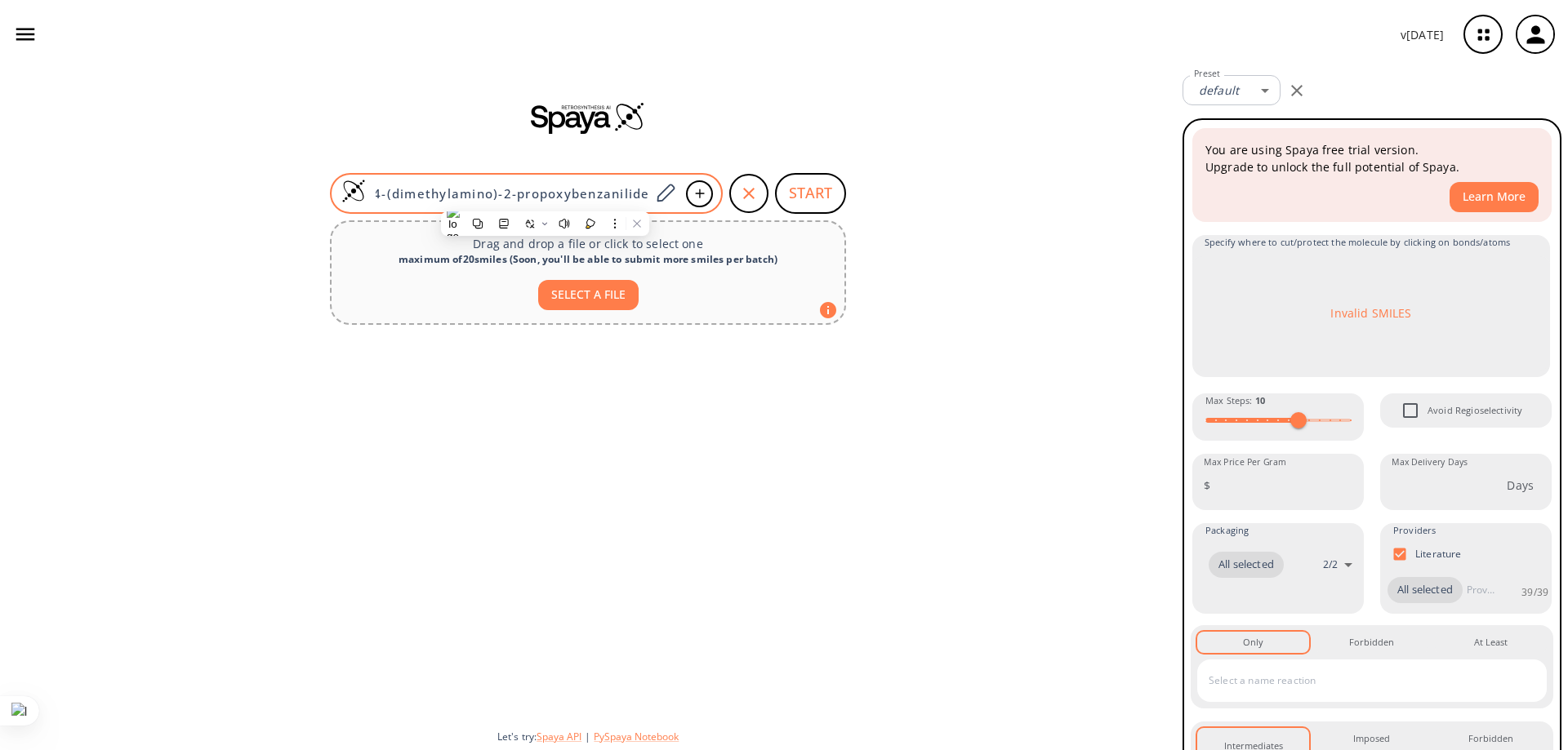
click at [545, 199] on input "4-(dimethylamino)-2-propoxybenzanilide" at bounding box center [508, 193] width 284 height 16
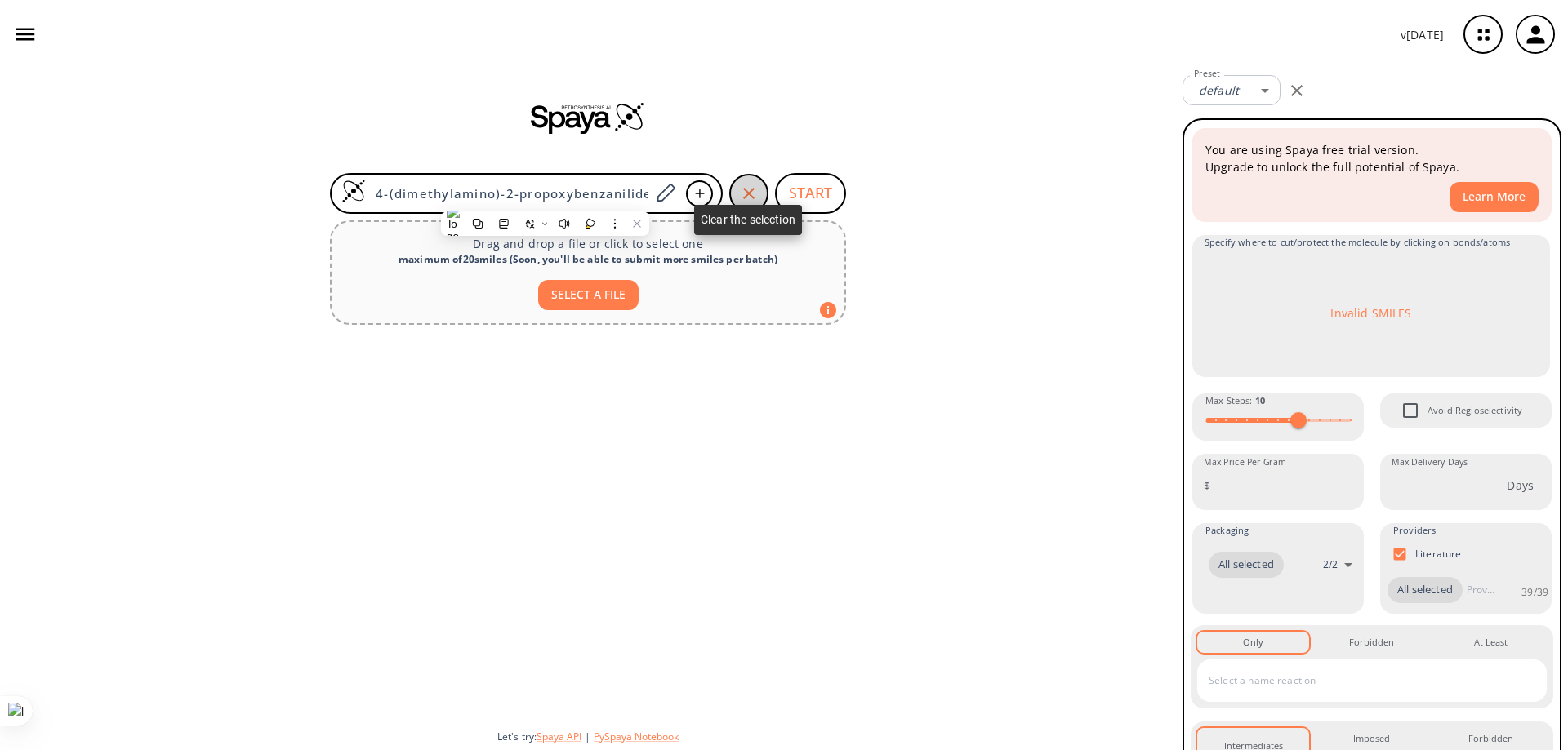
click at [669, 191] on icon "button" at bounding box center [749, 193] width 12 height 12
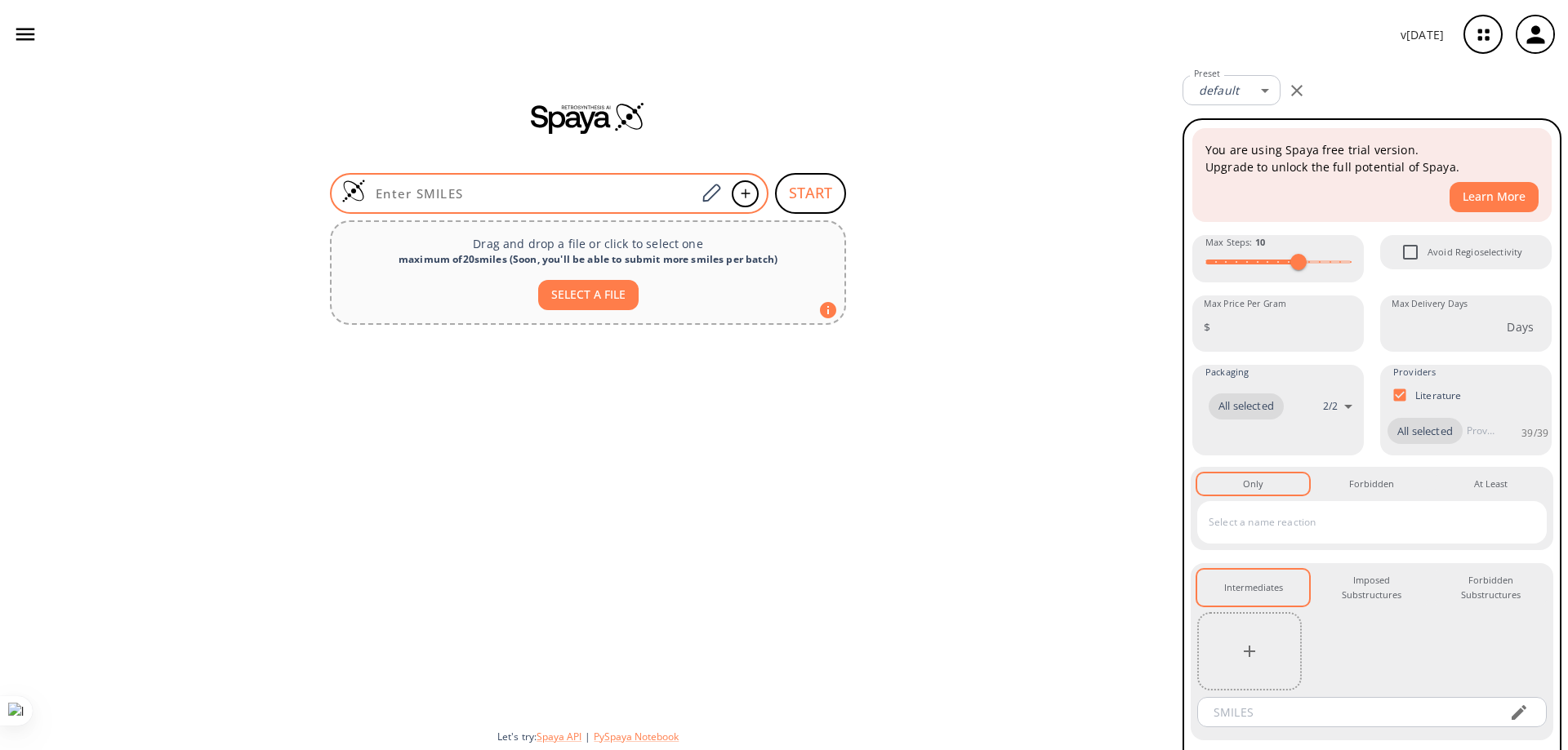
click at [546, 192] on input at bounding box center [531, 193] width 330 height 16
paste input "Nc1c(OCCC)ccc(C(=O)CCCN(C)C)c1"
type input "Nc1c(OCCC)ccc(C(=O)CCCN(C)C)c1"
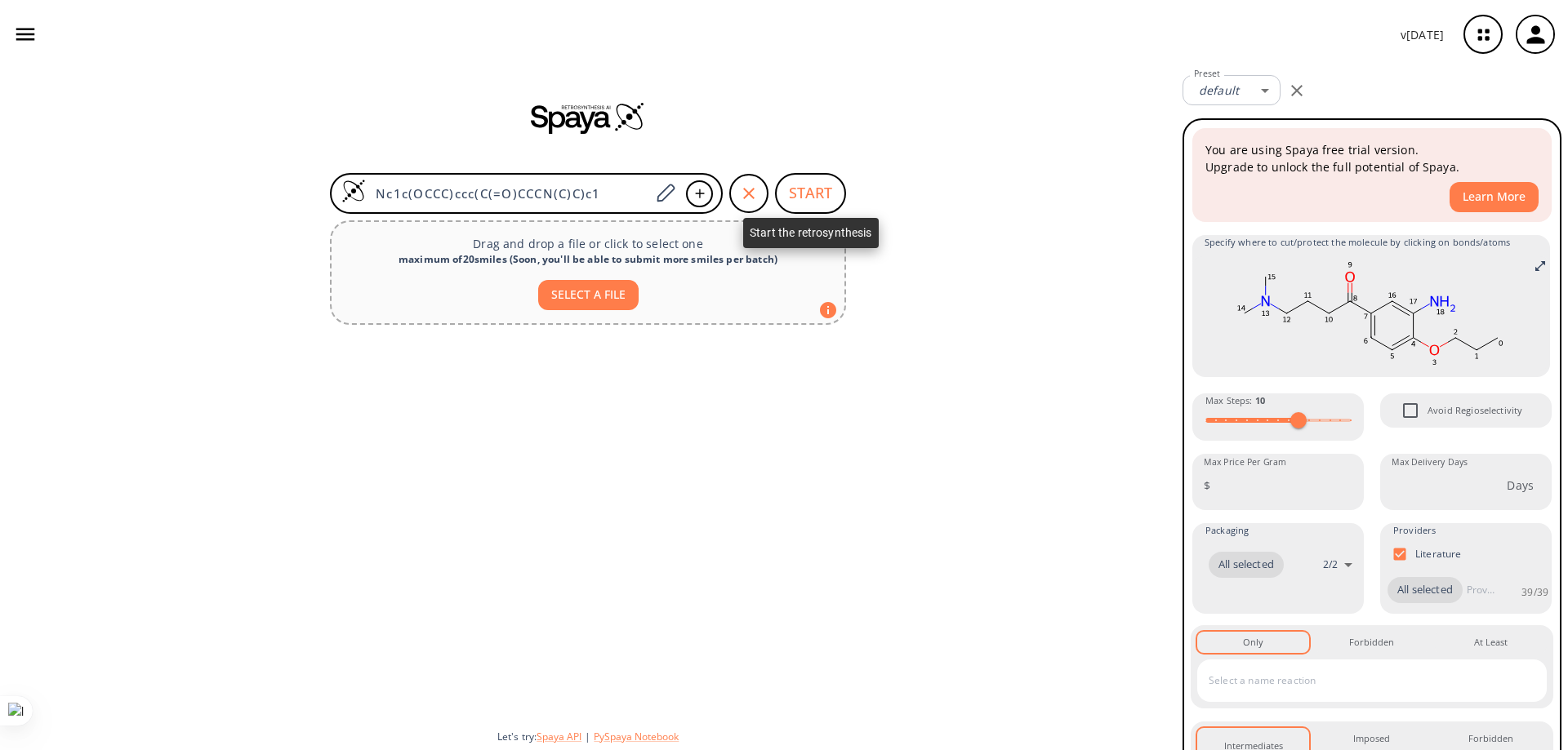
click at [669, 187] on button "START" at bounding box center [811, 193] width 71 height 41
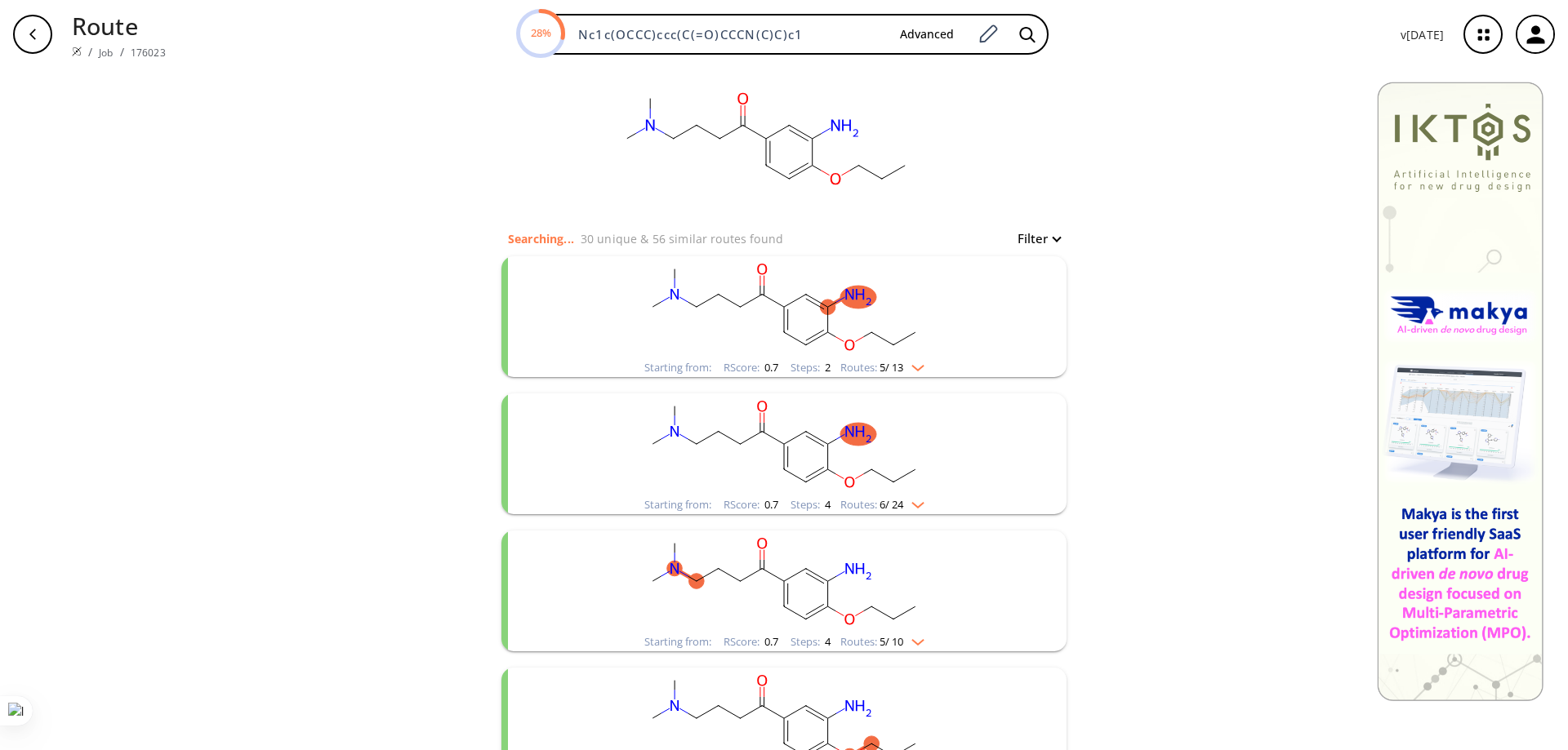
scroll to position [14, 0]
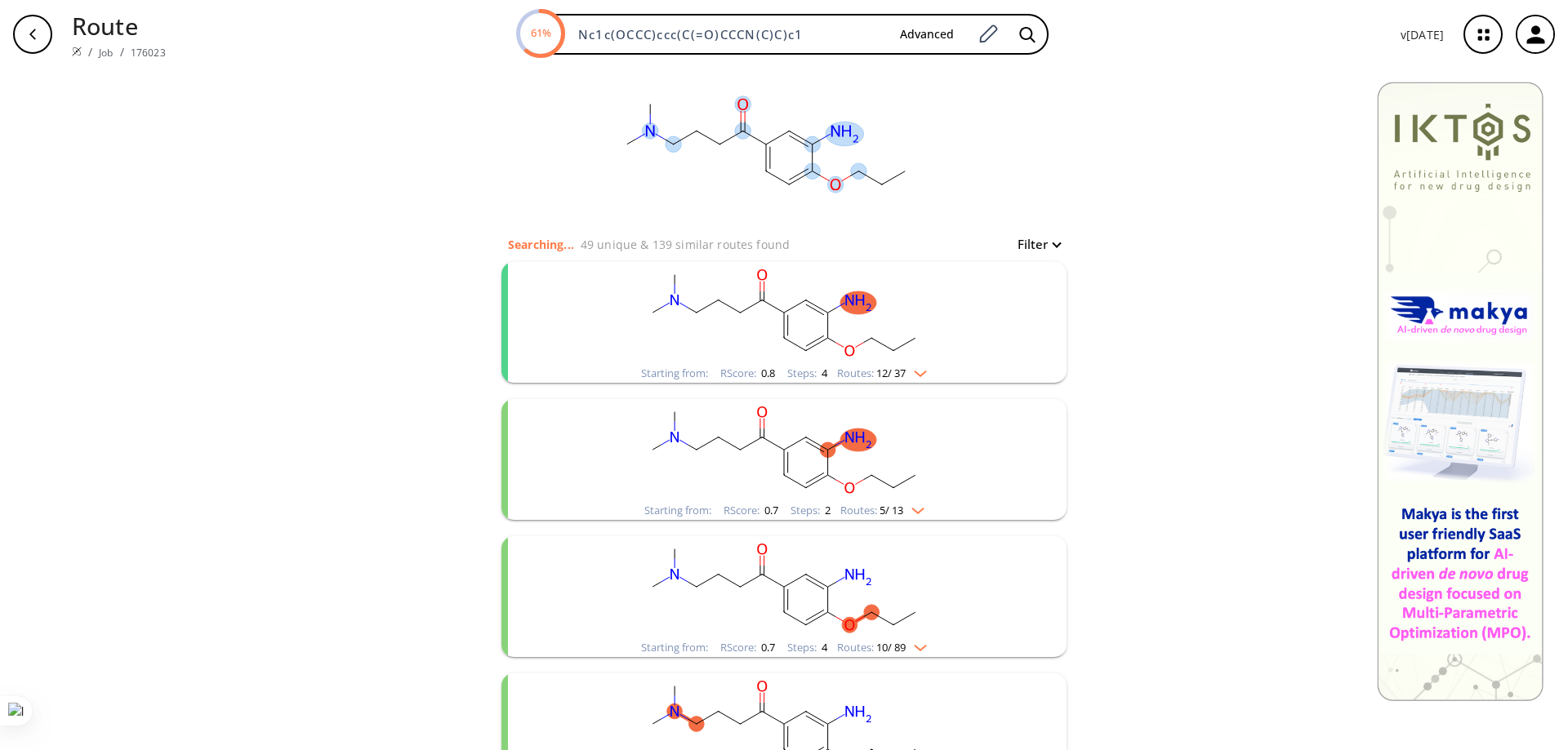
click at [642, 125] on ellipse at bounding box center [650, 131] width 16 height 16
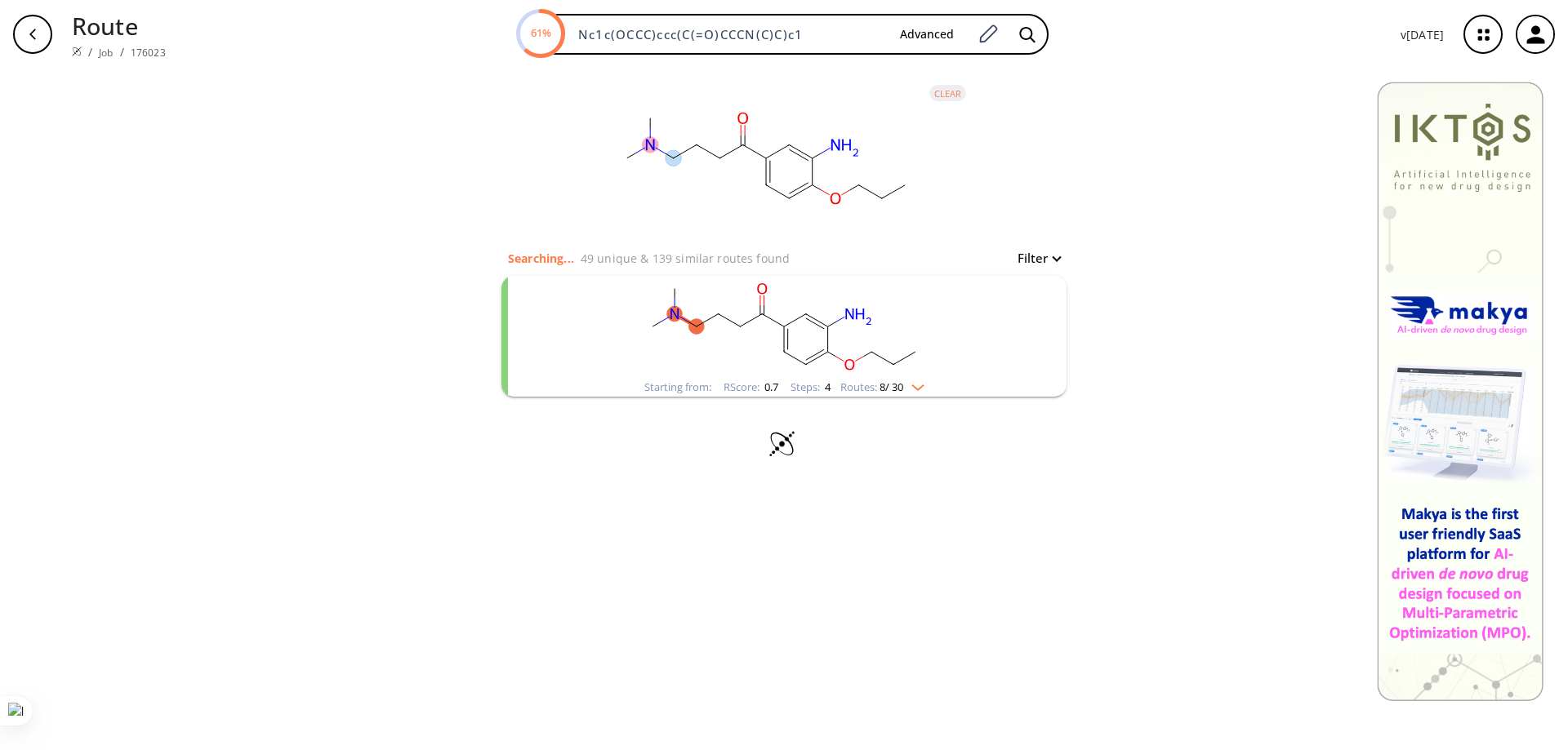
scroll to position [0, 0]
click at [454, 190] on div "clear Searching... 49 unique & 148 similar routes found Filter Starting from: R…" at bounding box center [784, 409] width 1568 height 682
click at [669, 139] on rect at bounding box center [766, 158] width 326 height 180
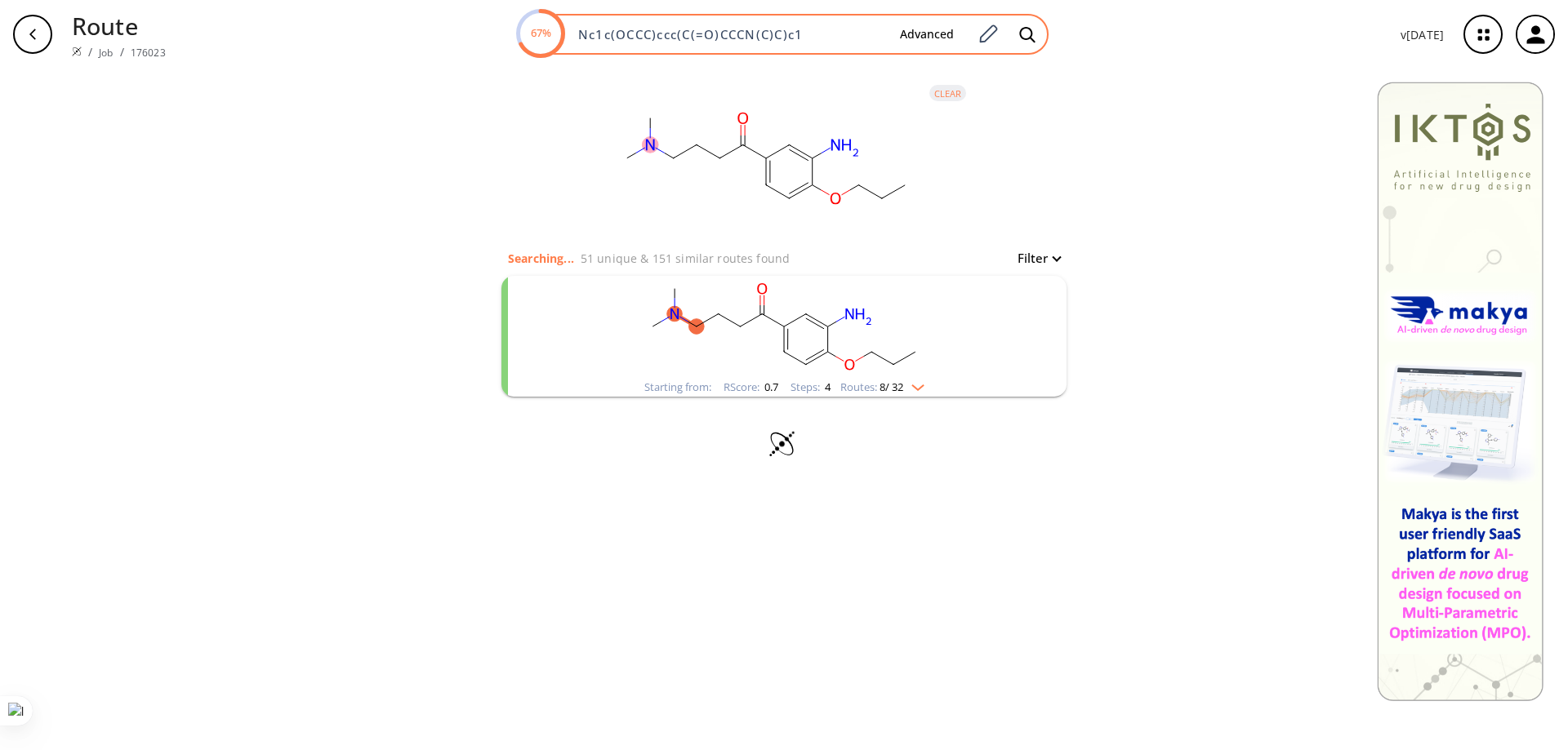
click at [669, 24] on div "67% Nc1c(OCCC)ccc(C(=O)CCCN(C)C)c1 Advanced" at bounding box center [783, 35] width 531 height 41
click at [669, 36] on input "Nc1c(OCCC)ccc(C(=O)CCCN(C)C)c1" at bounding box center [727, 34] width 318 height 16
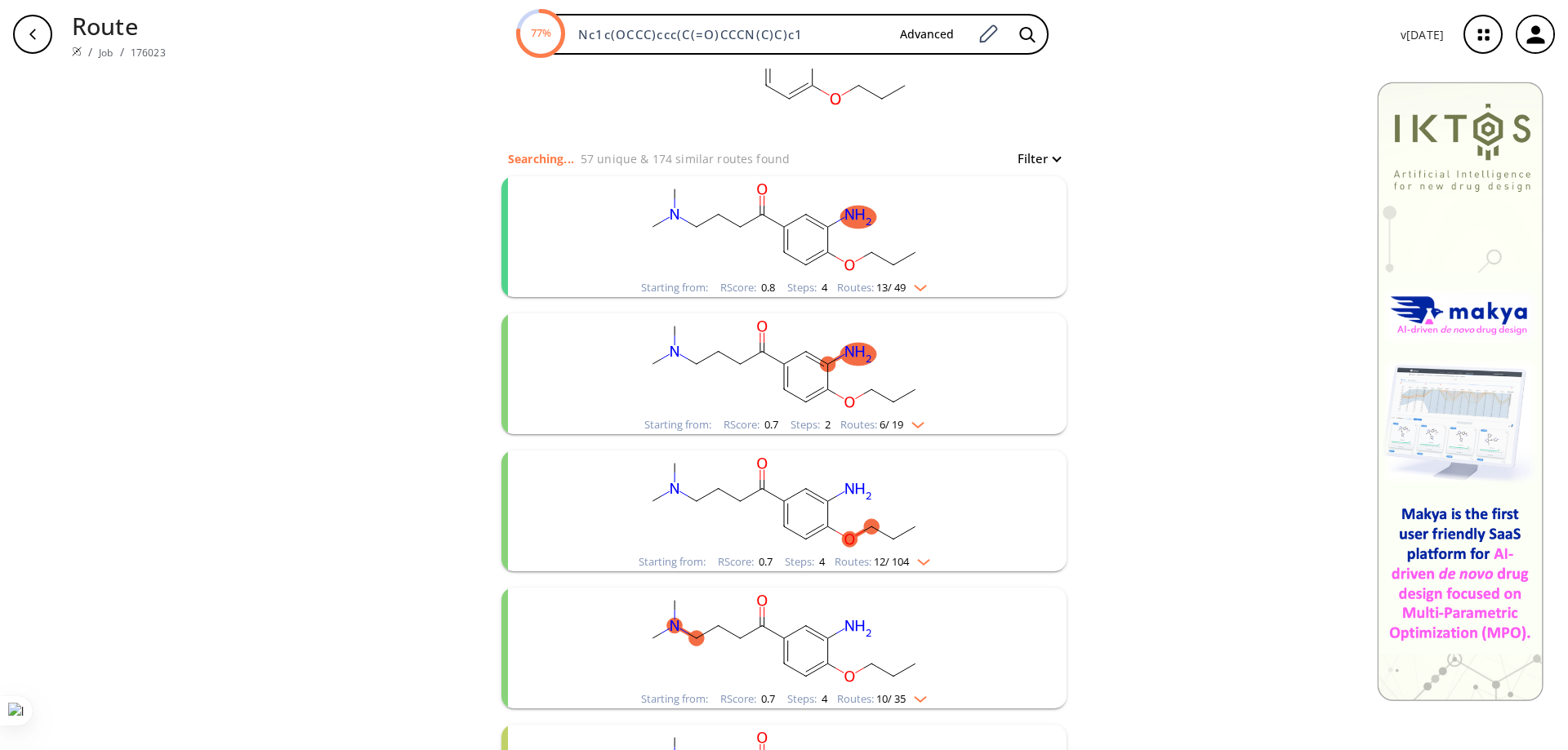
scroll to position [14, 0]
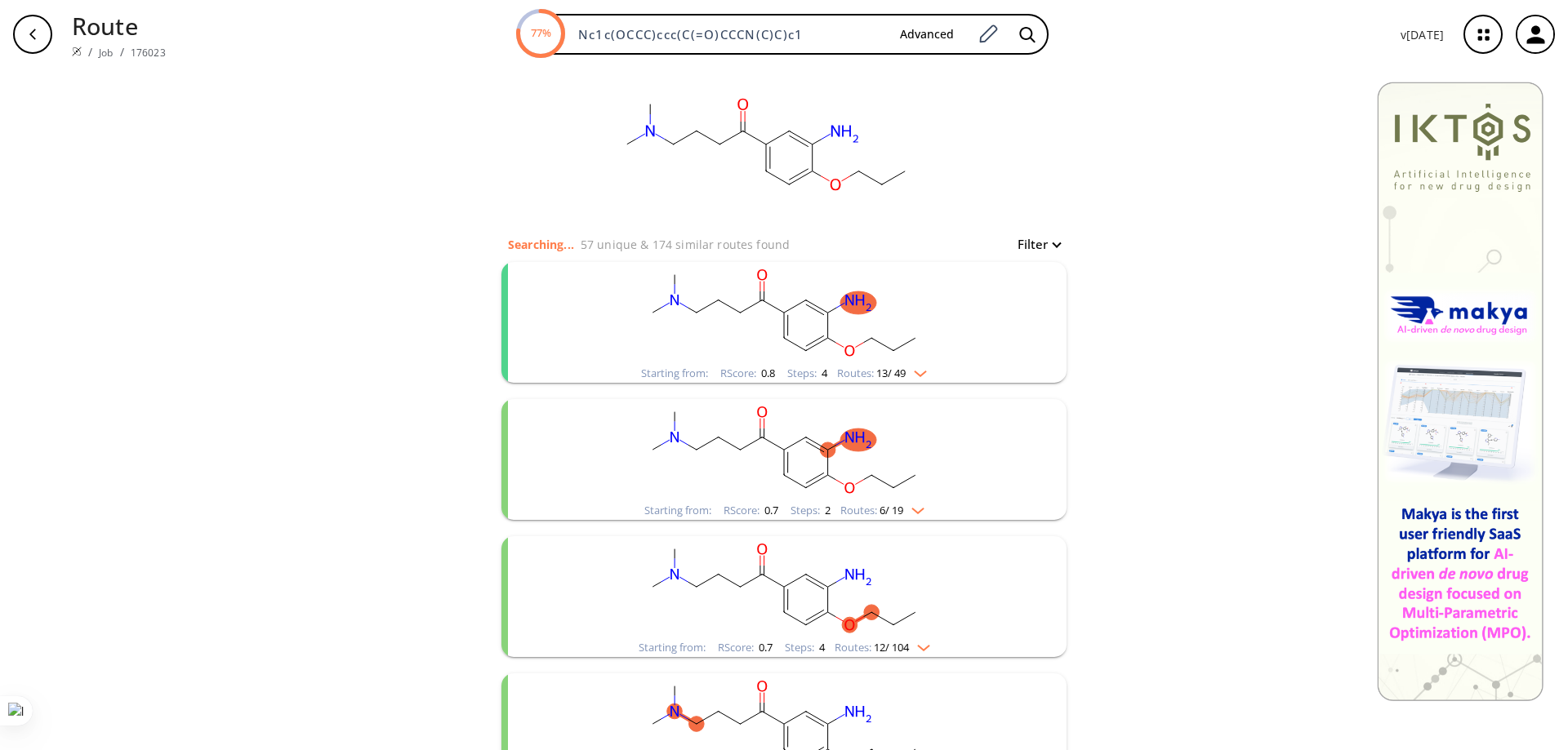
drag, startPoint x: 672, startPoint y: 329, endPoint x: 1168, endPoint y: 246, distance: 502.9
click at [669, 262] on rect "clusters" at bounding box center [784, 313] width 425 height 102
click at [669, 312] on rect "clusters" at bounding box center [784, 313] width 425 height 102
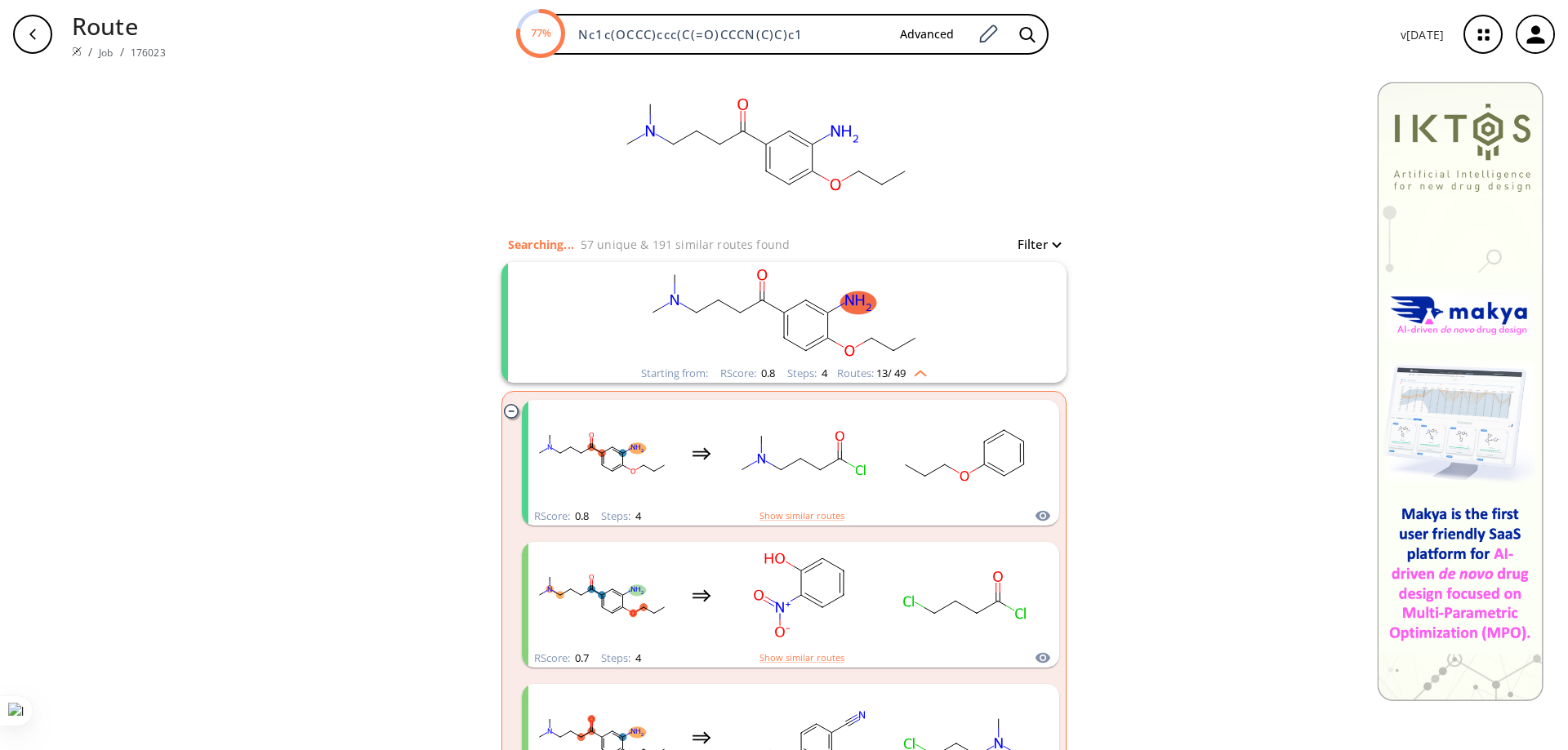
scroll to position [177, 0]
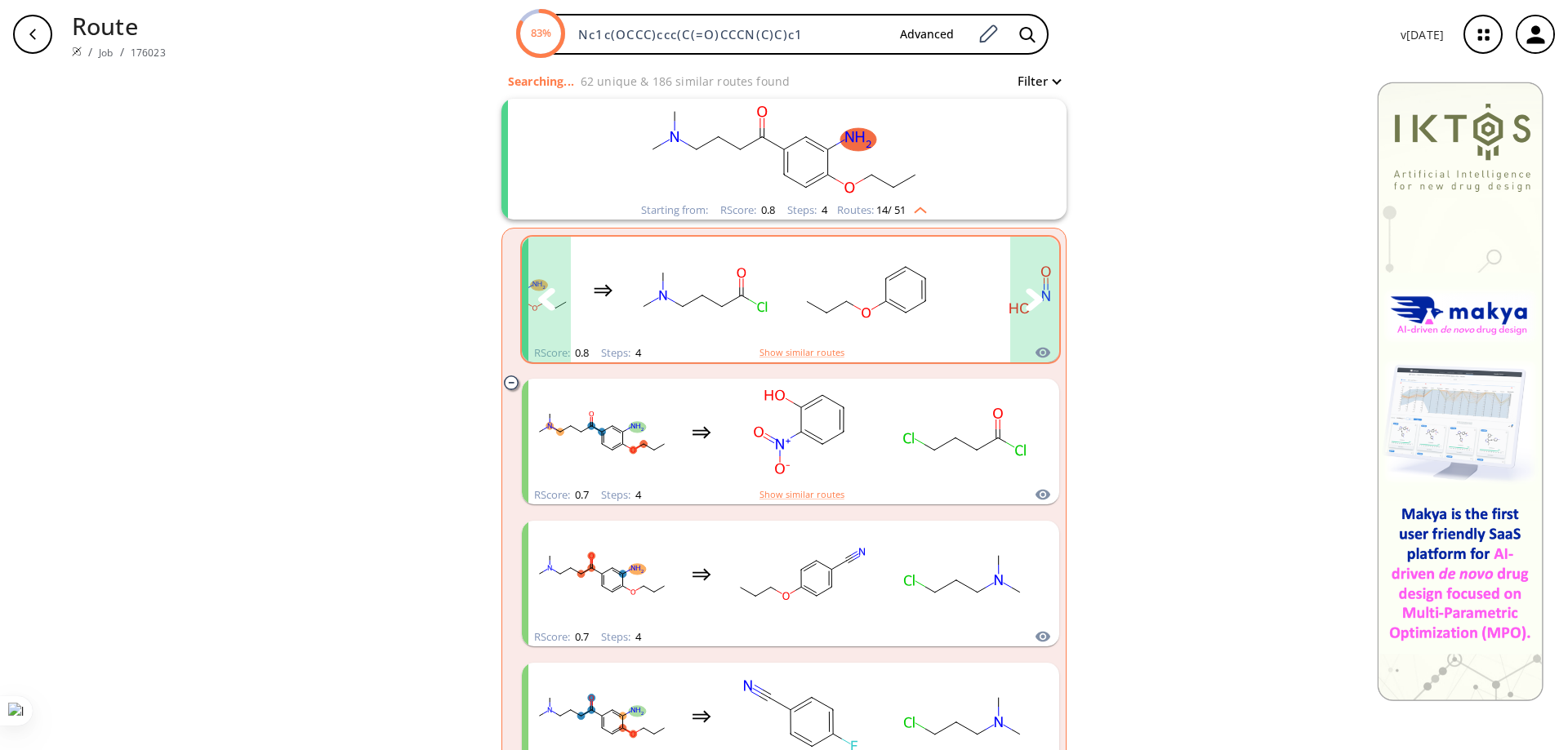
click at [521, 320] on button "clusters" at bounding box center [545, 300] width 49 height 126
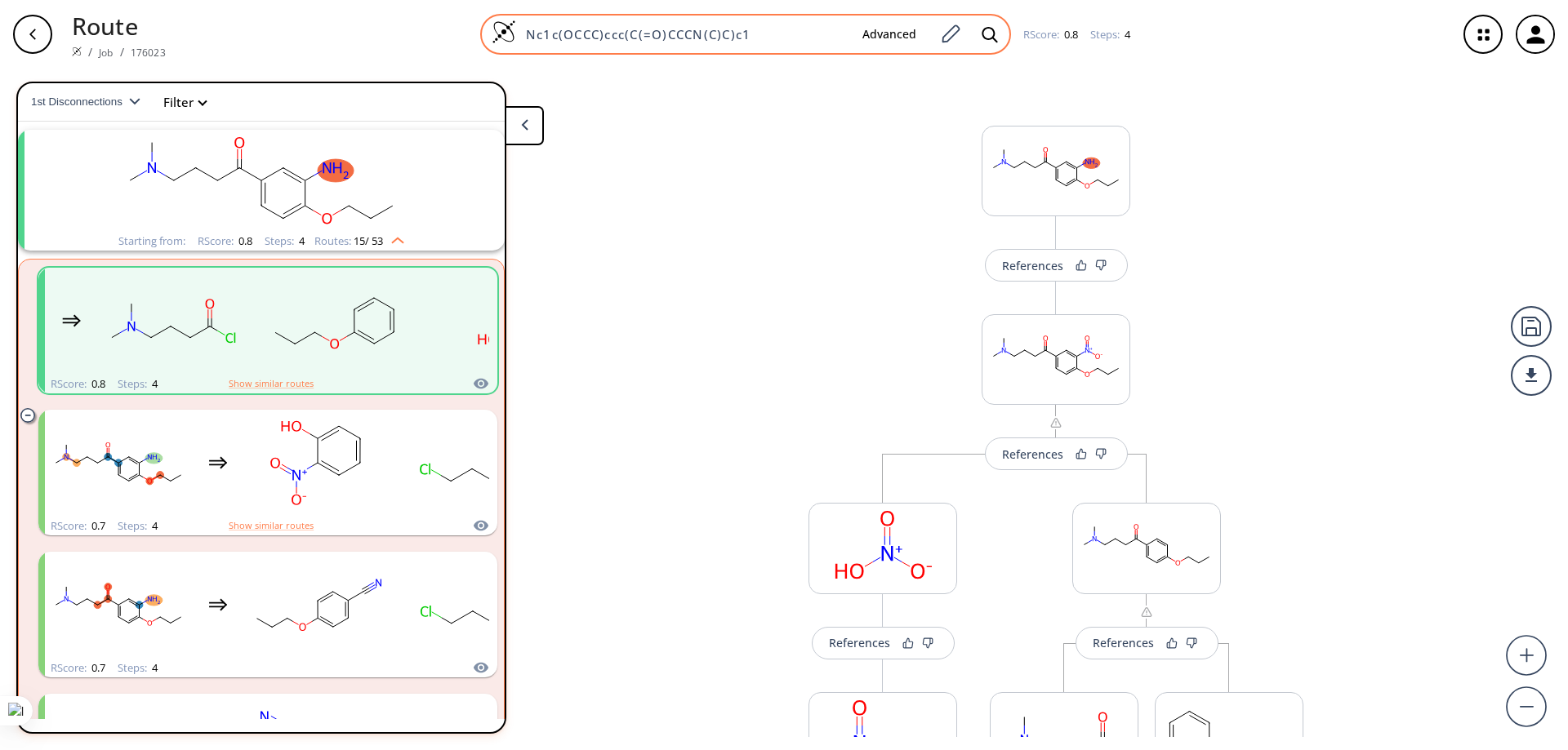
click at [624, 36] on input "Nc1c(OCCC)ccc(C(=O)CCCN(C)C)c1" at bounding box center [683, 34] width 333 height 16
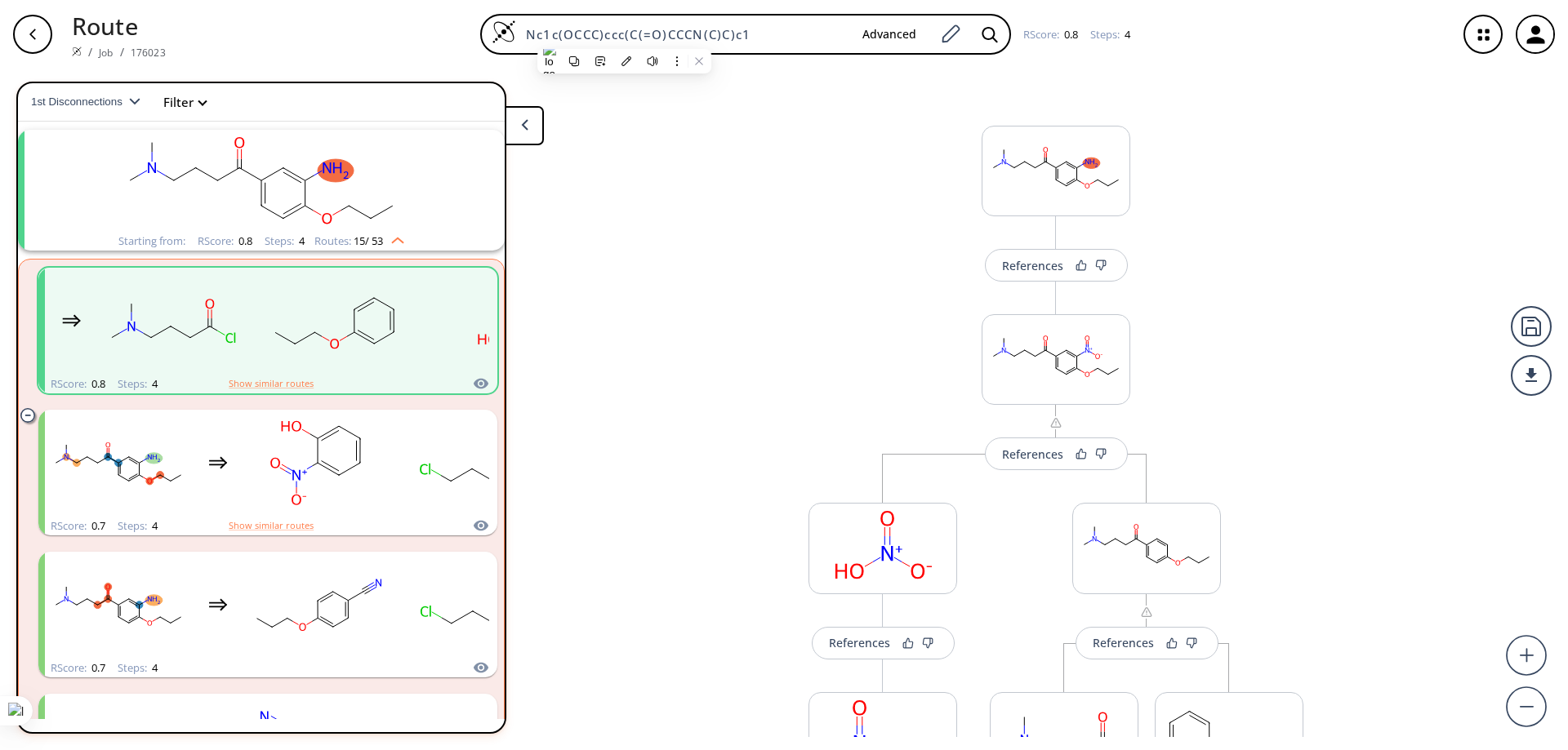
click at [232, 194] on rect "clusters" at bounding box center [261, 180] width 425 height 102
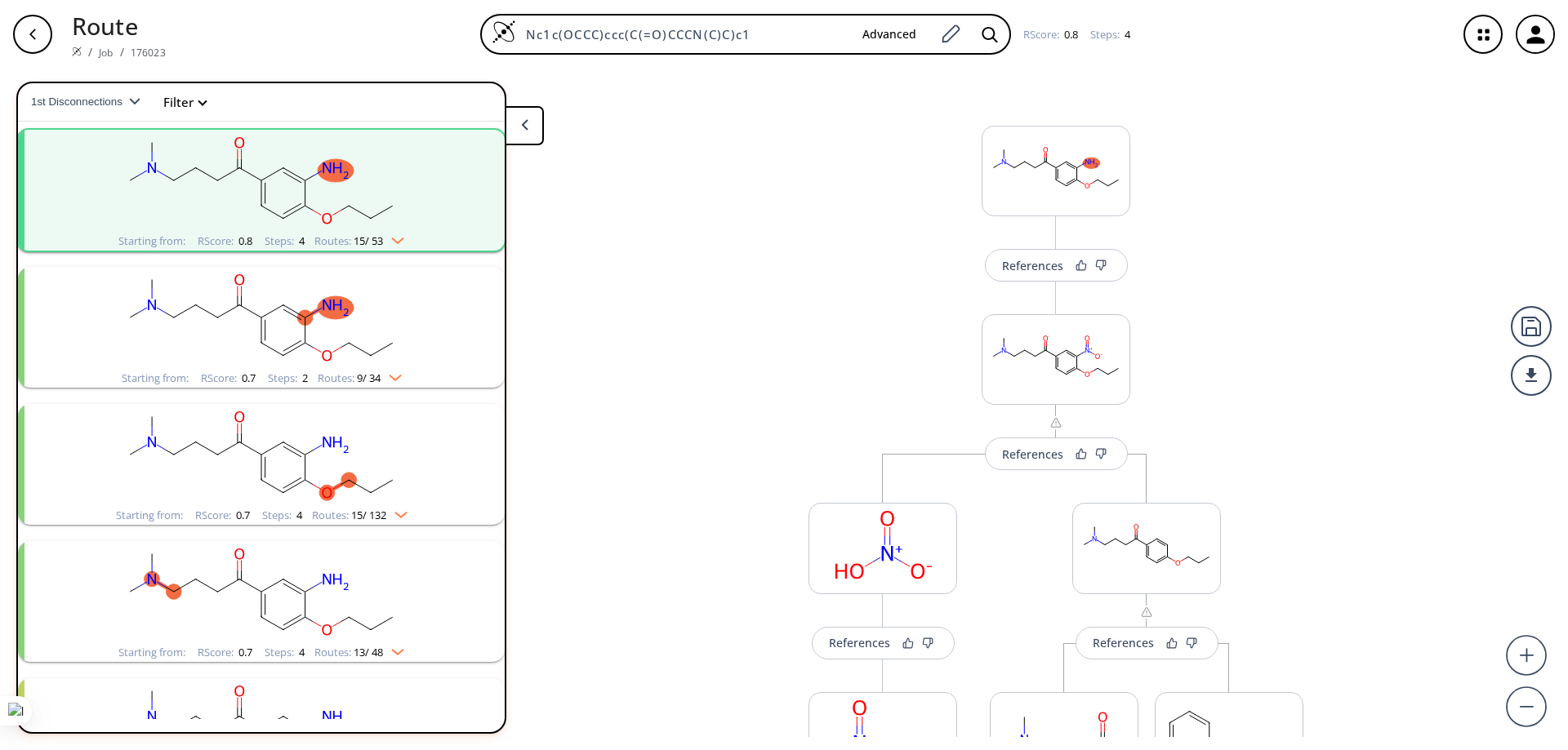
click at [208, 326] on rect "clusters" at bounding box center [261, 317] width 425 height 102
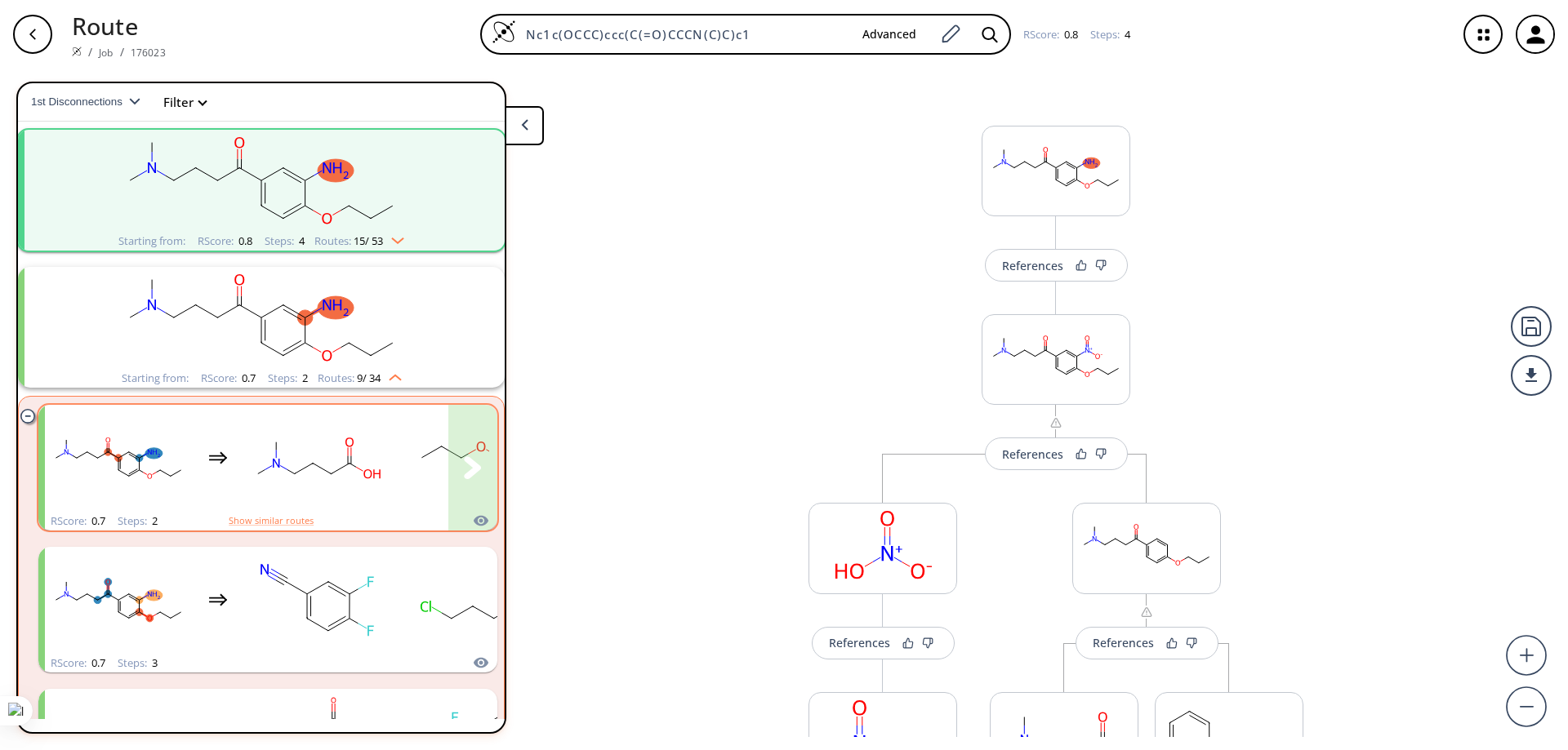
click at [290, 464] on rect "clusters" at bounding box center [318, 458] width 147 height 102
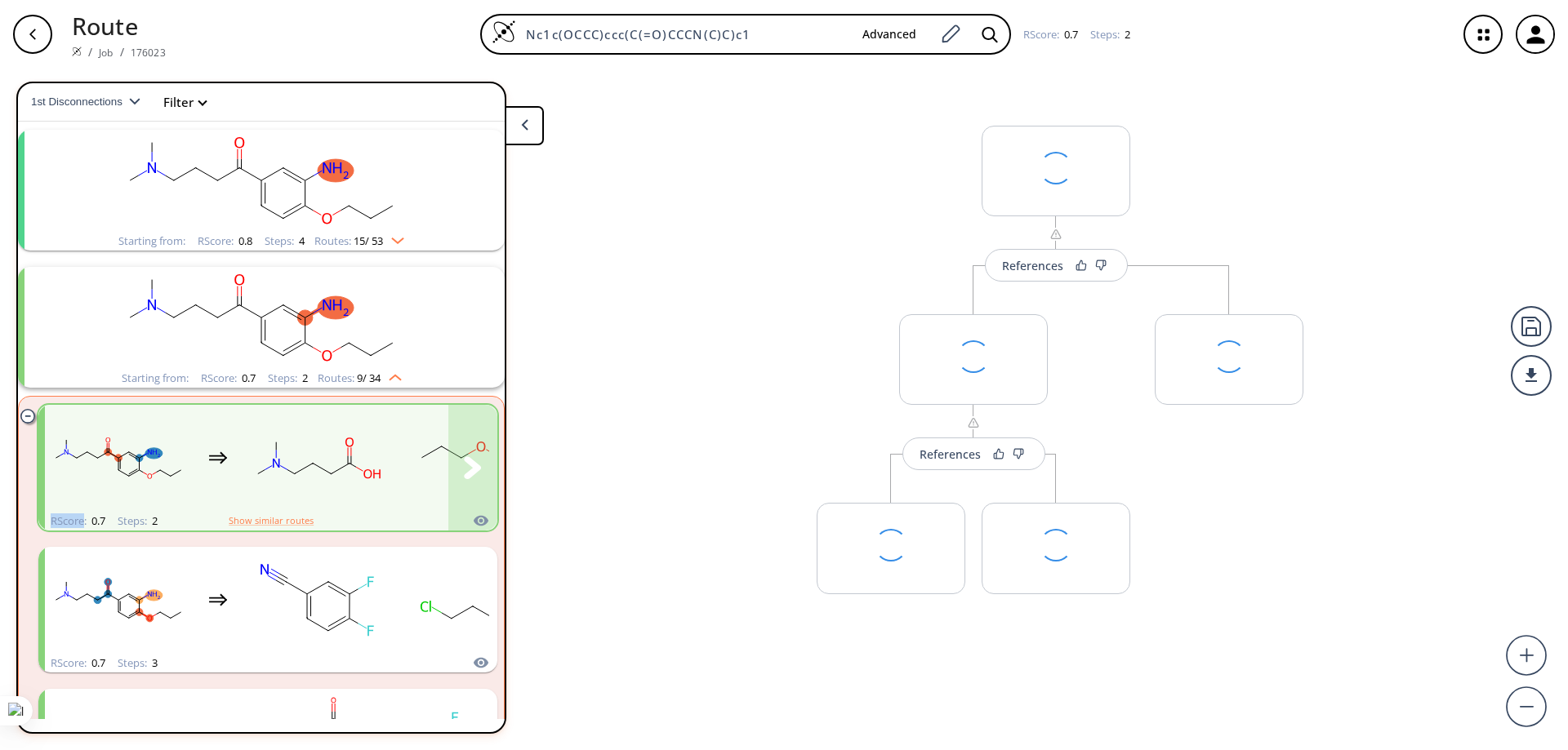
click at [290, 464] on rect "clusters" at bounding box center [318, 458] width 147 height 102
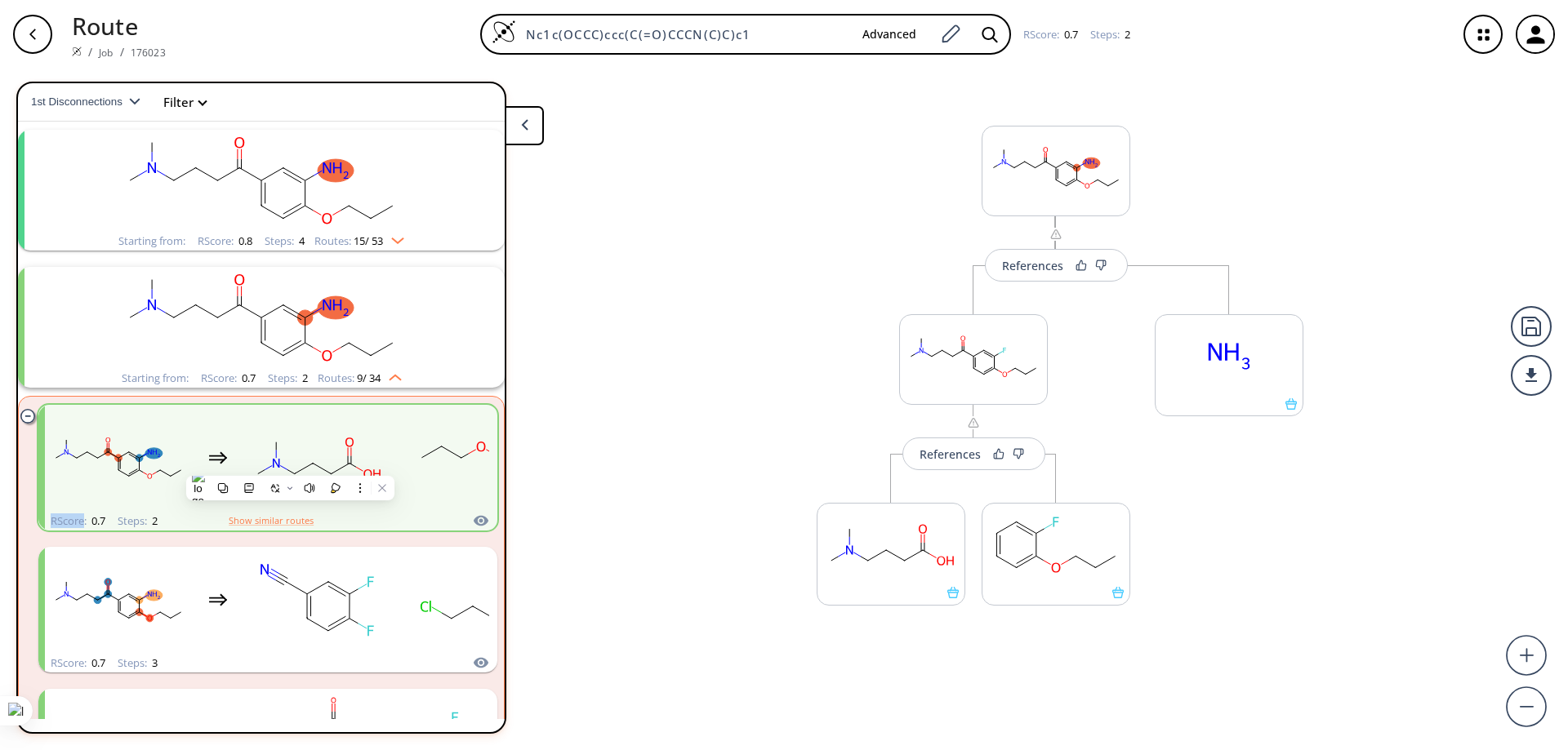
click at [669, 242] on div "References" at bounding box center [1056, 249] width 151 height 66
click at [669, 336] on div at bounding box center [1532, 326] width 41 height 41
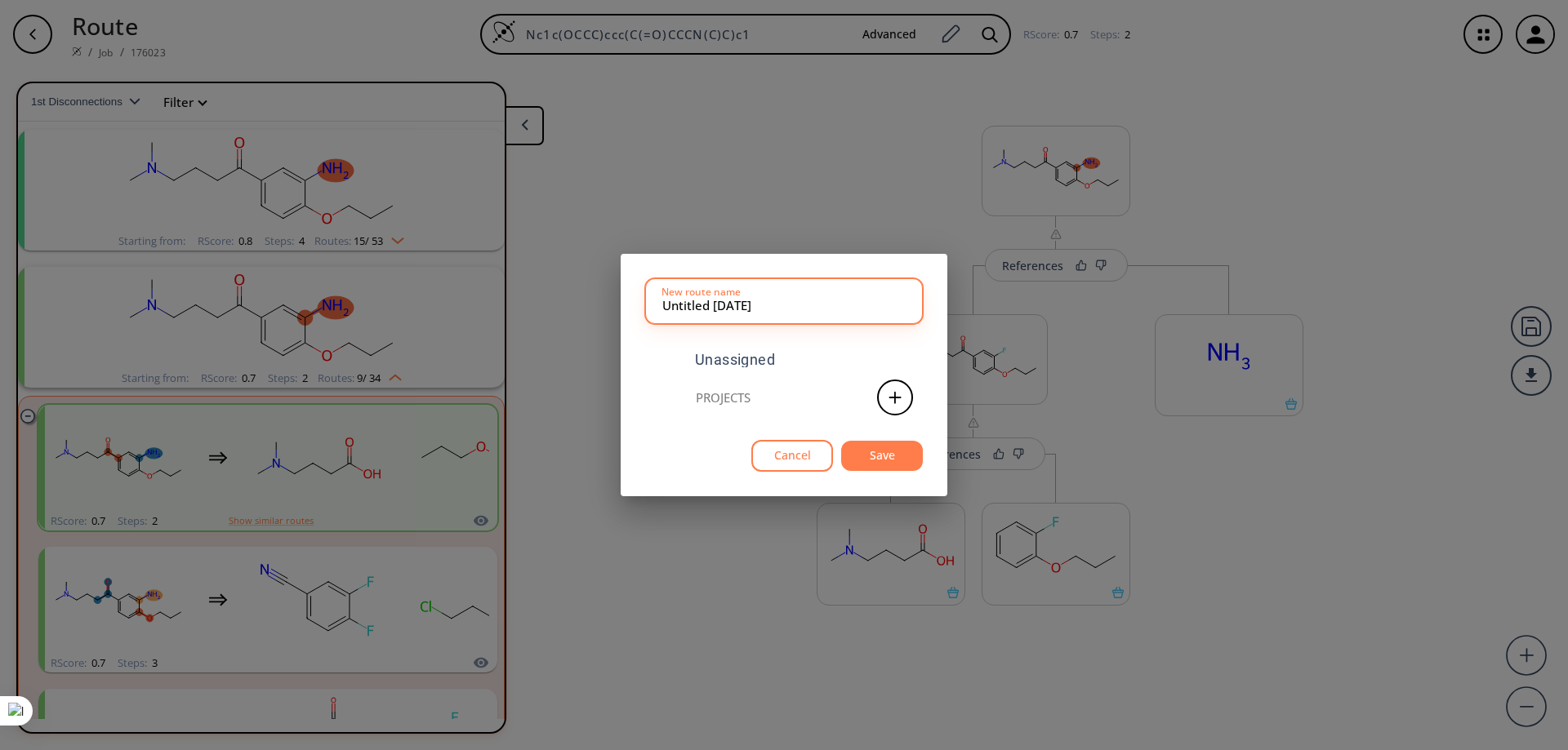
click at [669, 387] on div "Untitled [DATE] New route name Unassigned Projects Cancel Save" at bounding box center [784, 375] width 1568 height 750
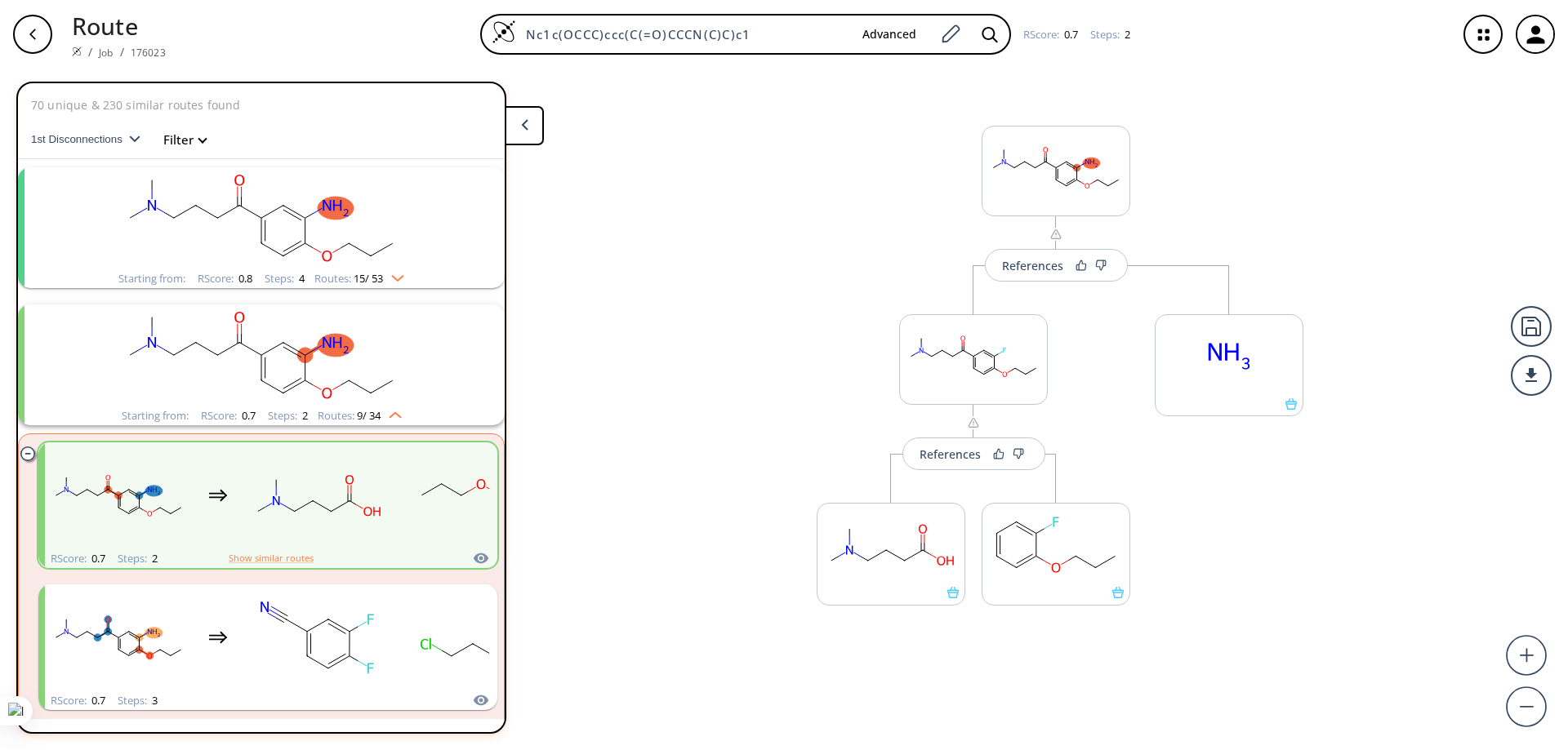
click at [278, 204] on ellipse "clusters" at bounding box center [283, 205] width 15 height 15
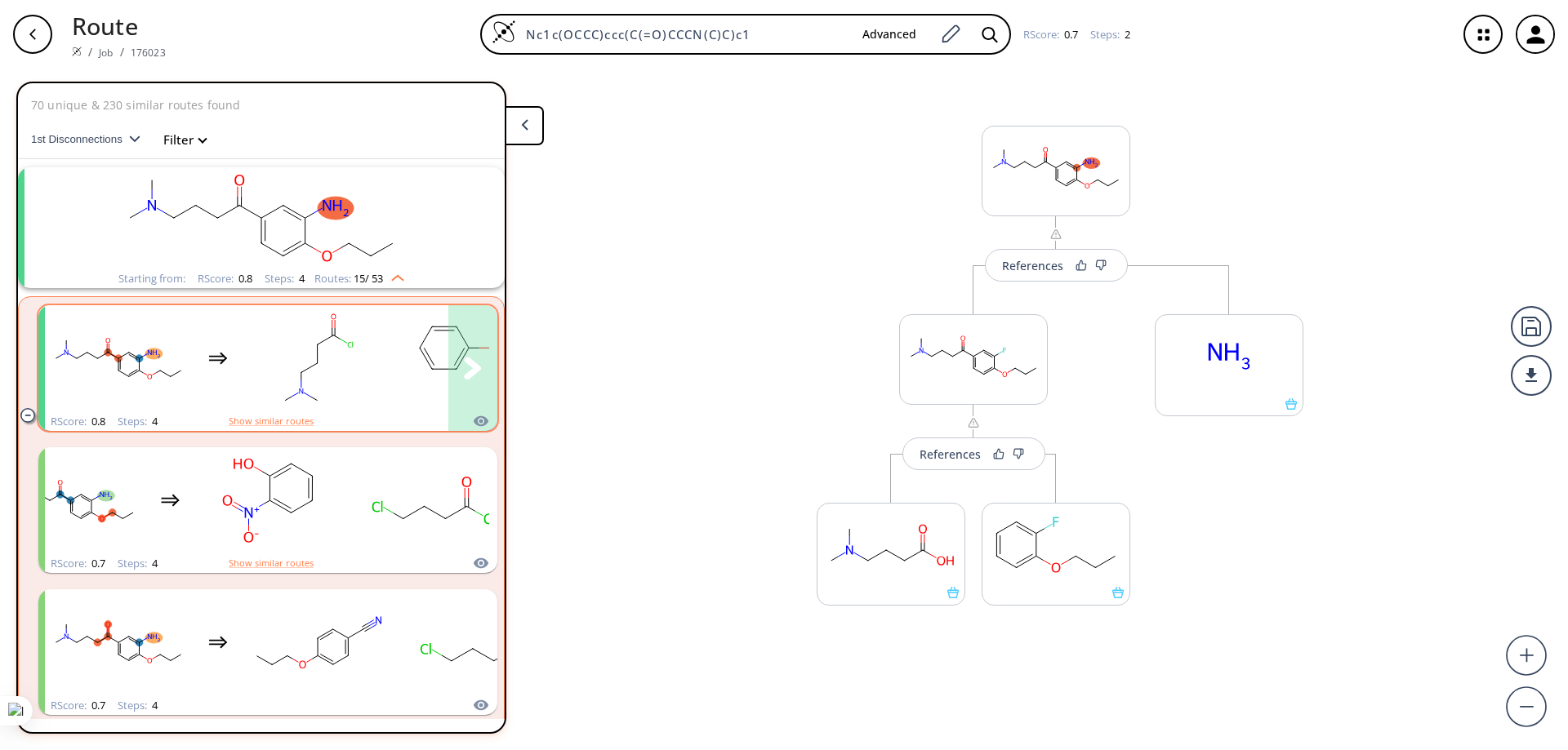
click at [341, 356] on rect "clusters" at bounding box center [318, 358] width 147 height 102
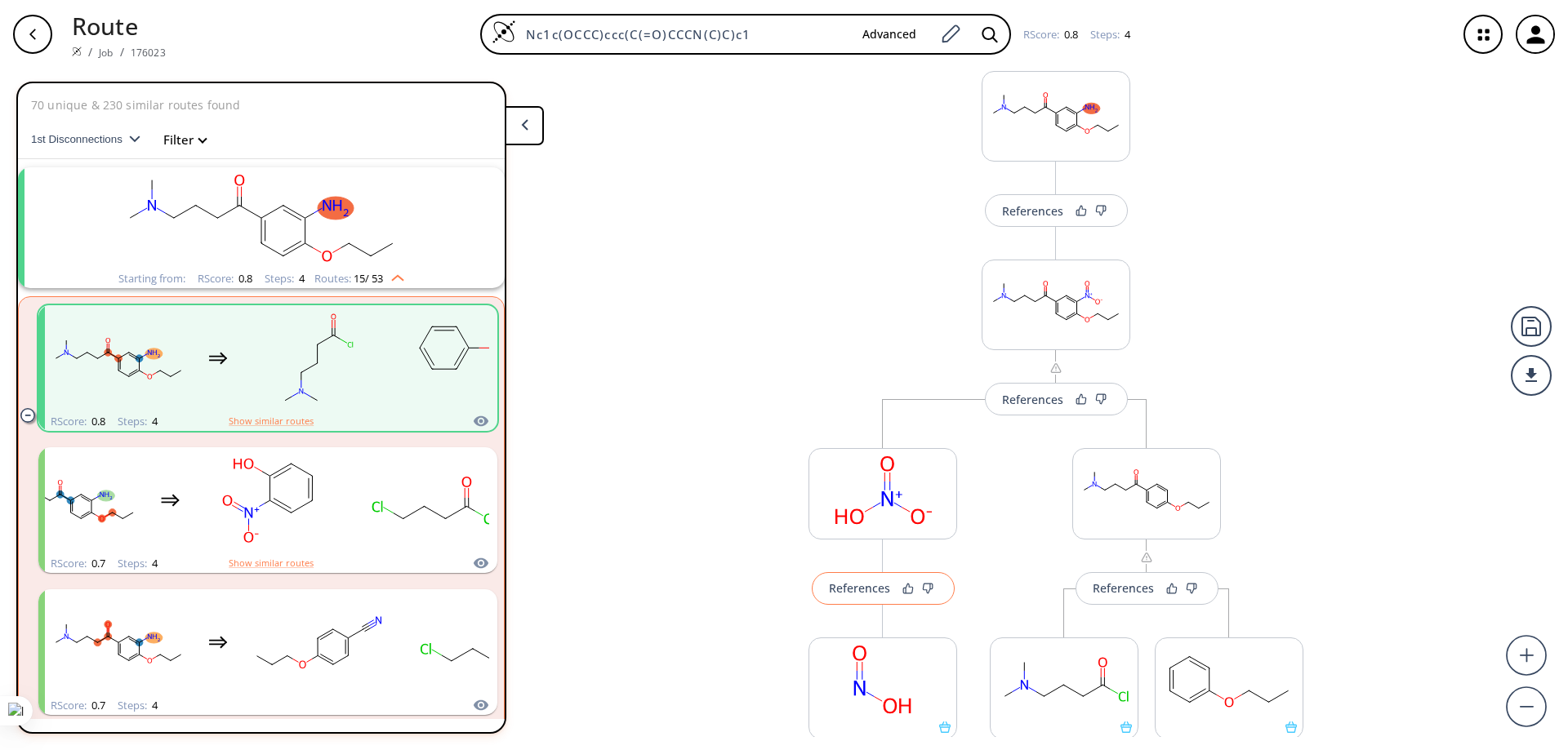
scroll to position [82, 0]
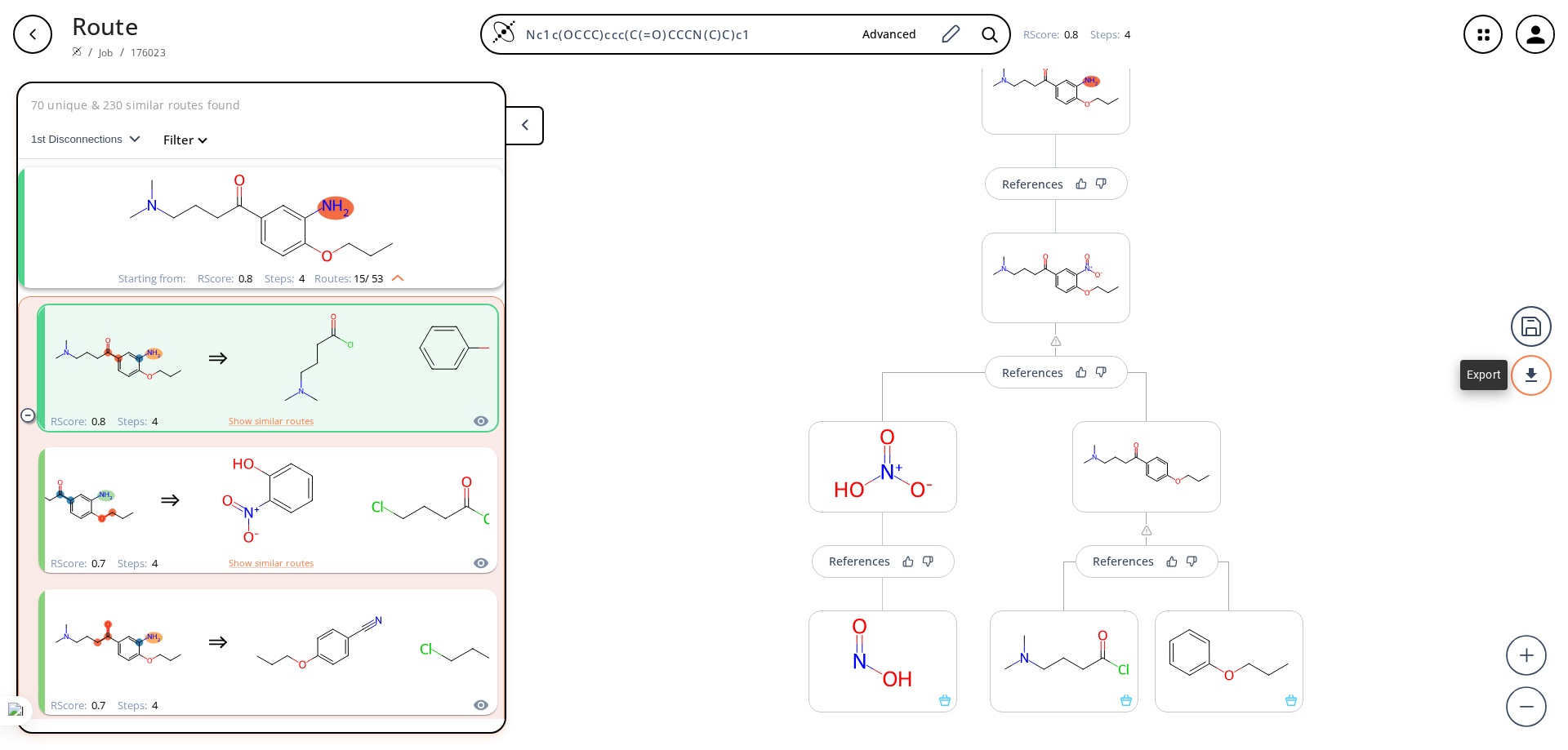
click at [669, 384] on div at bounding box center [1532, 376] width 41 height 41
click at [669, 366] on li "PDF" at bounding box center [1470, 369] width 82 height 27
